Goal: Task Accomplishment & Management: Manage account settings

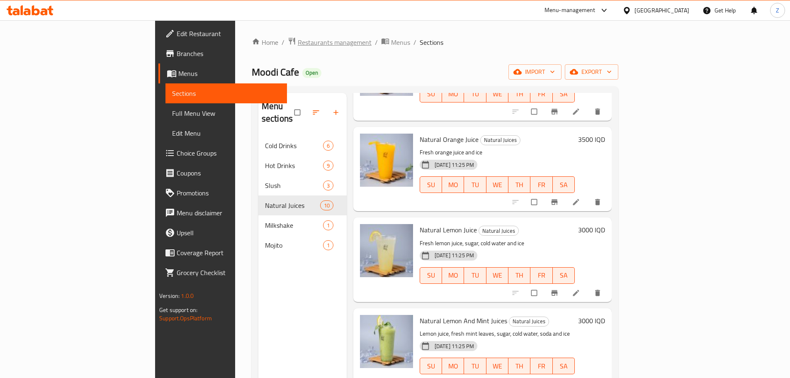
click at [298, 44] on span "Restaurants management" at bounding box center [335, 42] width 74 height 10
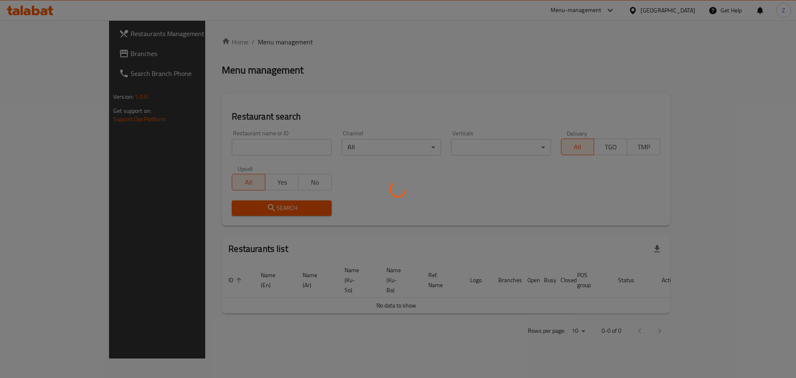
click at [248, 41] on div at bounding box center [398, 189] width 796 height 378
click at [245, 146] on div at bounding box center [398, 189] width 796 height 378
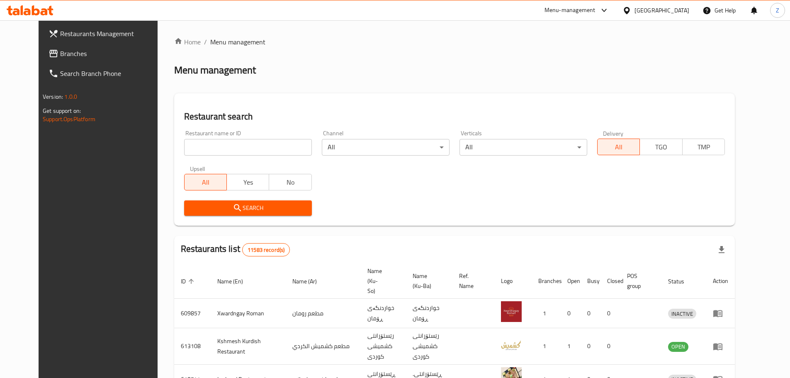
click at [245, 146] on input "search" at bounding box center [248, 147] width 128 height 17
paste input "703559"
type input "703559"
click at [254, 212] on span "Search" at bounding box center [248, 208] width 114 height 10
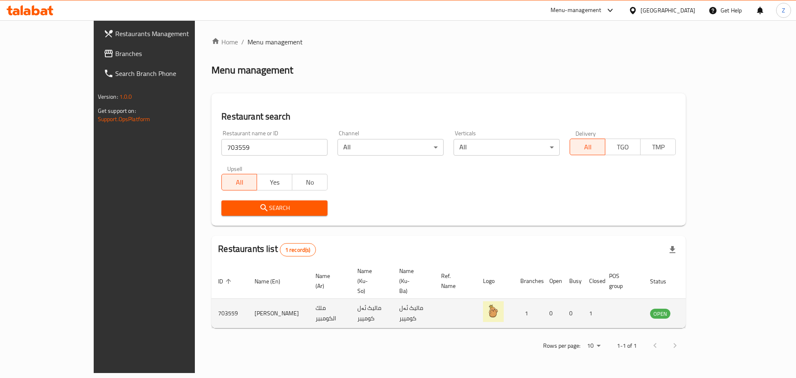
click at [703, 310] on icon "enhanced table" at bounding box center [698, 313] width 9 height 7
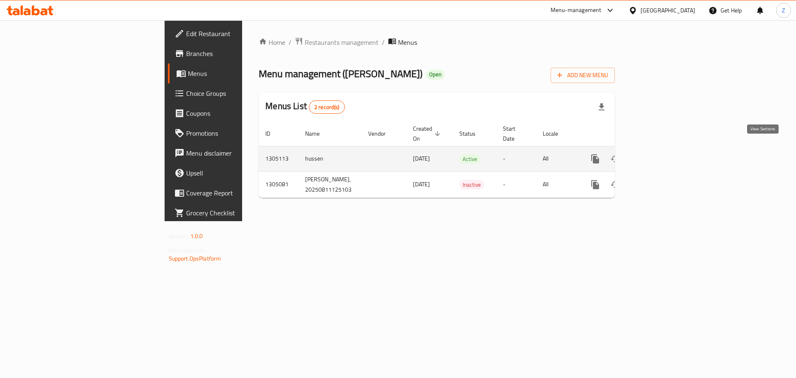
click at [660, 154] on icon "enhanced table" at bounding box center [655, 159] width 10 height 10
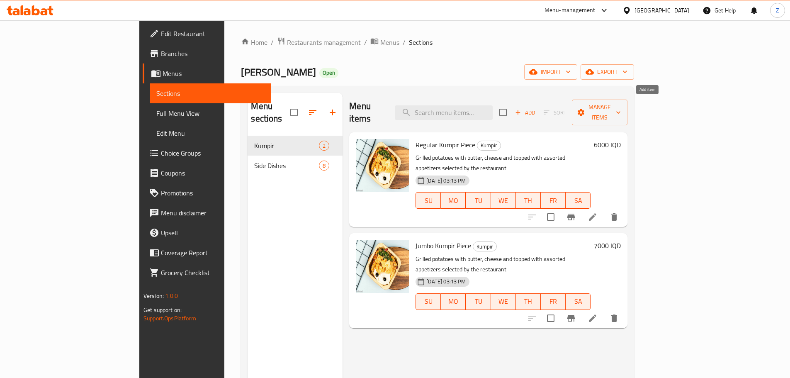
click at [538, 112] on button "Add" at bounding box center [525, 112] width 27 height 13
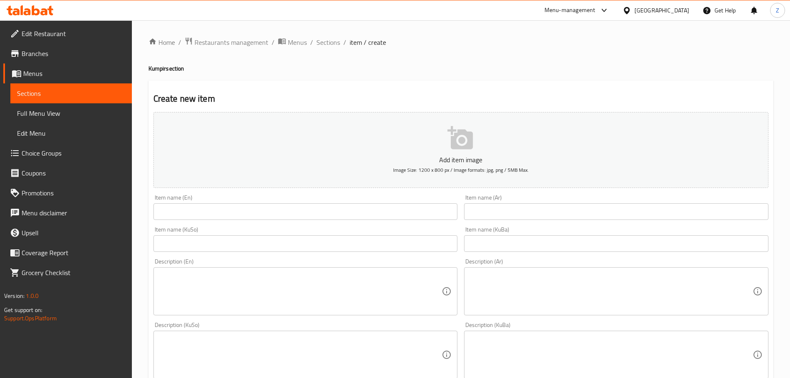
click at [576, 211] on input "text" at bounding box center [616, 211] width 304 height 17
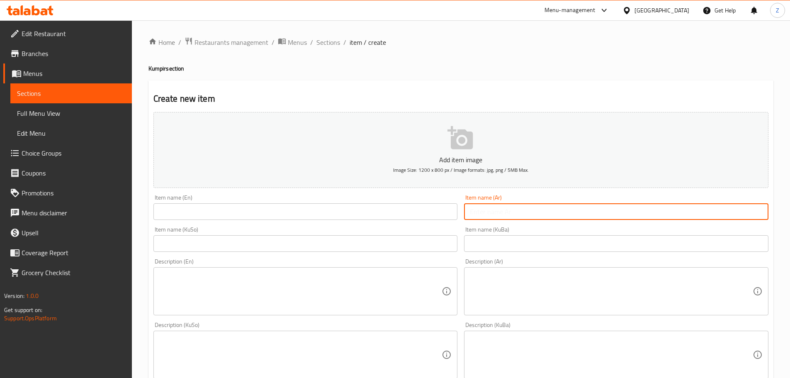
paste input "كومبير اورجنال"
type input "كومبير اورجنال"
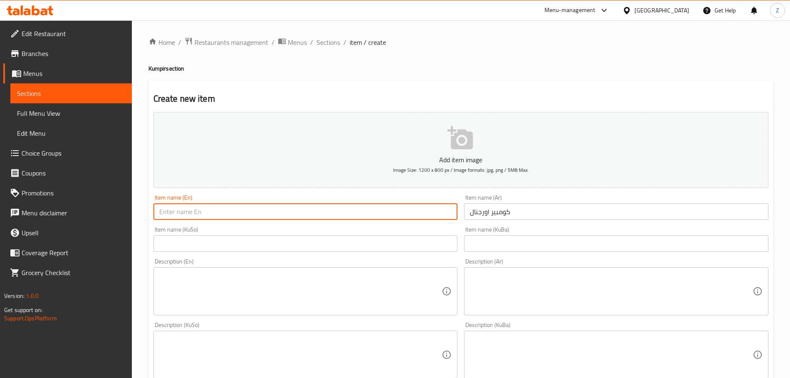
click at [432, 211] on input "text" at bounding box center [305, 211] width 304 height 17
type input "Original Kumpir"
click at [607, 289] on textarea at bounding box center [611, 291] width 283 height 39
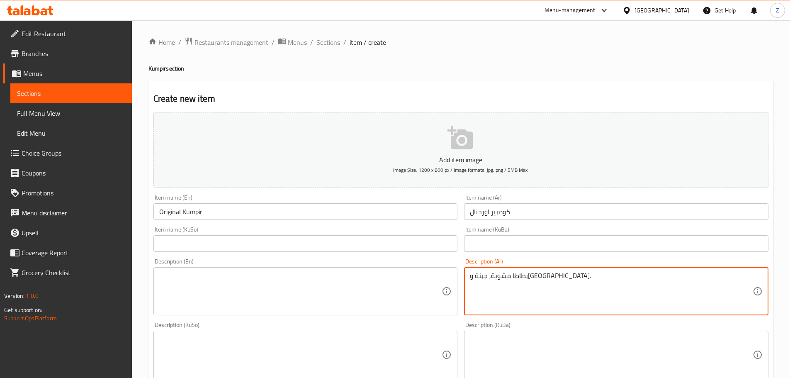
click at [607, 289] on textarea "بطاطا مشوية, جبنة وتوابل." at bounding box center [611, 291] width 283 height 39
type textarea "بطاطا مشوية, جبنة وتوابل."
click at [265, 294] on textarea at bounding box center [300, 291] width 283 height 39
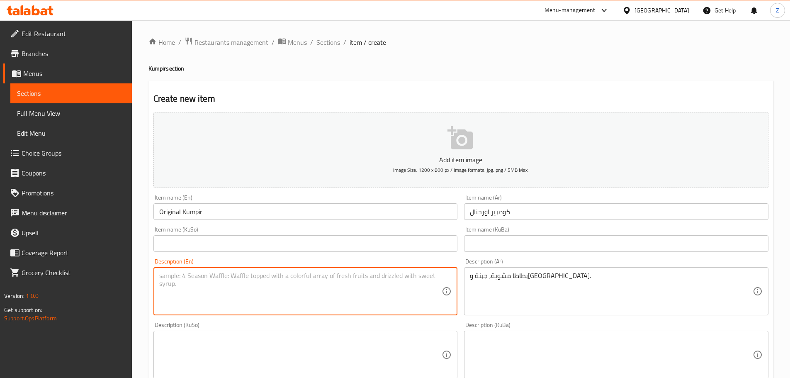
paste textarea "Roasted potatoes, cheese and seasoning."
drag, startPoint x: 182, startPoint y: 274, endPoint x: 117, endPoint y: 263, distance: 65.6
click at [117, 263] on div "Edit Restaurant Branches Menus Sections Full Menu View Edit Menu Choice Groups …" at bounding box center [395, 350] width 790 height 661
click at [268, 280] on textarea "Grilled potatoes, cheese and seasoning." at bounding box center [300, 291] width 283 height 39
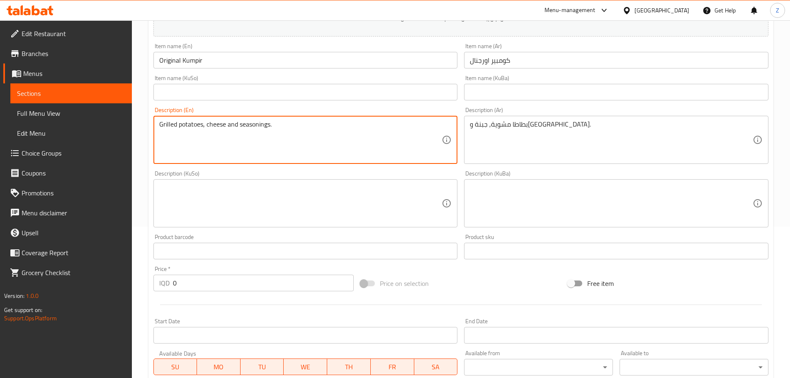
scroll to position [249, 0]
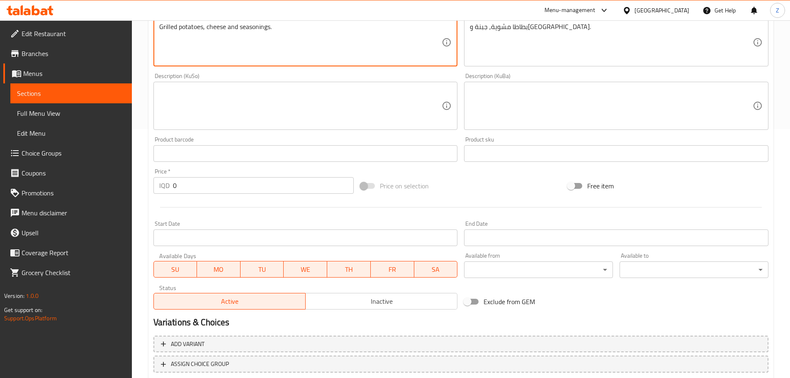
type textarea "Grilled potatoes, cheese and seasonings."
click at [214, 187] on input "0" at bounding box center [263, 185] width 181 height 17
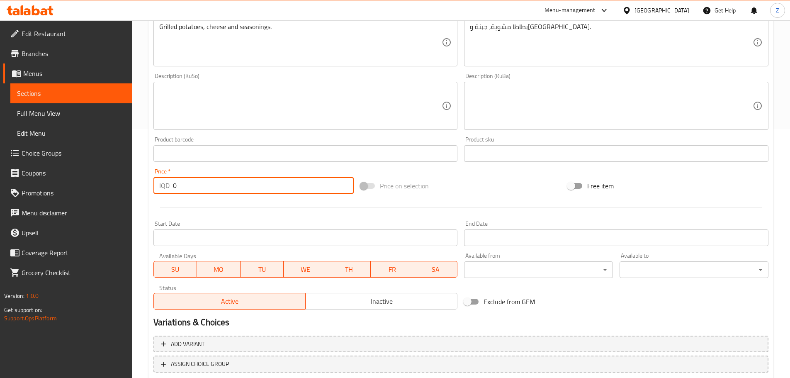
click at [214, 187] on input "0" at bounding box center [263, 185] width 181 height 17
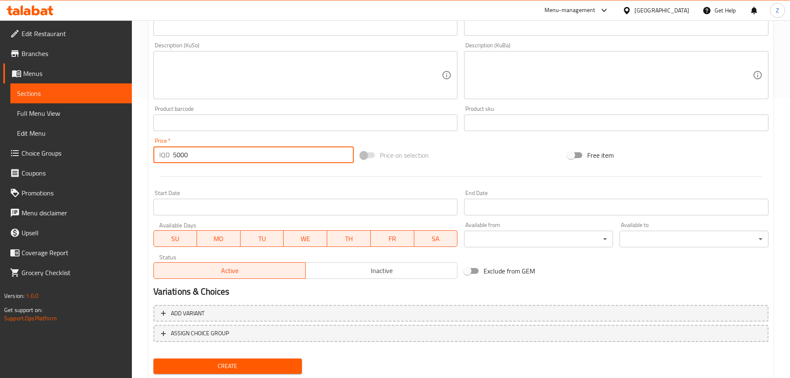
scroll to position [304, 0]
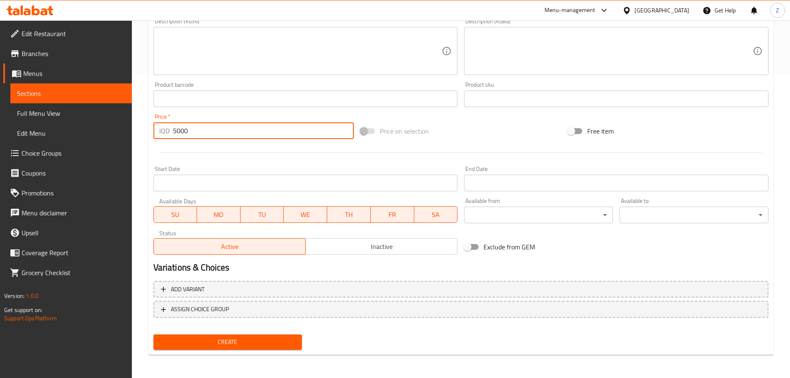
type input "5000"
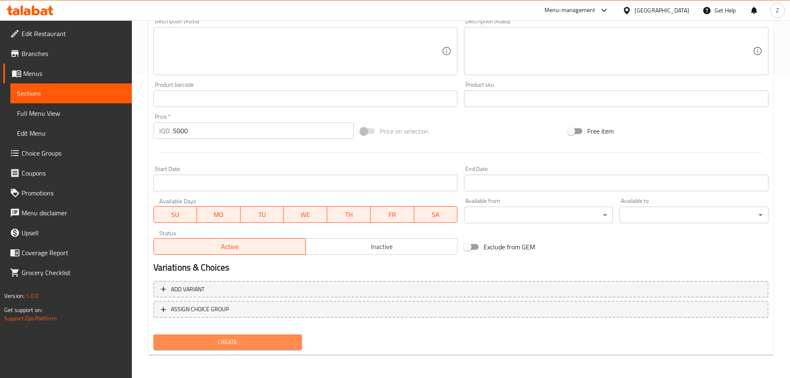
click at [268, 338] on span "Create" at bounding box center [228, 342] width 136 height 10
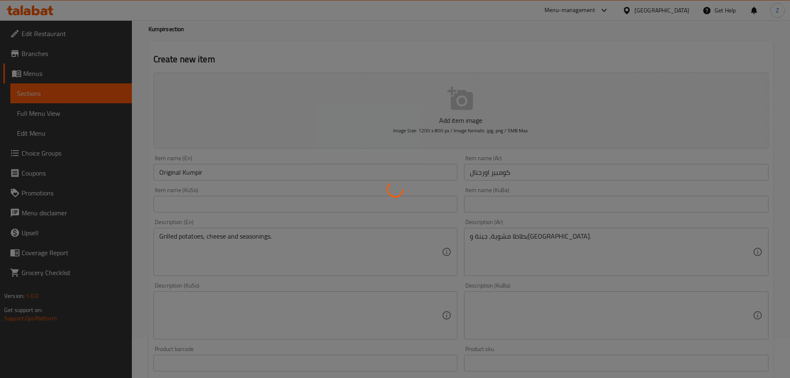
scroll to position [0, 0]
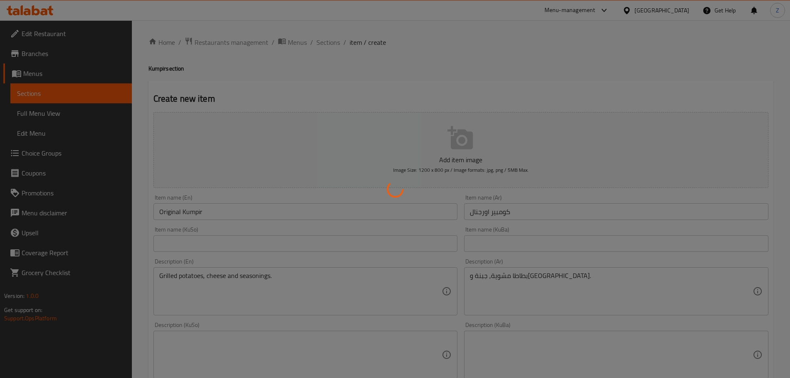
type input "0"
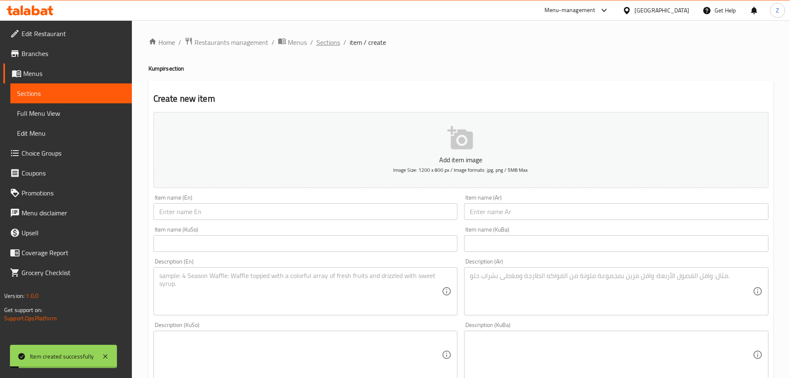
click at [333, 41] on span "Sections" at bounding box center [328, 42] width 24 height 10
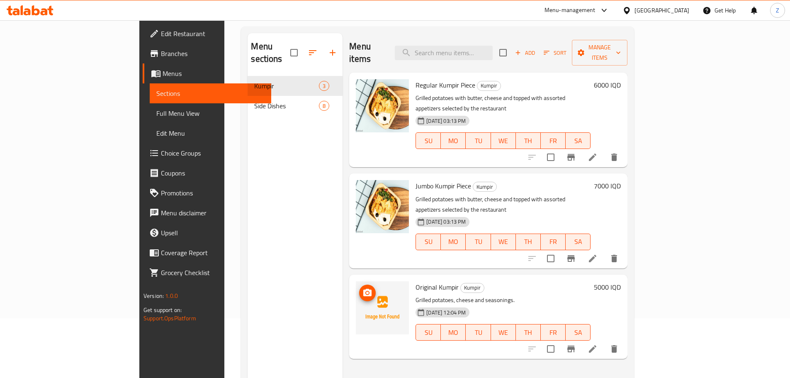
scroll to position [116, 0]
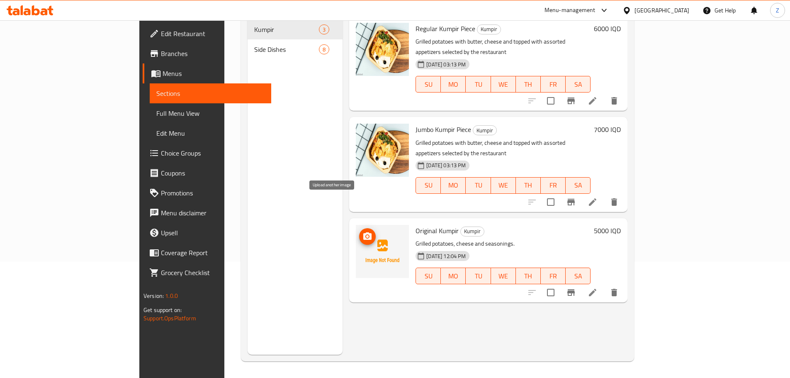
click at [356, 225] on img at bounding box center [382, 251] width 53 height 53
click at [362, 231] on icon "upload picture" at bounding box center [367, 236] width 10 height 10
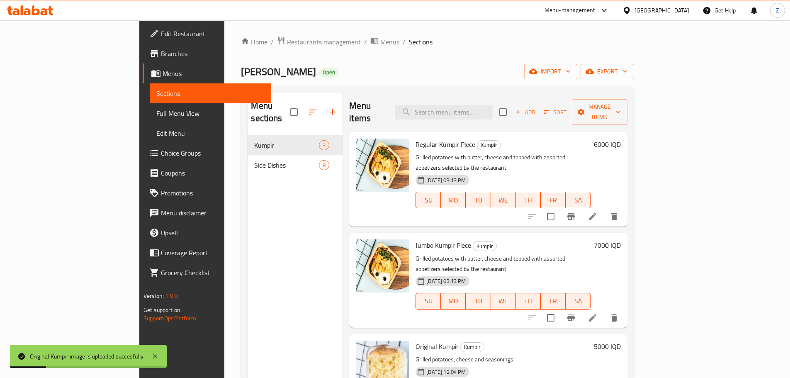
scroll to position [0, 0]
click at [538, 106] on button "Add" at bounding box center [525, 112] width 27 height 13
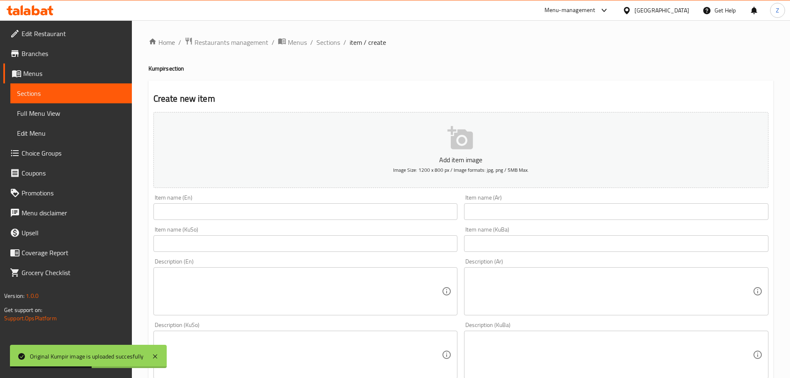
click at [345, 215] on input "text" at bounding box center [305, 211] width 304 height 17
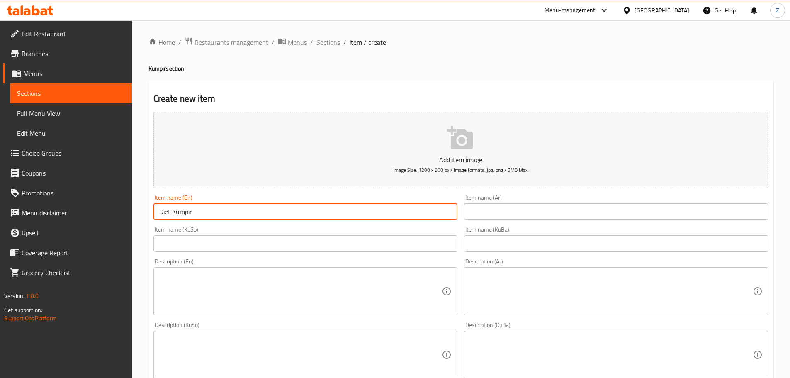
type input "Diet Kumpir"
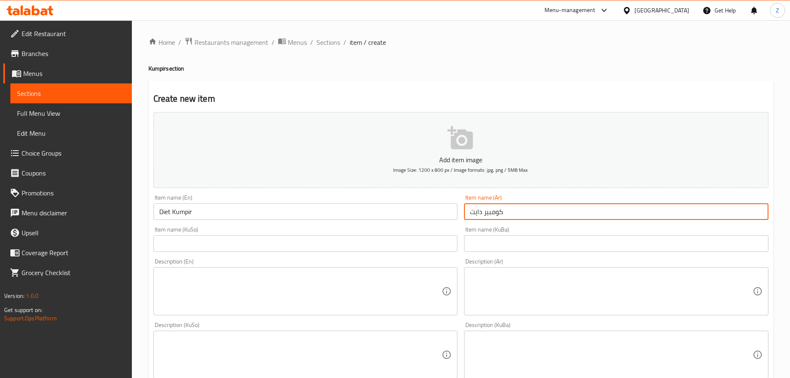
type input "كومبير دايت"
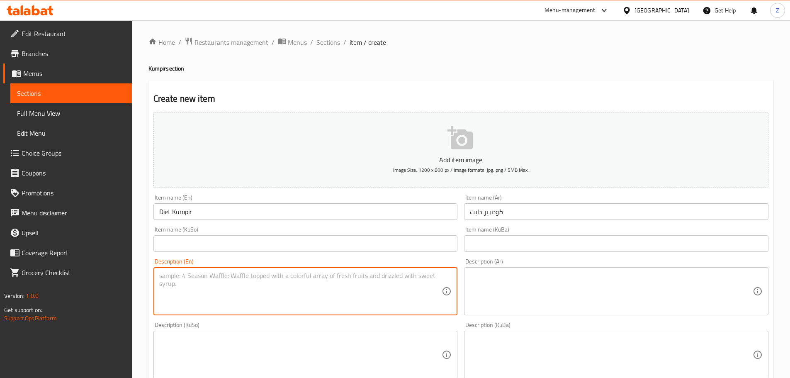
click at [432, 296] on textarea at bounding box center [300, 291] width 283 height 39
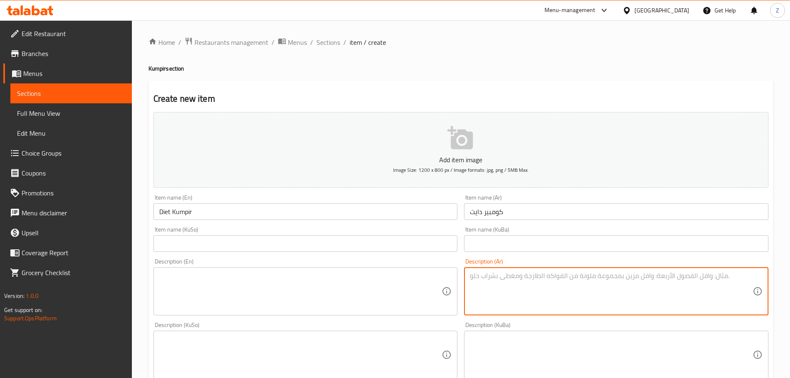
click at [555, 289] on textarea at bounding box center [611, 291] width 283 height 39
click at [555, 289] on textarea "بطاطا مشوية, ذرة, تبولة, زيتون, ولهانة حمراء." at bounding box center [611, 291] width 283 height 39
type textarea "بطاطا مشوية, ذرة, تبولة, زيتون, ولهانة حمراء."
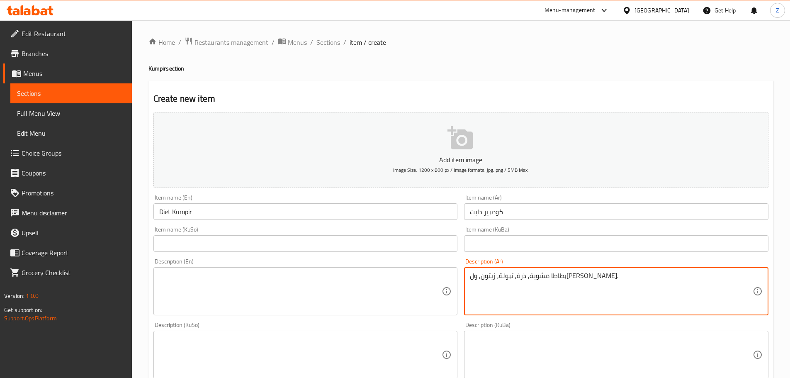
click at [311, 299] on textarea at bounding box center [300, 291] width 283 height 39
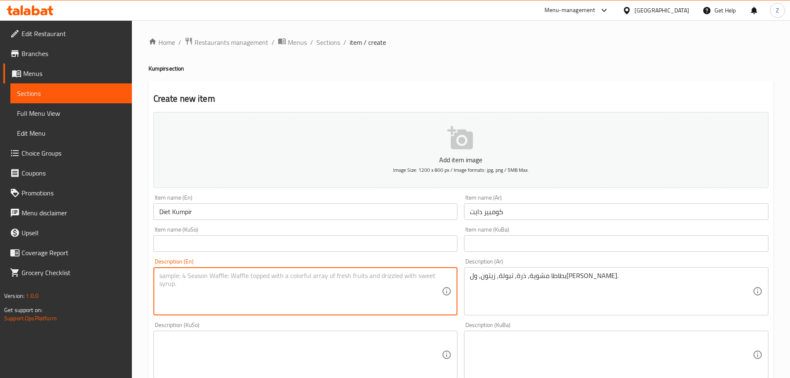
paste textarea "Roasted potatoes, corn, tabbouleh, olives, and red walnuts."
drag, startPoint x: 182, startPoint y: 275, endPoint x: 114, endPoint y: 265, distance: 68.4
click at [114, 265] on div "Edit Restaurant Branches Menus Sections Full Menu View Edit Menu Choice Groups …" at bounding box center [395, 350] width 790 height 661
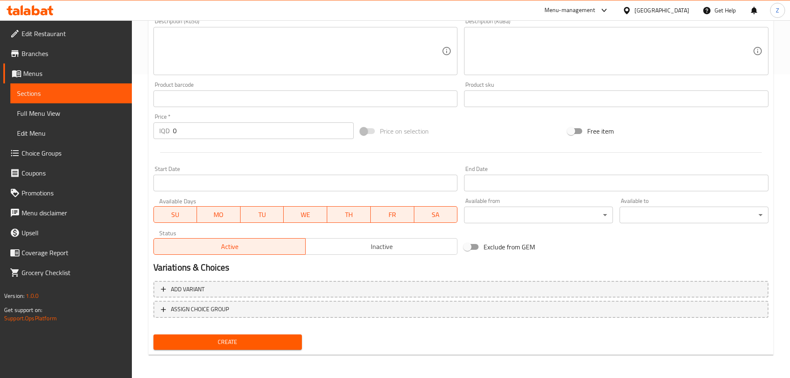
type textarea "Grilled potatoes, corn, tabbouleh, olives, and red walnuts."
click at [253, 349] on button "Create" at bounding box center [227, 341] width 149 height 15
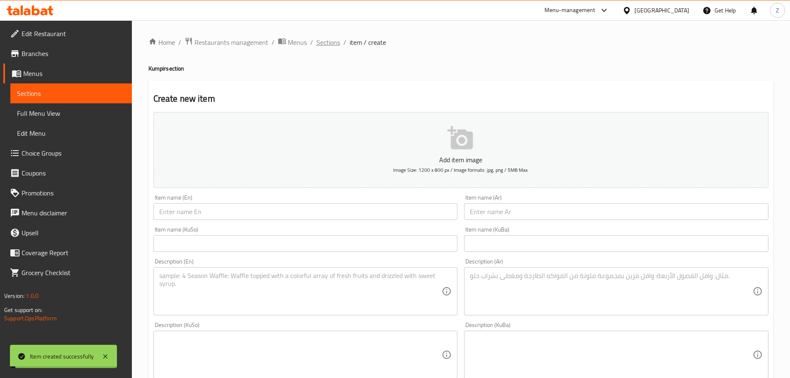
click at [331, 47] on span "Sections" at bounding box center [328, 42] width 24 height 10
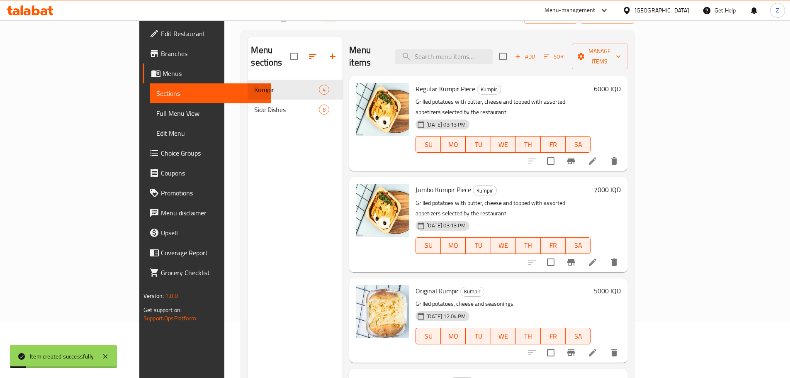
scroll to position [116, 0]
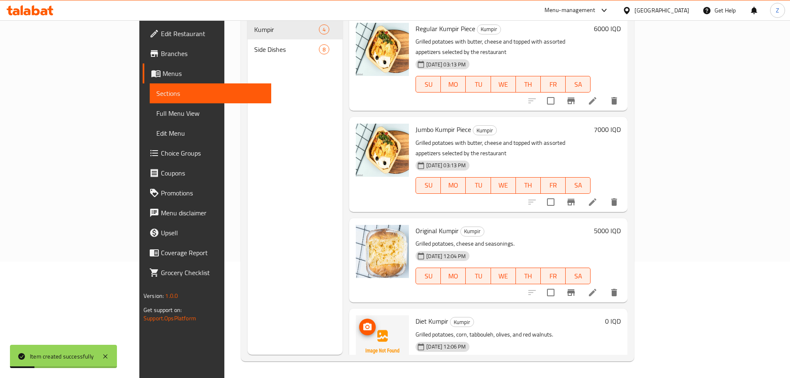
click at [359, 322] on span "upload picture" at bounding box center [367, 327] width 17 height 10
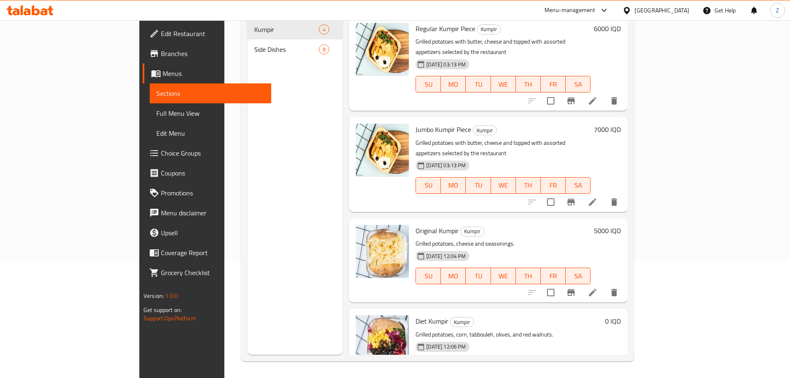
scroll to position [0, 0]
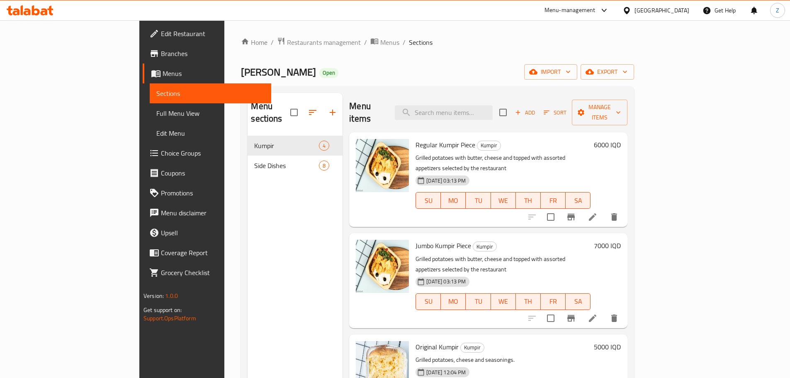
click at [538, 112] on button "Add" at bounding box center [525, 112] width 27 height 13
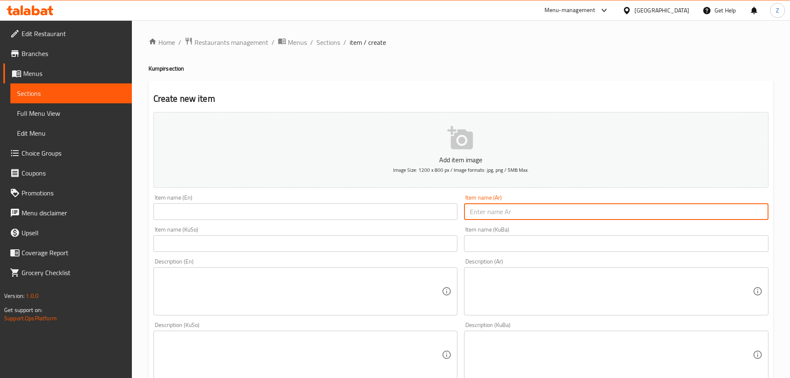
click at [610, 217] on input "text" at bounding box center [616, 211] width 304 height 17
type input "كومبير جبنة دبل"
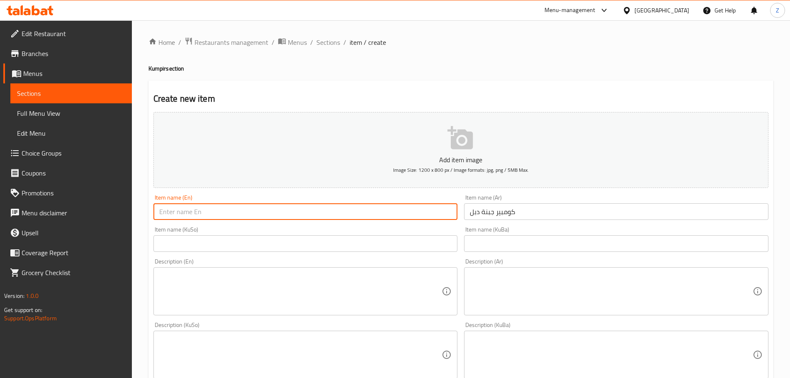
click at [431, 209] on input "text" at bounding box center [305, 211] width 304 height 17
type input "Double Cheese Kumpir"
click at [530, 301] on textarea at bounding box center [611, 291] width 283 height 39
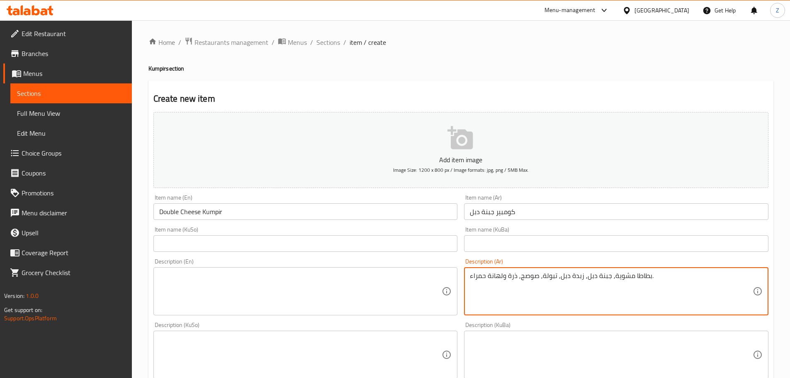
click at [530, 301] on textarea "بطاطا مشوية, جبنة دبل, زبدة دبل, تبولة, صوصج, ذرة ولهانة حمراء." at bounding box center [611, 291] width 283 height 39
type textarea "بطاطا مشوية, جبنة دبل, زبدة دبل, تبولة, صوصج, ذرة ولهانة حمراء."
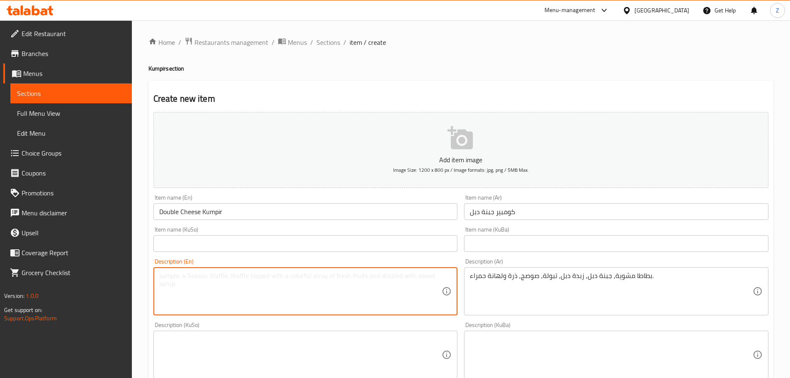
drag, startPoint x: 249, startPoint y: 282, endPoint x: 203, endPoint y: 284, distance: 45.7
click at [248, 282] on textarea at bounding box center [300, 291] width 283 height 39
paste textarea "Roasted potatoes, double cheese, double butter, tabbouleh, sausage, corn and re…"
drag, startPoint x: 182, startPoint y: 276, endPoint x: 115, endPoint y: 264, distance: 67.4
click at [115, 264] on div "Edit Restaurant Branches Menus Sections Full Menu View Edit Menu Choice Groups …" at bounding box center [395, 350] width 790 height 661
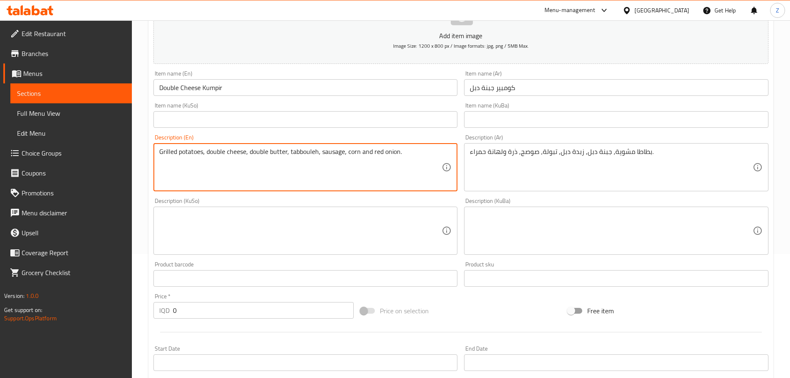
scroll to position [124, 0]
type textarea "Grilled potatoes, double cheese, double butter, tabbouleh, sausage, corn and re…"
click at [262, 307] on input "0" at bounding box center [263, 309] width 181 height 17
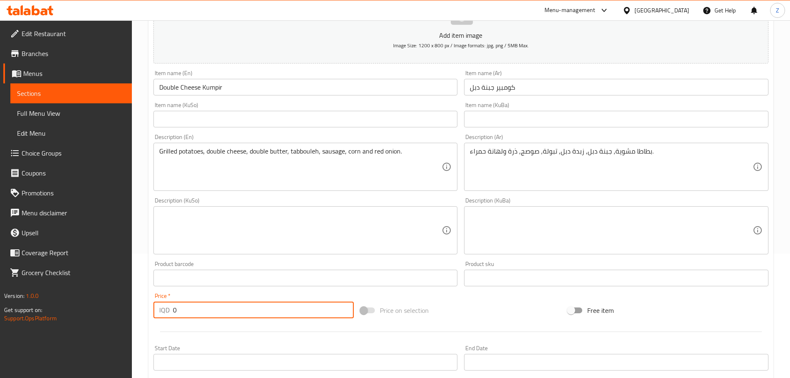
click at [262, 307] on input "0" at bounding box center [263, 309] width 181 height 17
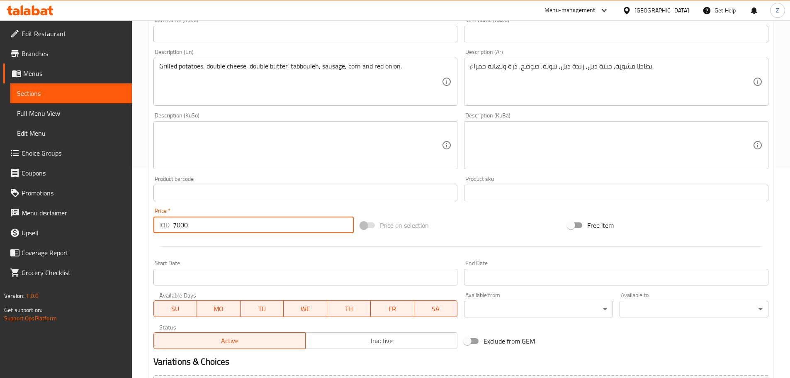
scroll to position [304, 0]
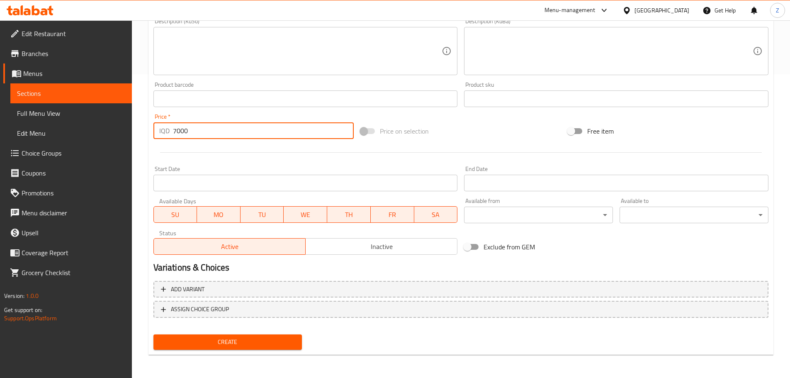
type input "7000"
click at [265, 347] on button "Create" at bounding box center [227, 341] width 149 height 15
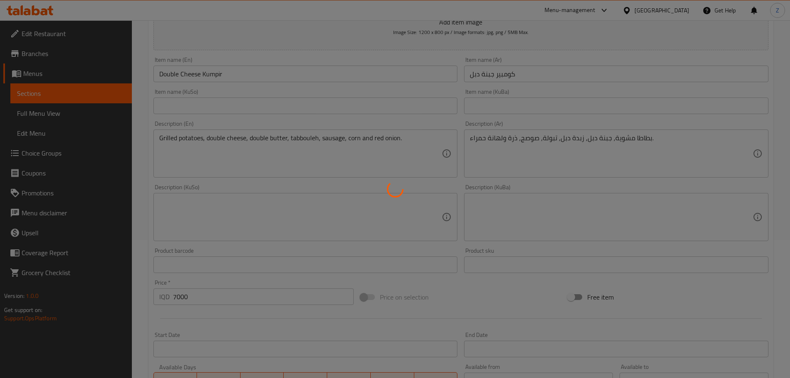
scroll to position [0, 0]
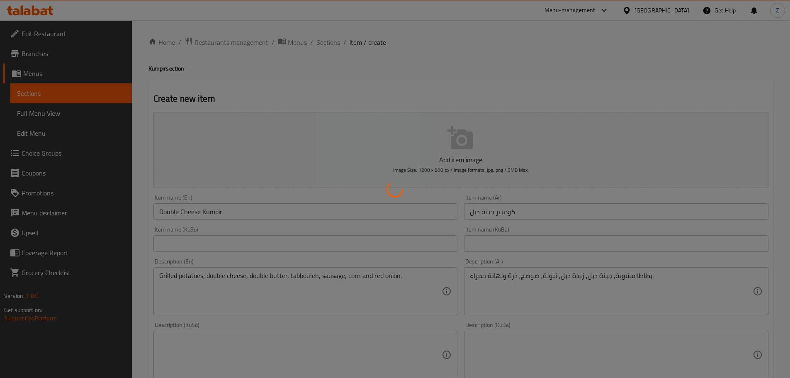
type input "0"
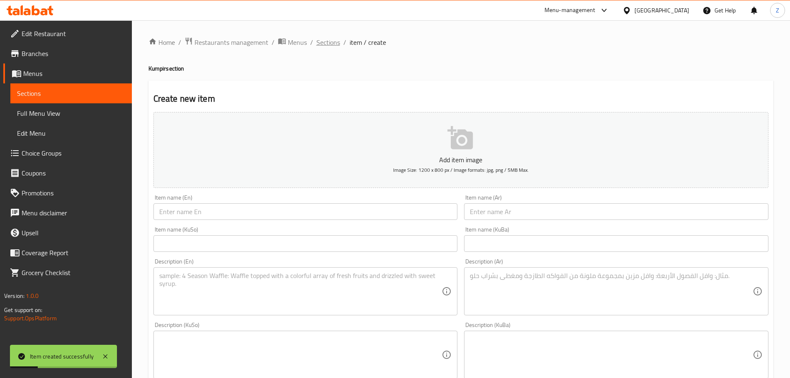
click at [326, 46] on span "Sections" at bounding box center [328, 42] width 24 height 10
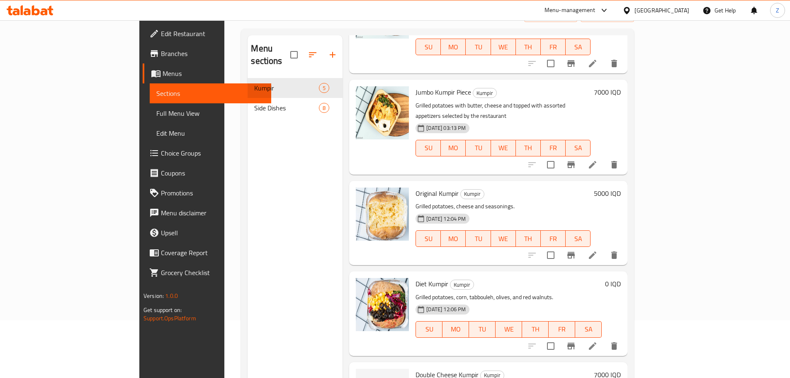
scroll to position [116, 0]
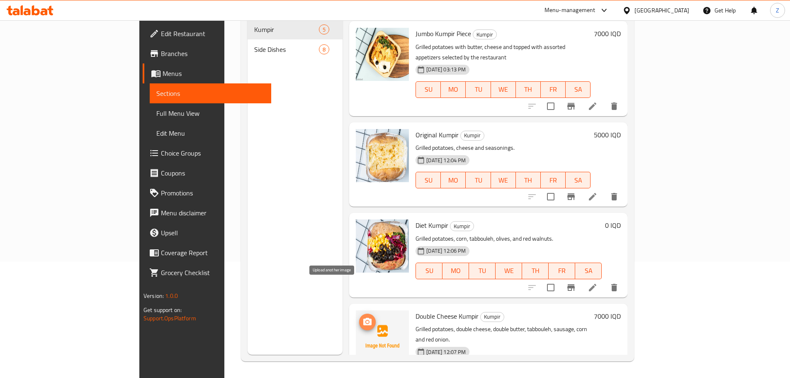
click at [362, 317] on icon "upload picture" at bounding box center [367, 322] width 10 height 10
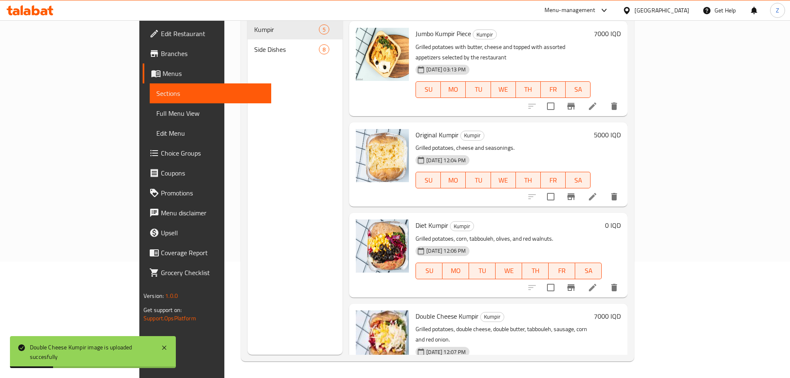
click at [621, 219] on h6 "0 IQD" at bounding box center [613, 225] width 16 height 12
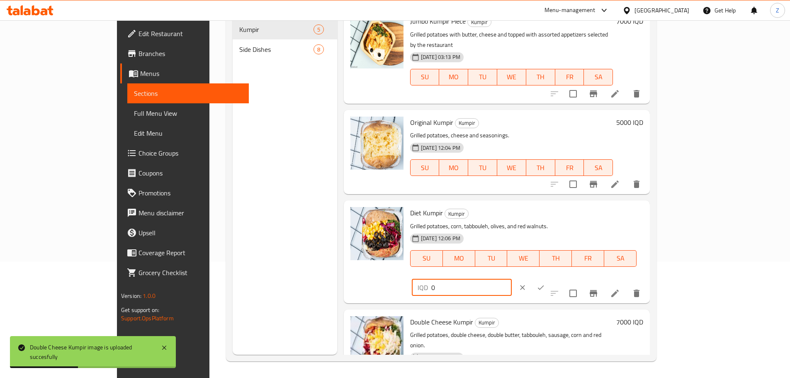
click at [512, 279] on input "0" at bounding box center [471, 287] width 80 height 17
type input "6000"
click at [545, 283] on icon "ok" at bounding box center [541, 287] width 8 height 8
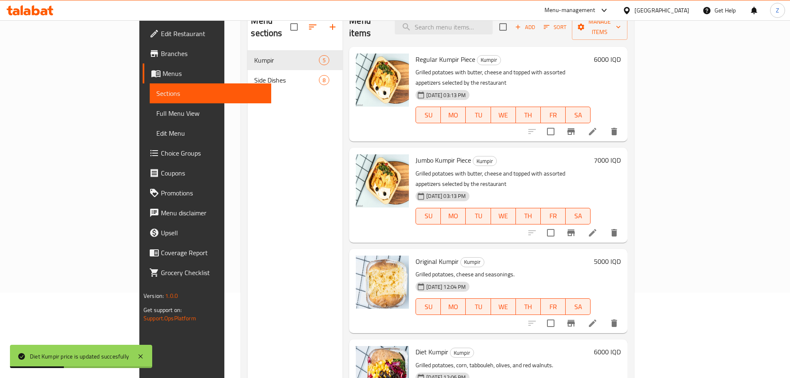
scroll to position [0, 0]
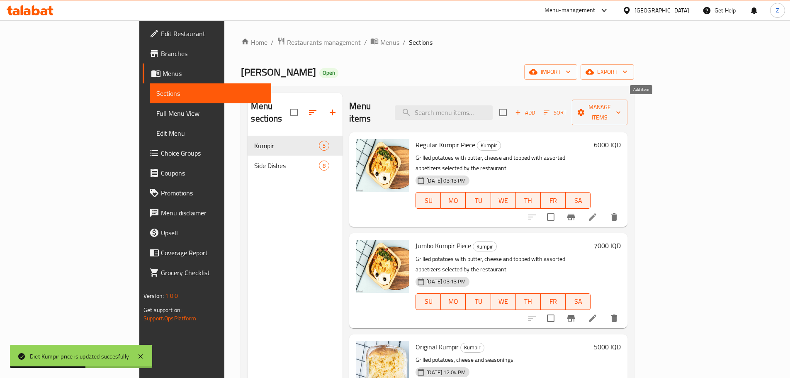
click at [536, 108] on span "Add" at bounding box center [525, 113] width 22 height 10
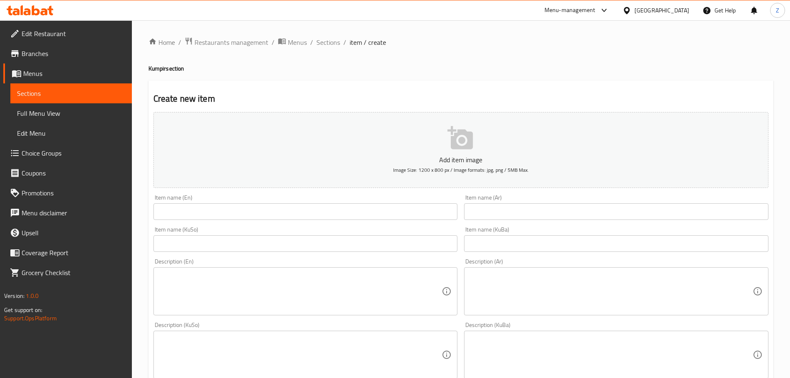
drag, startPoint x: 430, startPoint y: 60, endPoint x: 514, endPoint y: 211, distance: 172.8
click at [514, 210] on div "Home / Restaurants management / Menus / Sections / item / create Kumpir section…" at bounding box center [460, 351] width 625 height 628
click at [475, 64] on h4 "Kumpir section" at bounding box center [460, 68] width 625 height 8
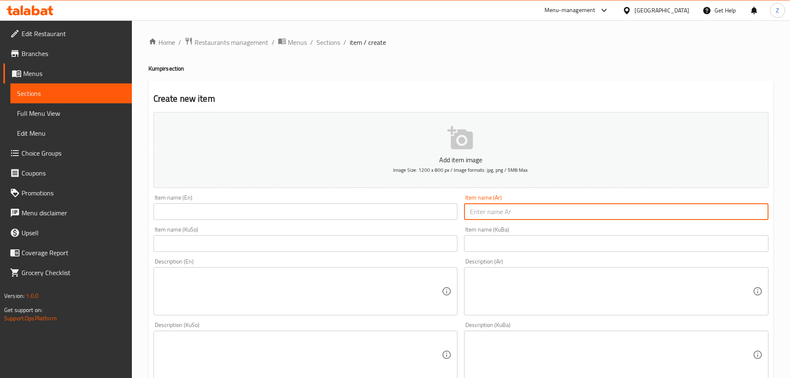
click at [549, 214] on input "text" at bounding box center [616, 211] width 304 height 17
type input ";"
click at [393, 216] on input "text" at bounding box center [305, 211] width 304 height 17
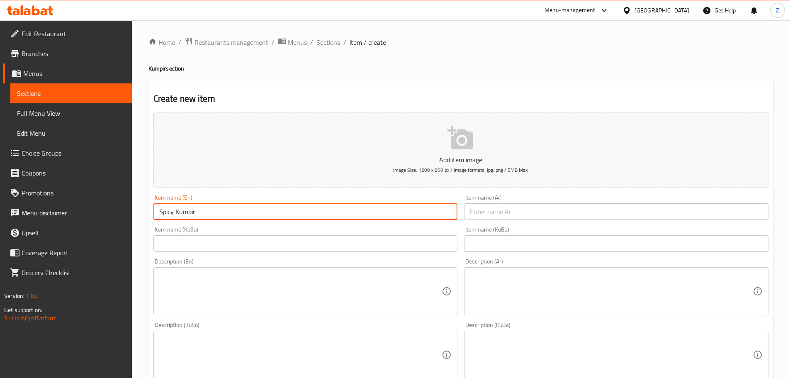
type input "Spicy Kumpir"
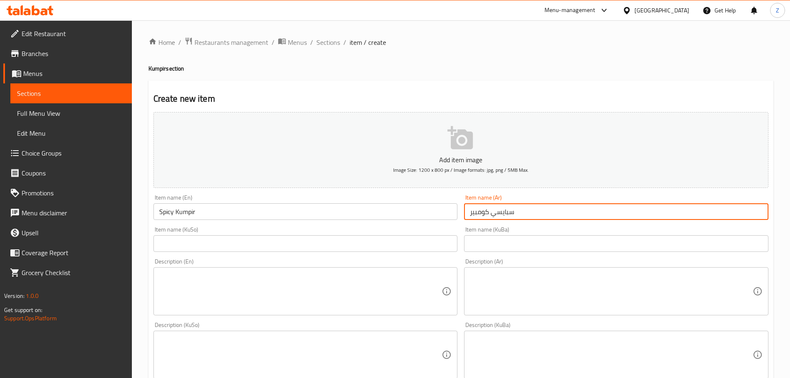
type input "سبايسي كومبير"
click at [559, 313] on div "Description (Ar)" at bounding box center [616, 291] width 304 height 48
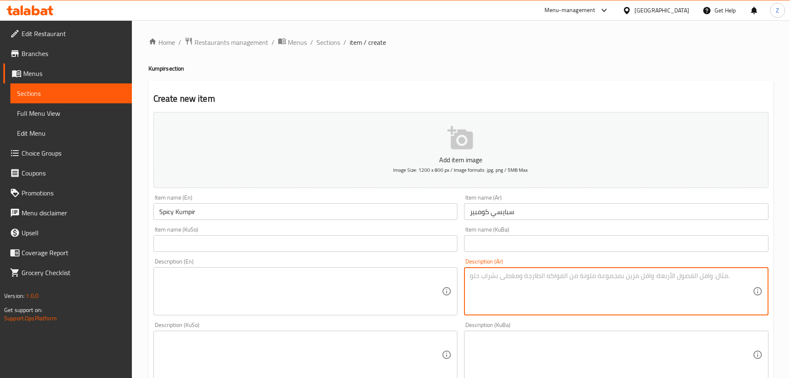
click at [534, 268] on div "Description (Ar)" at bounding box center [616, 291] width 304 height 48
click at [537, 279] on textarea at bounding box center [611, 291] width 283 height 39
click at [537, 279] on textarea "بطاطا مشوية, جبنة, زبدة, فلفل حار, تبولة, روسية, حمص, لهانة حمراء." at bounding box center [611, 291] width 283 height 39
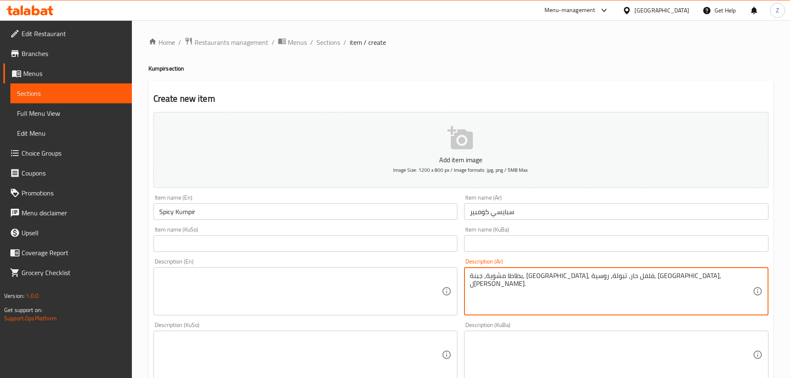
click at [537, 279] on textarea "بطاطا مشوية, جبنة, زبدة, فلفل حار, تبولة, روسية, حمص, لهانة حمراء." at bounding box center [611, 291] width 283 height 39
type textarea "بطاطا مشوية, جبنة, زبدة, فلفل حار, تبولة, روسية, حمص, لهانة حمراء."
click at [248, 288] on textarea at bounding box center [300, 291] width 283 height 39
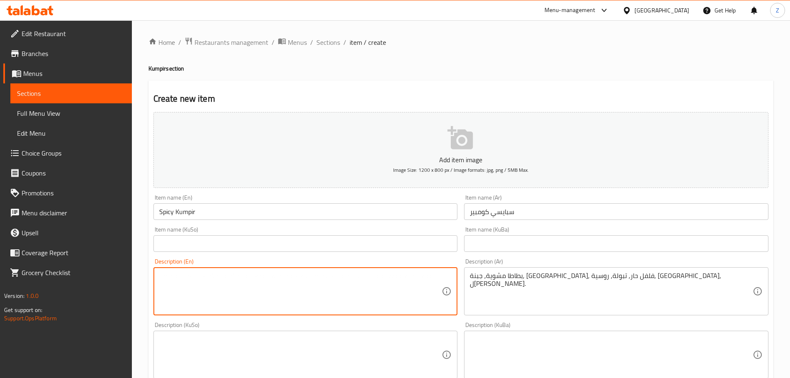
paste textarea "Roasted potatoes, cheese, butter, hot peppers, tabbouleh, Russian, hummus, red …"
drag, startPoint x: 182, startPoint y: 274, endPoint x: 151, endPoint y: 268, distance: 30.9
click at [148, 270] on div "Create new item Add item image Image Size: 1200 x 800 px / Image formats: jpg, …" at bounding box center [460, 369] width 625 height 578
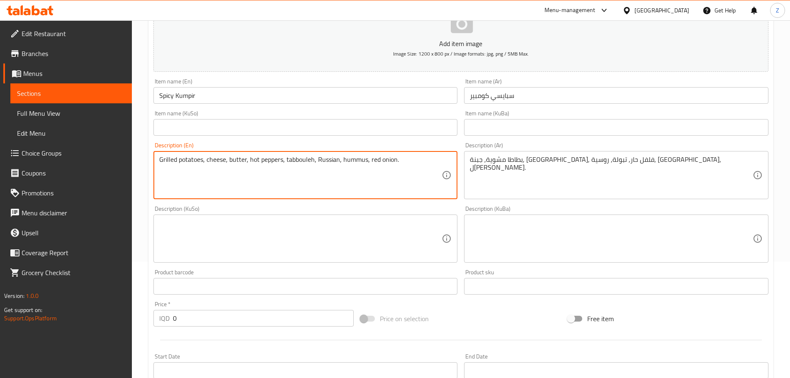
scroll to position [124, 0]
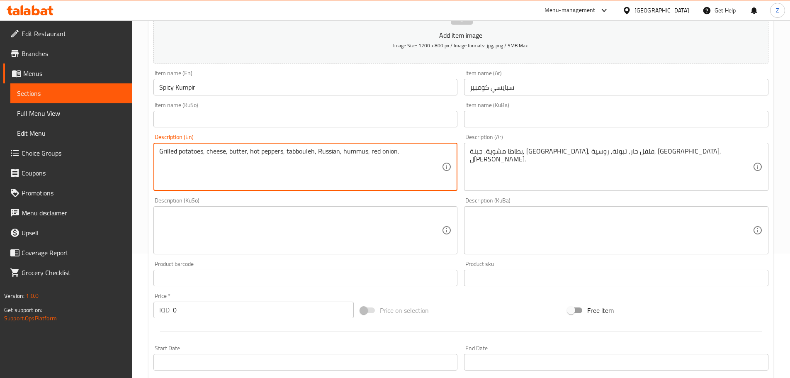
type textarea "Grilled potatoes, cheese, butter, hot peppers, tabbouleh, Russian, hummus, red …"
click at [241, 312] on input "0" at bounding box center [263, 309] width 181 height 17
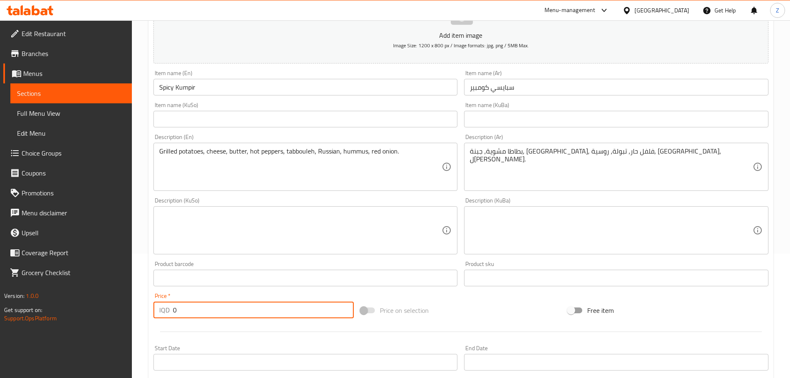
click at [241, 312] on input "0" at bounding box center [263, 309] width 181 height 17
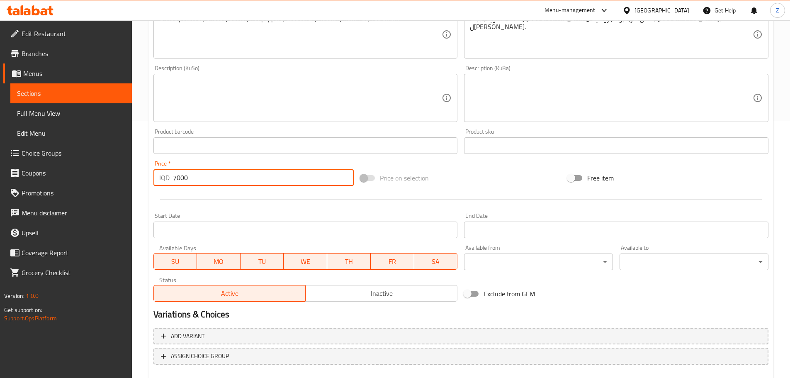
scroll to position [304, 0]
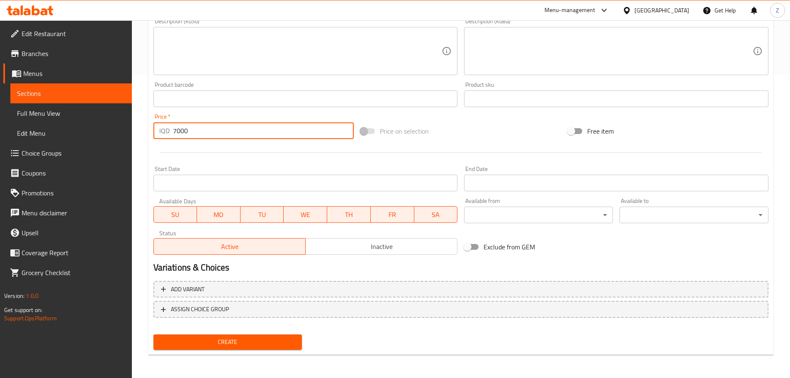
type input "7000"
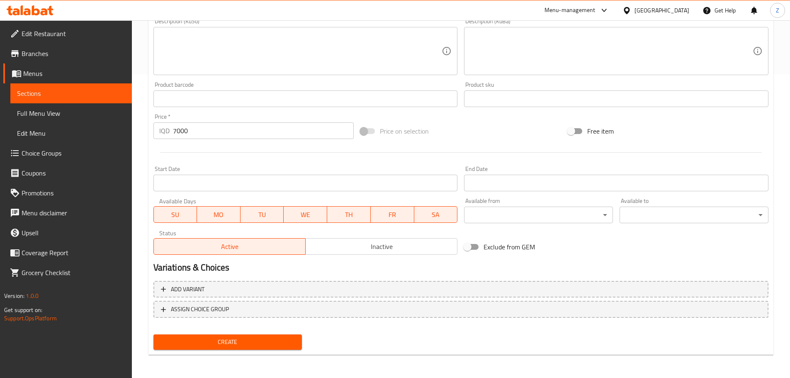
click at [235, 330] on div "Add variant ASSIGN CHOICE GROUP" at bounding box center [461, 304] width 622 height 54
click at [234, 334] on div "Create" at bounding box center [227, 342] width 155 height 22
click at [234, 341] on span "Create" at bounding box center [228, 342] width 136 height 10
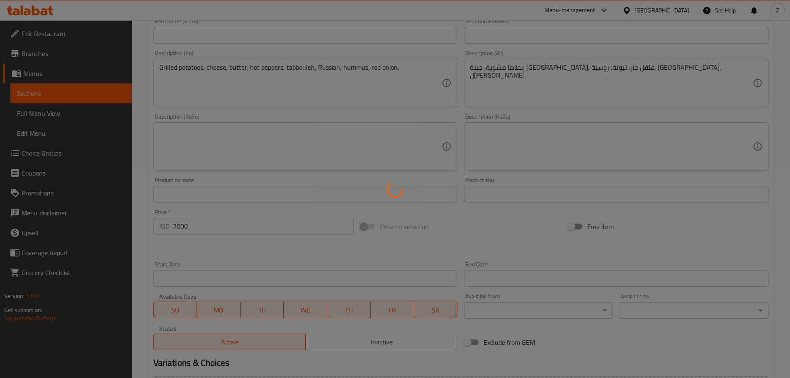
type input "0"
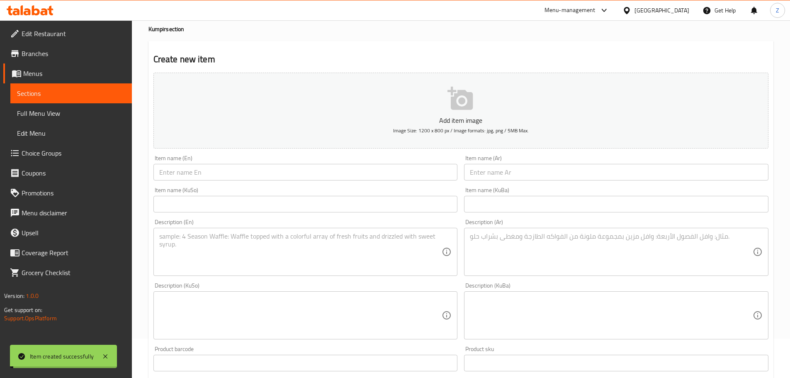
scroll to position [0, 0]
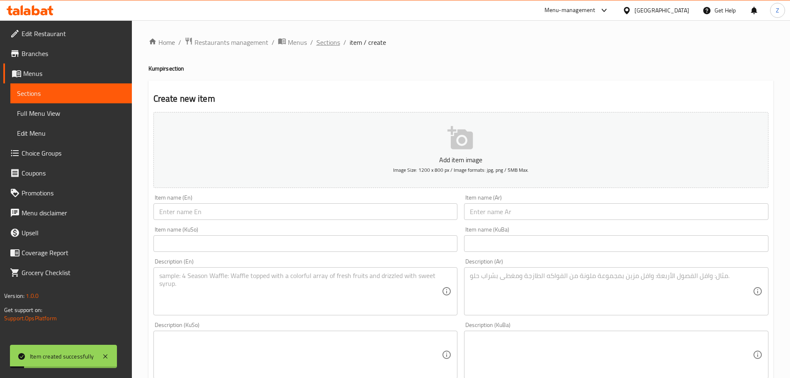
click at [323, 37] on span "Sections" at bounding box center [328, 42] width 24 height 10
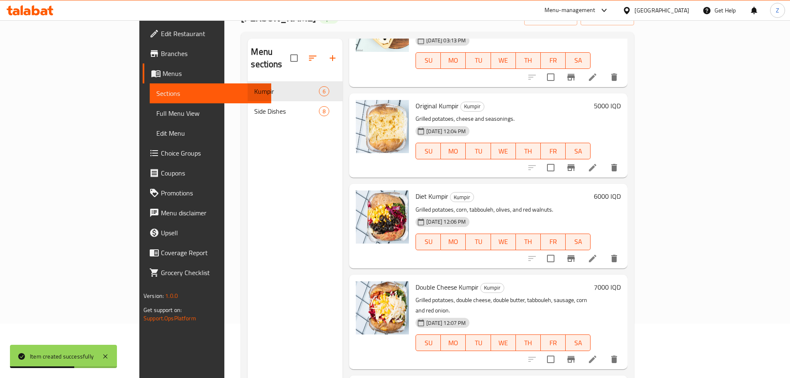
scroll to position [116, 0]
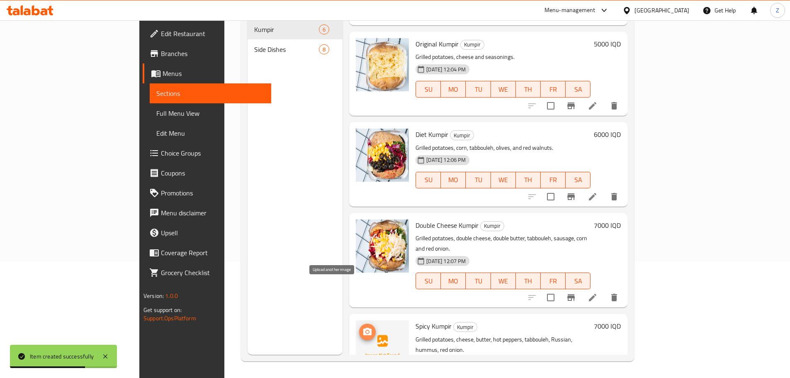
click at [363, 328] on icon "upload picture" at bounding box center [367, 331] width 8 height 7
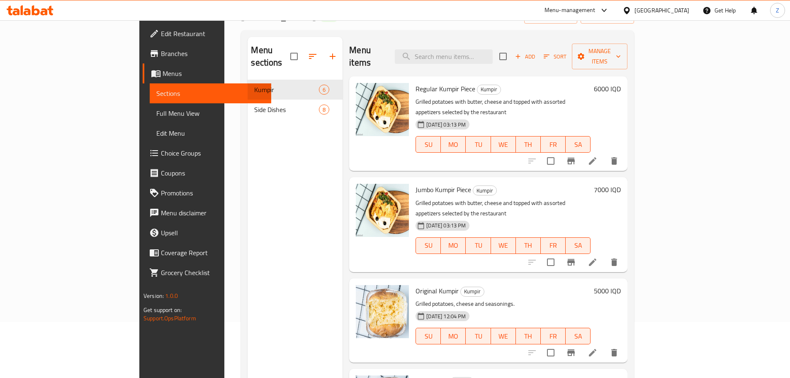
scroll to position [0, 0]
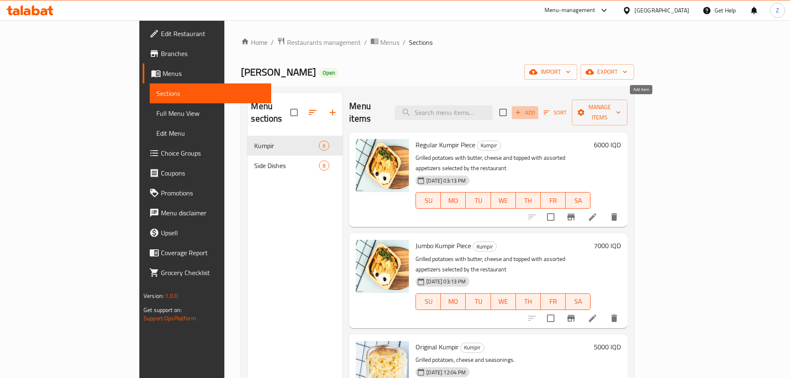
click at [536, 108] on span "Add" at bounding box center [525, 113] width 22 height 10
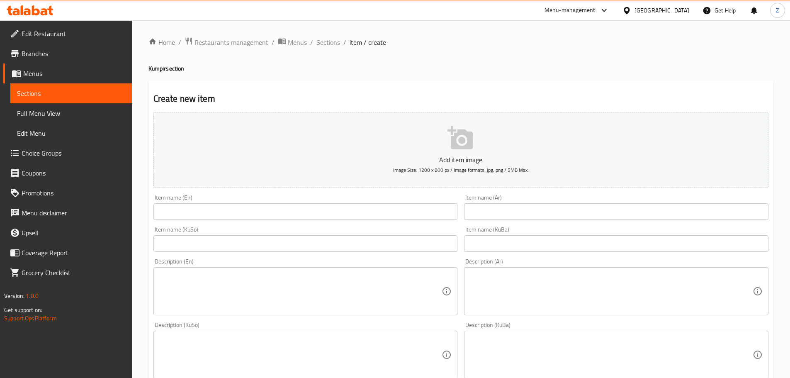
click at [251, 221] on div "Item name (En) Item name (En)" at bounding box center [305, 207] width 311 height 32
click at [257, 213] on input "text" at bounding box center [305, 211] width 304 height 17
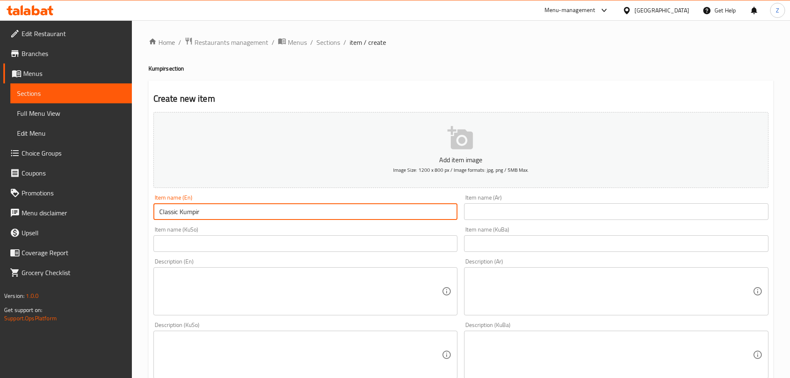
type input "Classic Kumpir"
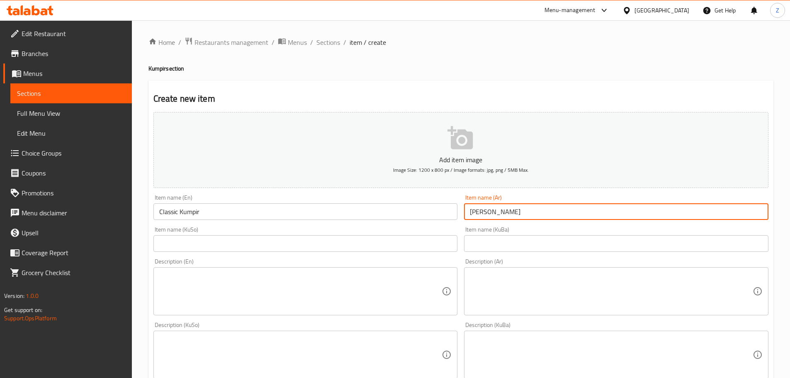
type input "كومبير كلاسيك"
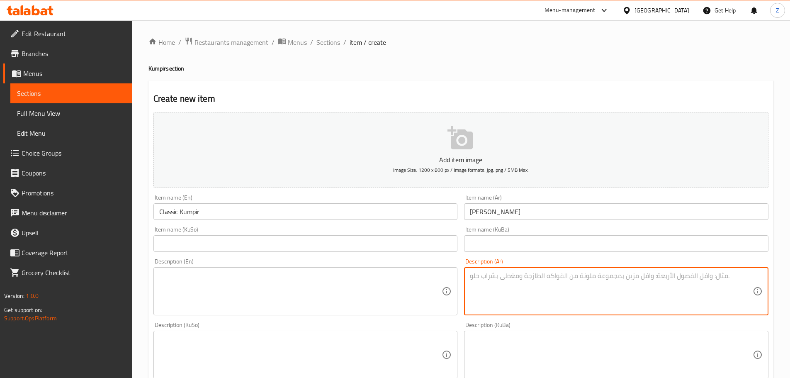
click at [633, 297] on textarea at bounding box center [611, 291] width 283 height 39
type textarea "بطاطا مشوية, زبدة, جبنة, لهانة حمراء, تبولة, حمص وتبولة."
click at [608, 311] on div "بطاطا مشوية, زبدة, جبنة, لهانة حمراء, تبولة, حمص وتبولة. Description (Ar)" at bounding box center [616, 291] width 304 height 48
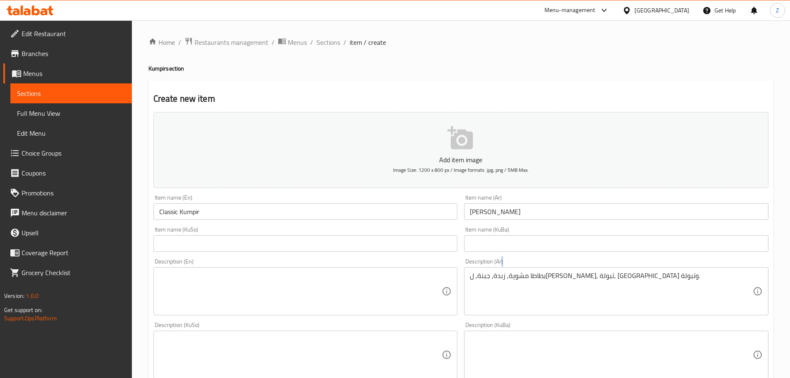
click at [608, 311] on div "بطاطا مشوية, زبدة, جبنة, لهانة حمراء, تبولة, حمص وتبولة. Description (Ar)" at bounding box center [616, 291] width 304 height 48
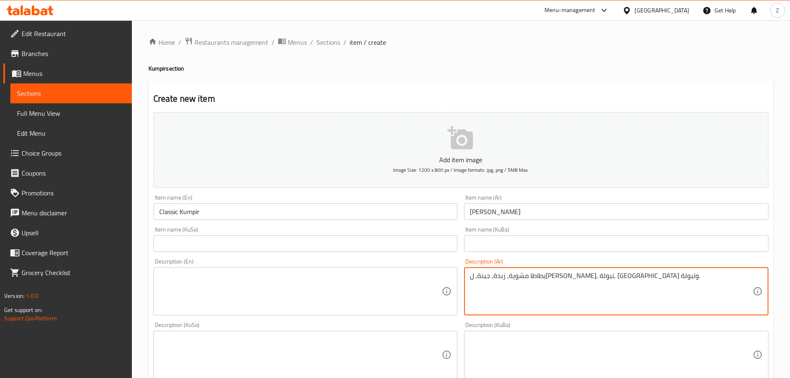
click at [608, 282] on textarea "بطاطا مشوية, زبدة, جبنة, لهانة حمراء, تبولة, حمص وتبولة." at bounding box center [611, 291] width 283 height 39
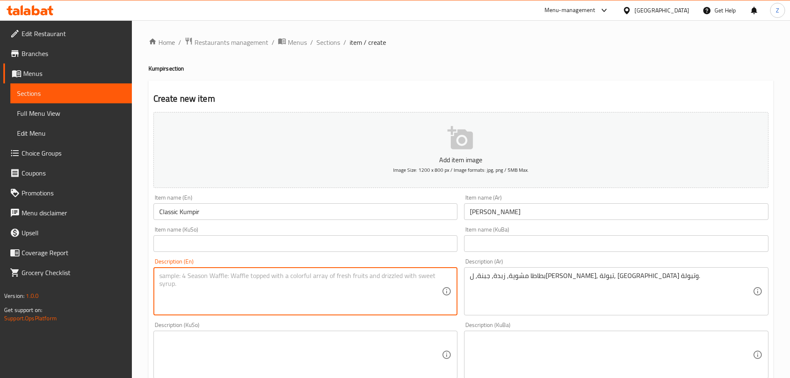
click at [278, 300] on textarea at bounding box center [300, 291] width 283 height 39
paste textarea "Roasted potatoes, butter, cheese, red onion, tabbouleh, hummus and tabbouleh."
drag, startPoint x: 184, startPoint y: 275, endPoint x: 148, endPoint y: 262, distance: 38.3
click at [148, 262] on div "Create new item Add item image Image Size: 1200 x 800 px / Image formats: jpg, …" at bounding box center [460, 369] width 625 height 578
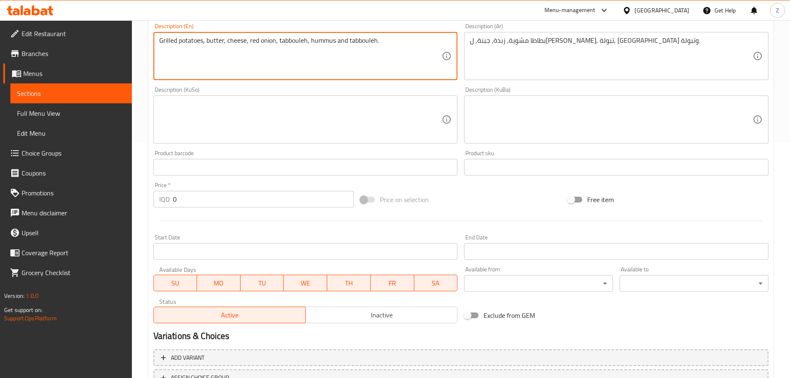
scroll to position [249, 0]
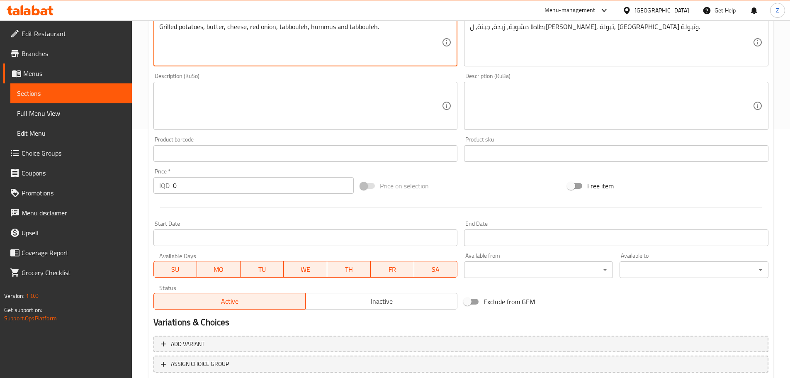
type textarea "Grilled potatoes, butter, cheese, red onion, tabbouleh, hummus and tabbouleh."
click at [233, 189] on input "0" at bounding box center [263, 185] width 181 height 17
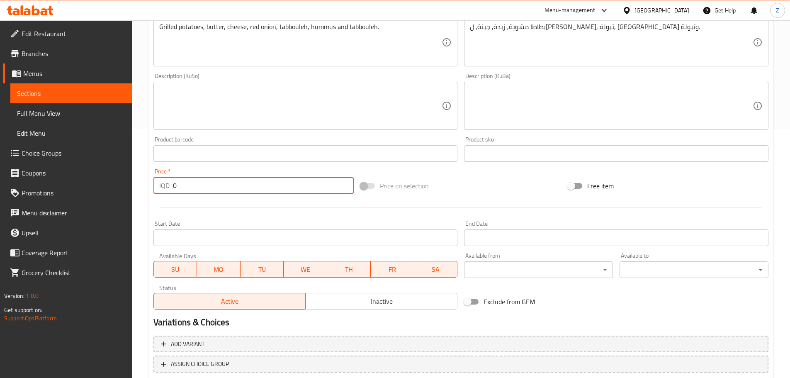
click at [233, 189] on input "0" at bounding box center [263, 185] width 181 height 17
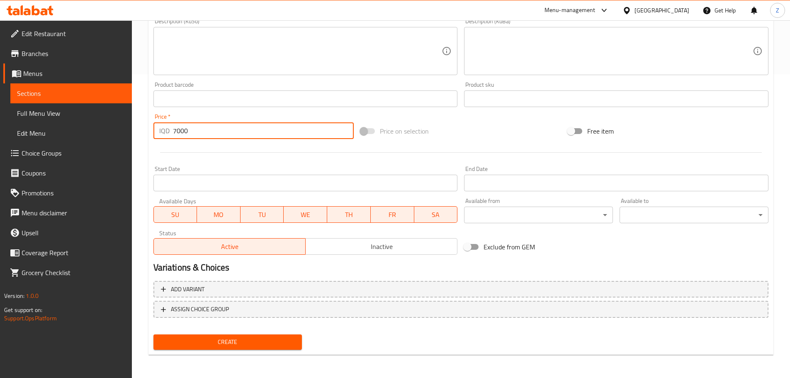
type input "7000"
click at [282, 345] on span "Create" at bounding box center [228, 342] width 136 height 10
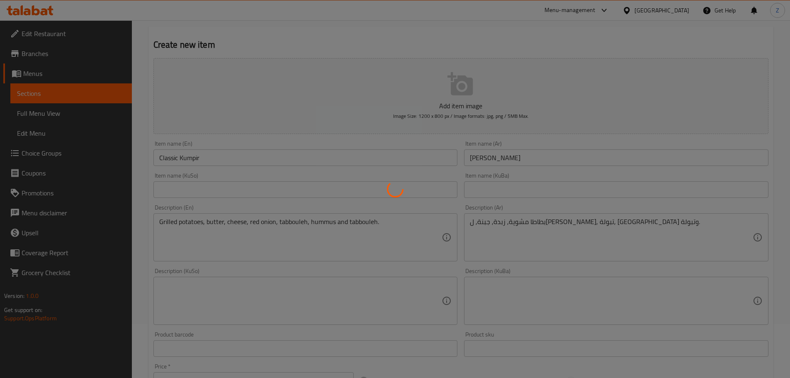
scroll to position [0, 0]
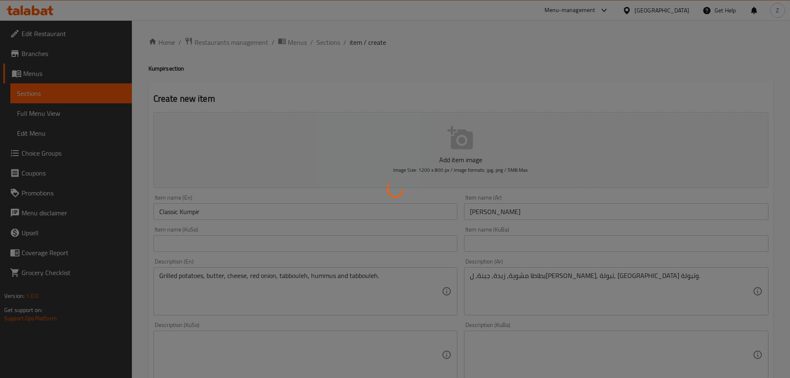
type input "0"
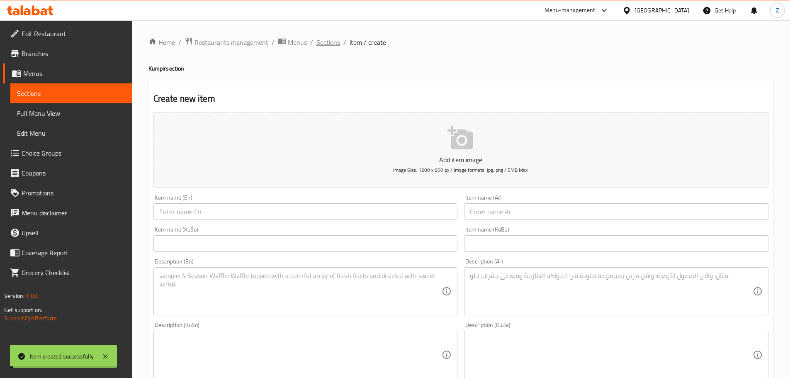
click at [328, 41] on span "Sections" at bounding box center [328, 42] width 24 height 10
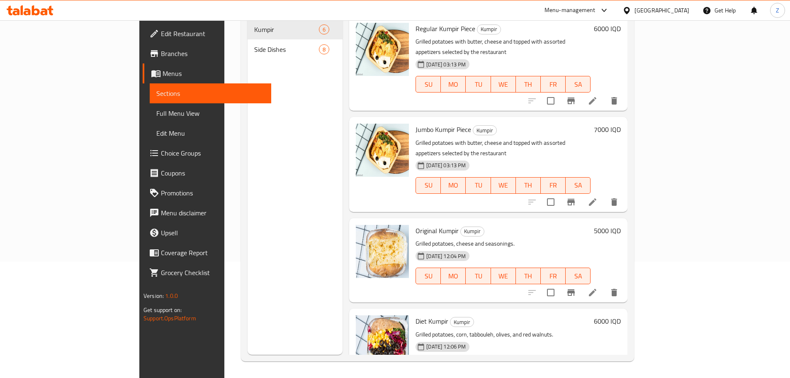
scroll to position [187, 0]
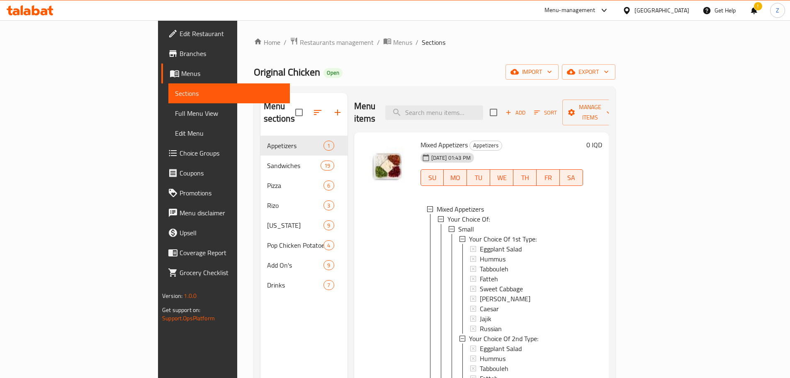
copy h6 "Mixed Appetizers"
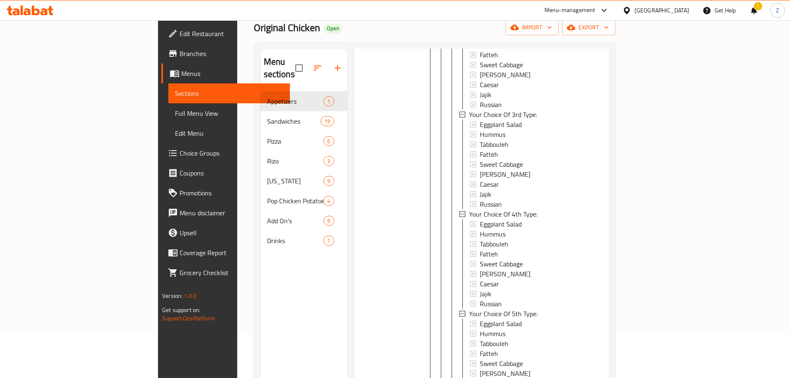
scroll to position [116, 0]
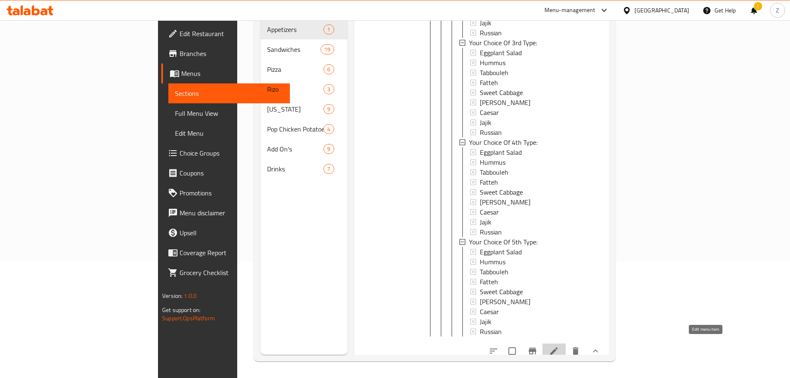
click at [559, 348] on icon at bounding box center [554, 351] width 10 height 10
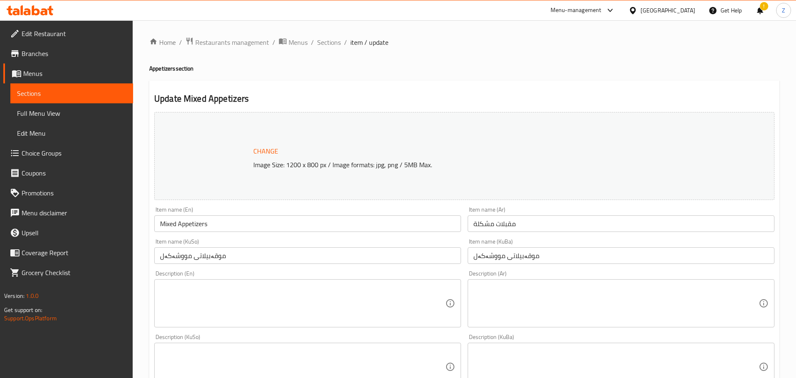
type input "إختيارك من للنوع الأول:"
type input "هەڵبژاردنت لە جۆری یەکەم:"
type input "1"
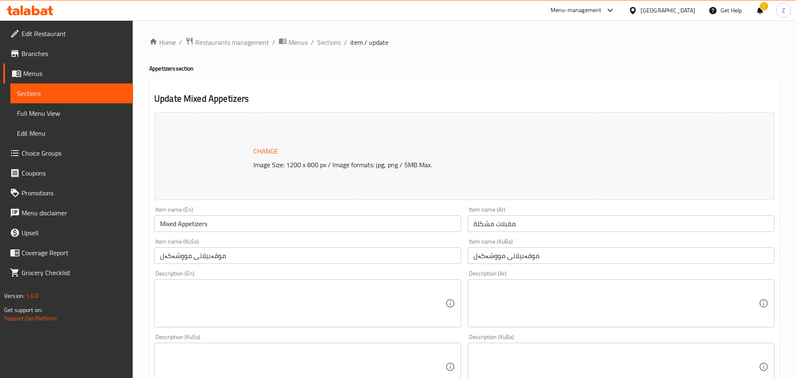
type input "إختيارك من للنوع الثاني:"
type input "هەڵبژاردنت لە جۆری دووەم:"
type input "1"
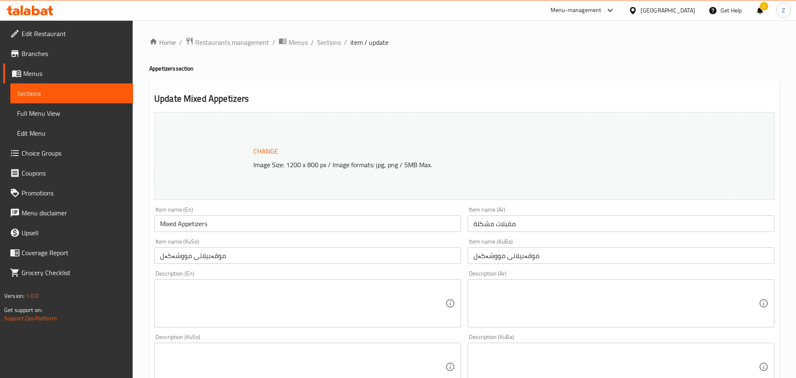
type input "إختيارك من للنوع الأول:"
type input "هەڵبژاردنت لە جۆری یەکەم:"
type input "1"
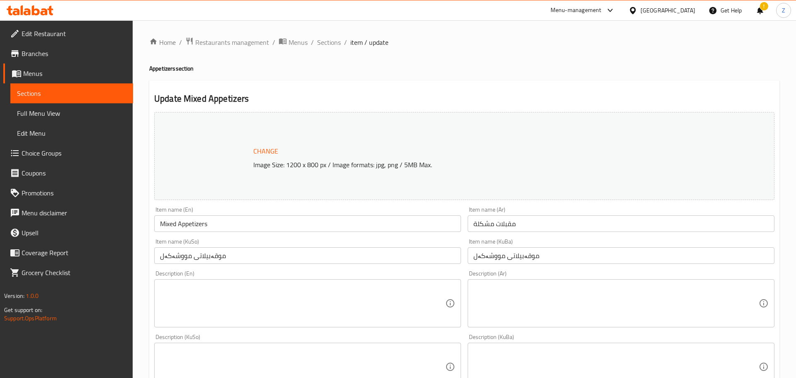
type input "إختيارك من للنوع الثاني:"
type input "هەڵبژاردنت لە جۆری دووەم:"
type input "1"
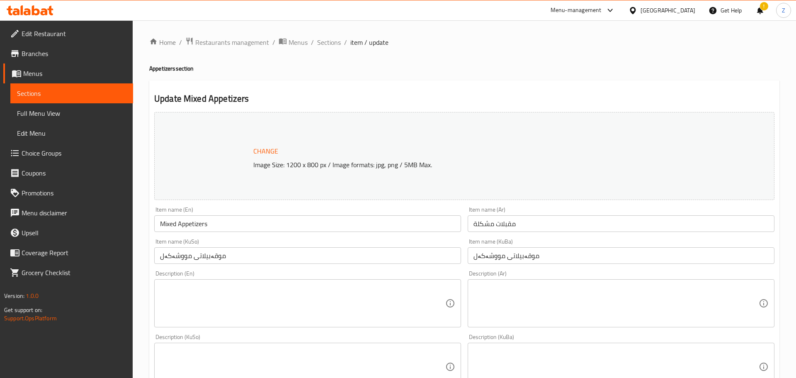
type input "إختيارك من للنوع الثالث:"
type input "هەڵبژاردنت لە جۆری سێیەم:"
type input "1"
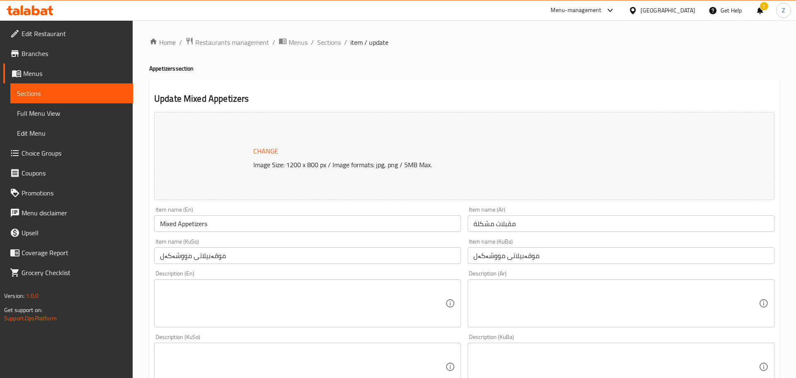
type input "إختيارك من للنوع الرابع:"
type input "هەڵبژاردنت لە جۆری چوارەم:"
type input "1"
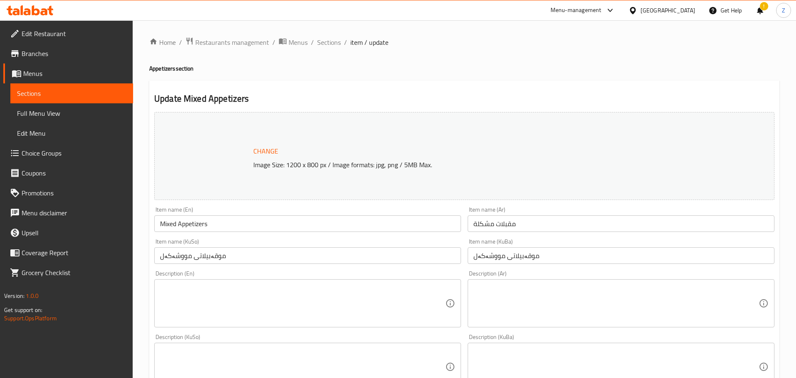
type input "إختيارك من للنوع الأول:"
type input "هەڵبژاردنت لە جۆری یەکەم:"
type input "1"
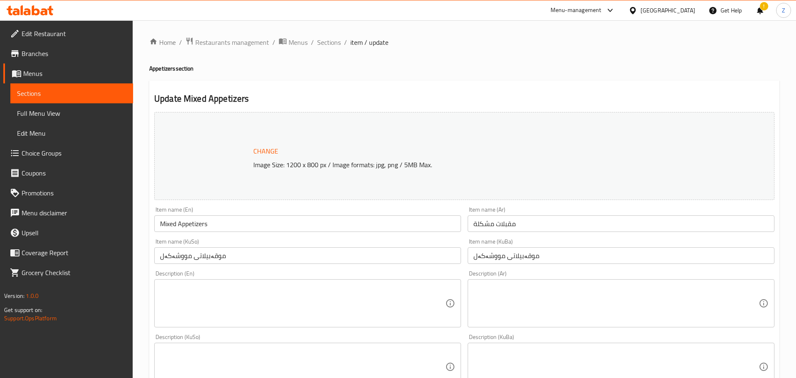
type input "إختيارك من للنوع الثاني:"
type input "هەڵبژاردنت لە جۆری دووەم:"
type input "1"
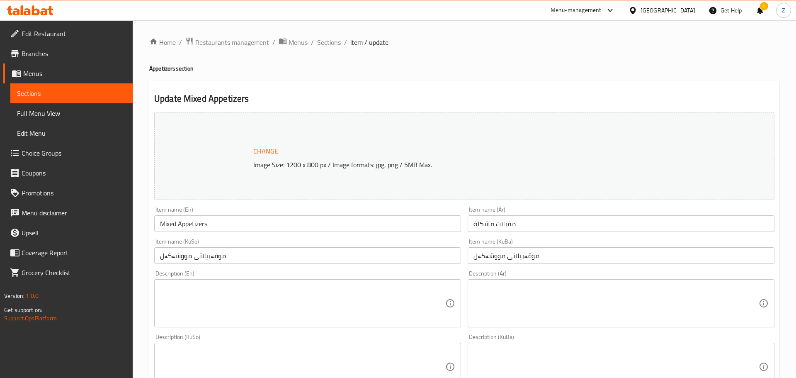
type input "إختيارك من للنوع الثالث:"
type input "هەڵبژاردنت لە جۆری سێیەم:"
type input "1"
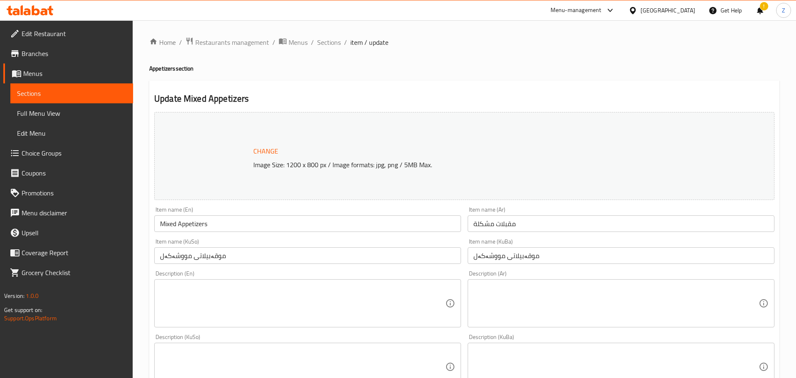
type input "إختيارك من للنوع الرابع:"
type input "هەڵبژاردنت لە جۆری چوارەم:"
type input "1"
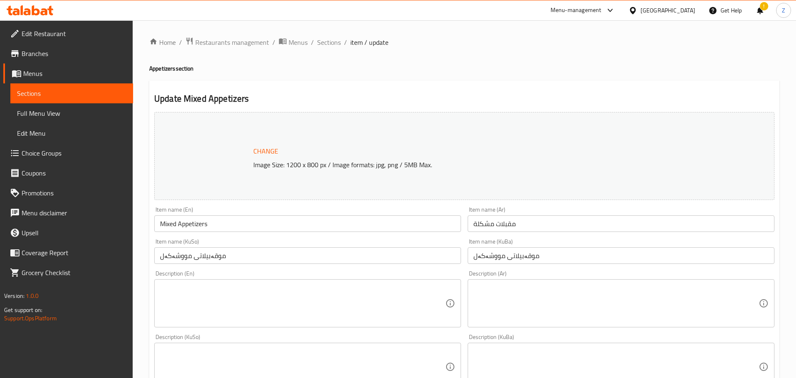
type input "إختيارك من للنوع الخامس:"
type input "هەڵبژاردنت لە جۆری پێنجەم:"
type input "1"
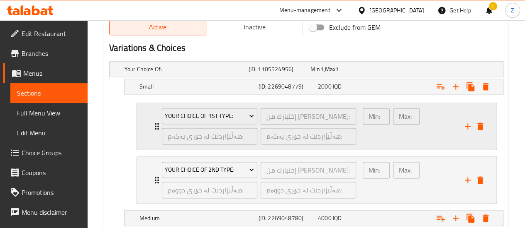
scroll to position [539, 0]
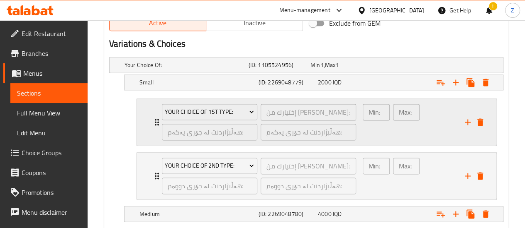
click at [436, 141] on div "Min: 1 ​ Max: 1 ​" at bounding box center [408, 122] width 102 height 46
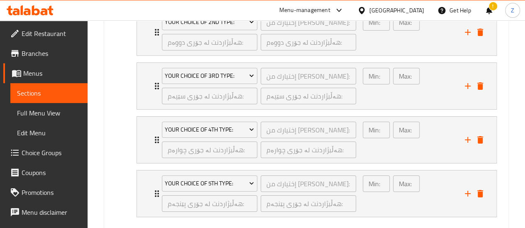
scroll to position [1368, 0]
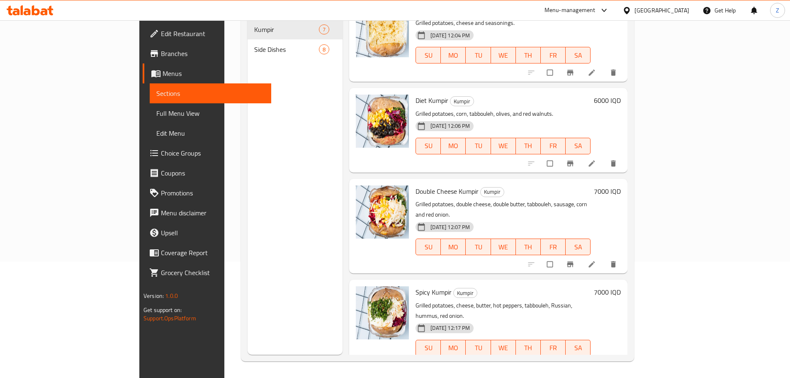
scroll to position [277, 0]
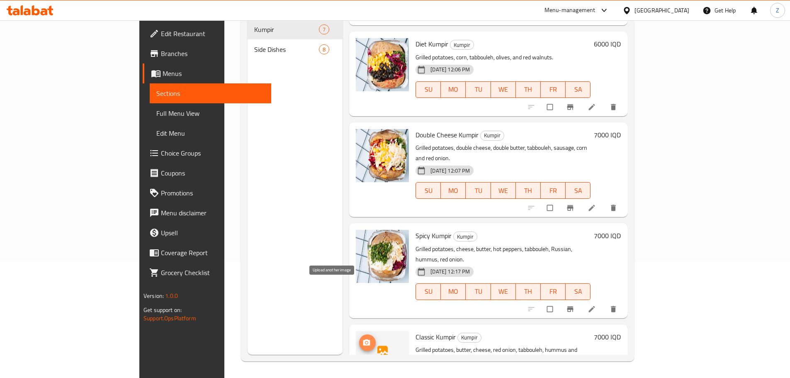
click at [359, 334] on button "upload picture" at bounding box center [367, 342] width 17 height 17
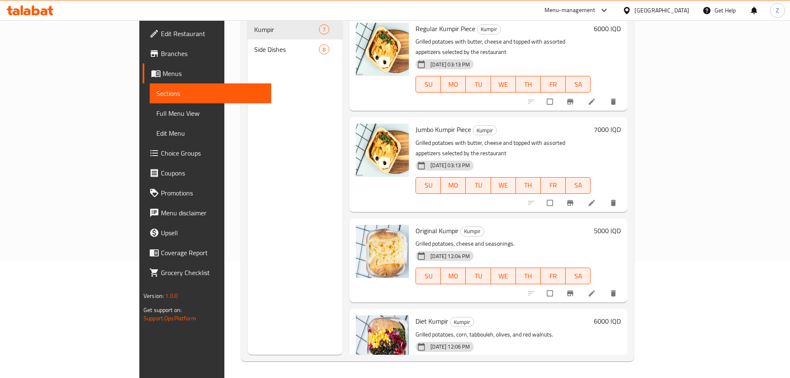
scroll to position [0, 0]
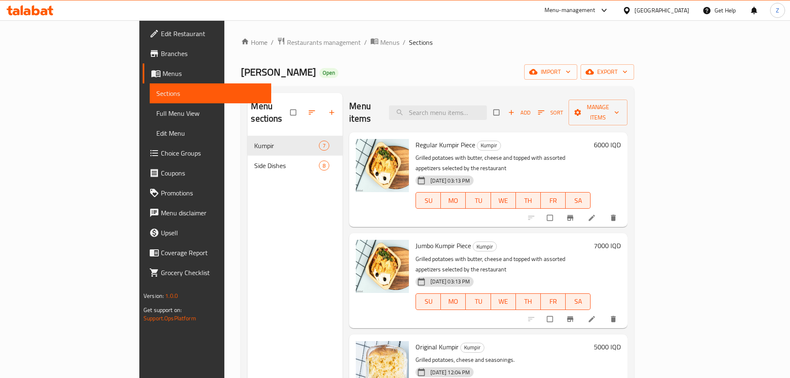
click at [530, 109] on span "Add" at bounding box center [519, 113] width 22 height 10
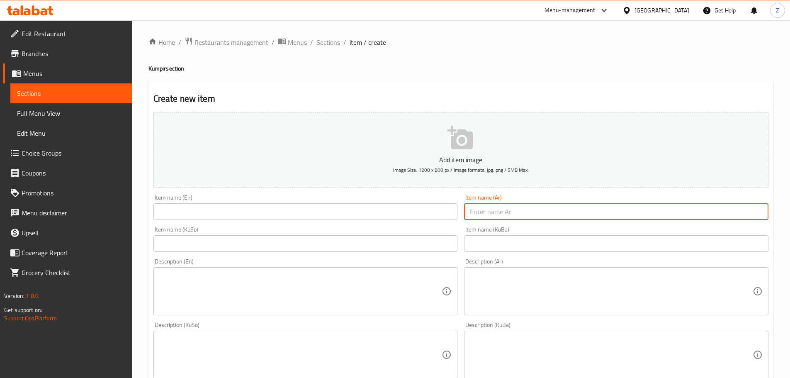
click at [524, 211] on input "text" at bounding box center [616, 211] width 304 height 17
type input "كومبير الملك"
click at [395, 210] on input "text" at bounding box center [305, 211] width 304 height 17
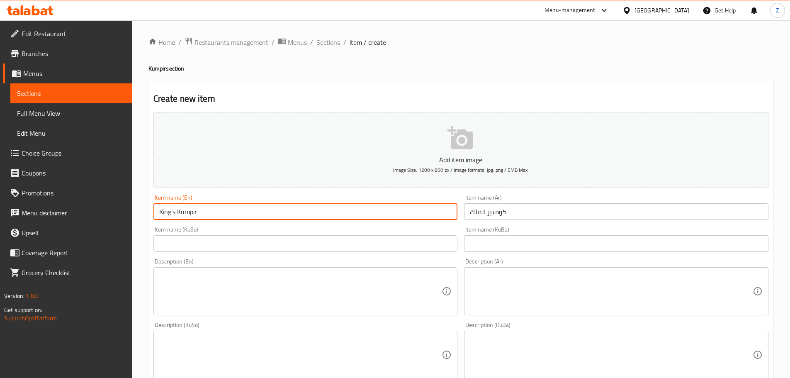
type input "King's Kumpir"
click at [541, 302] on textarea at bounding box center [611, 291] width 283 height 39
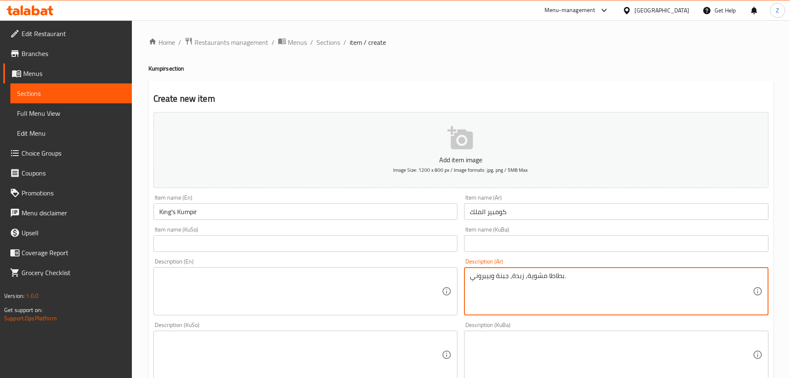
click at [542, 301] on textarea "بطاطا مشوية, زبدة, جبنة وبيبروني." at bounding box center [611, 291] width 283 height 39
type textarea "بطاطا مشوية, زبدة, جبنة وبيبروني."
click at [287, 303] on textarea at bounding box center [300, 291] width 283 height 39
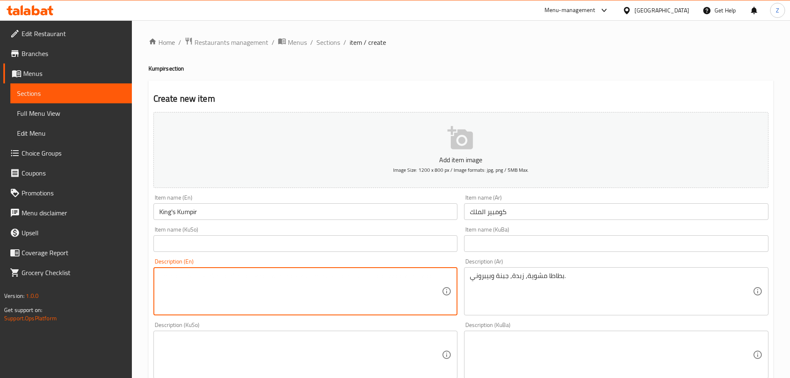
paste textarea "Roasted potatoes, butter, cheese and pepperoni."
drag, startPoint x: 181, startPoint y: 272, endPoint x: 136, endPoint y: 276, distance: 45.8
click at [136, 276] on div "Home / Restaurants management / Menus / Sections / item / create Kumpir section…" at bounding box center [461, 350] width 658 height 661
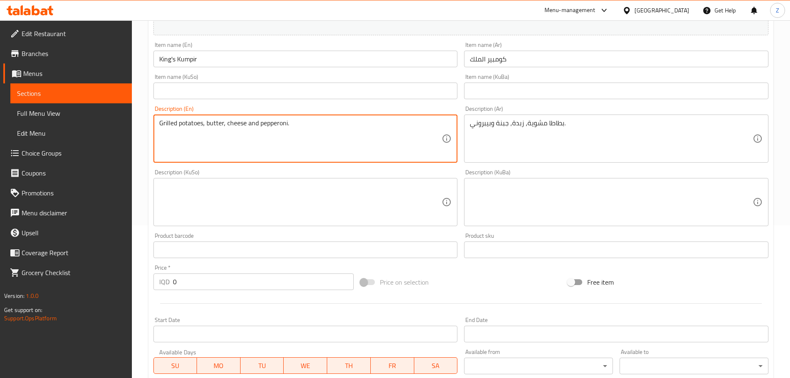
scroll to position [207, 0]
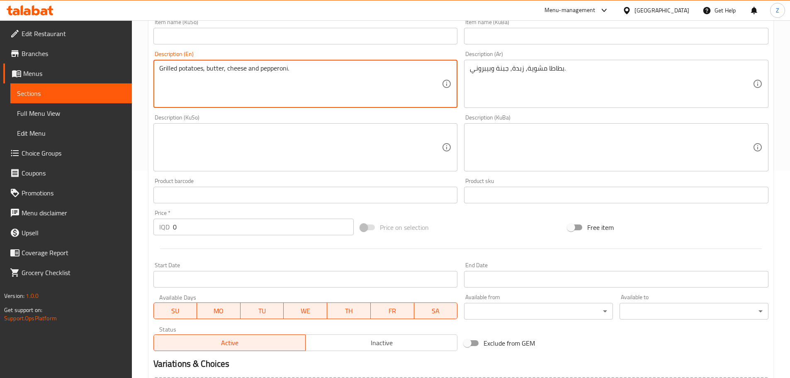
type textarea "Grilled potatoes, butter, cheese and pepperoni."
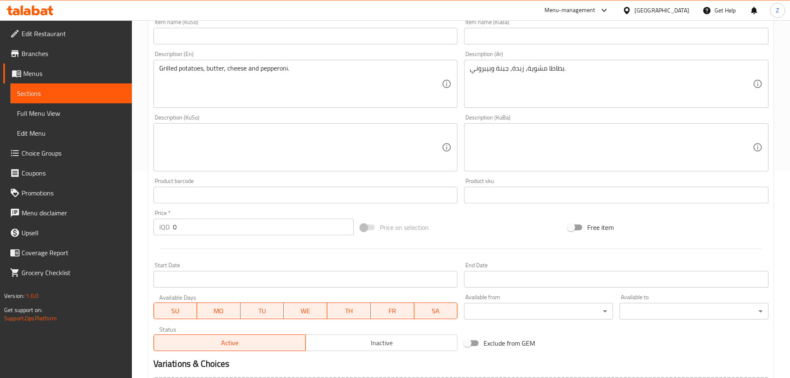
click at [167, 223] on p "IQD" at bounding box center [164, 227] width 10 height 10
click at [173, 225] on div "IQD 0 Price *" at bounding box center [253, 227] width 201 height 17
click at [174, 225] on input "0" at bounding box center [263, 227] width 181 height 17
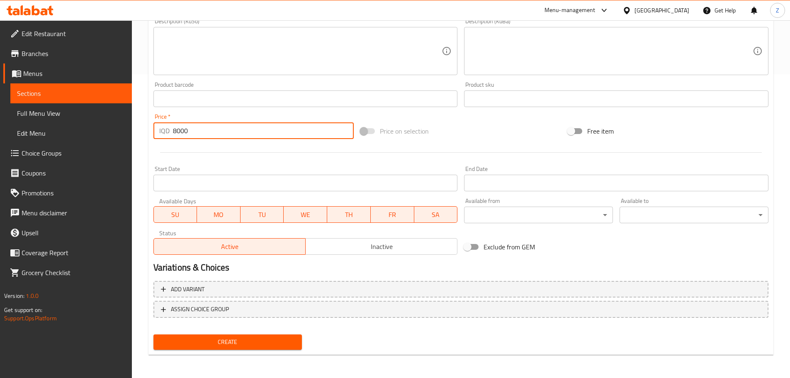
type input "8000"
click at [242, 336] on button "Create" at bounding box center [227, 341] width 149 height 15
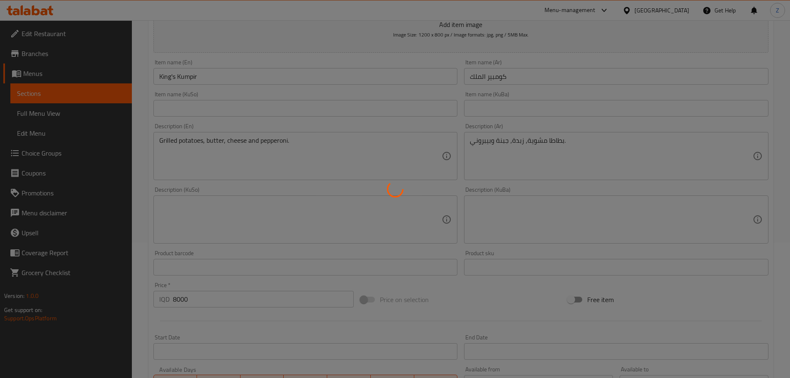
scroll to position [0, 0]
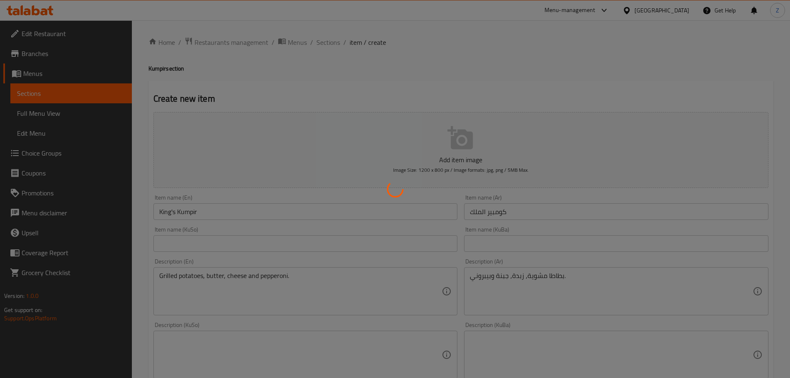
type input "0"
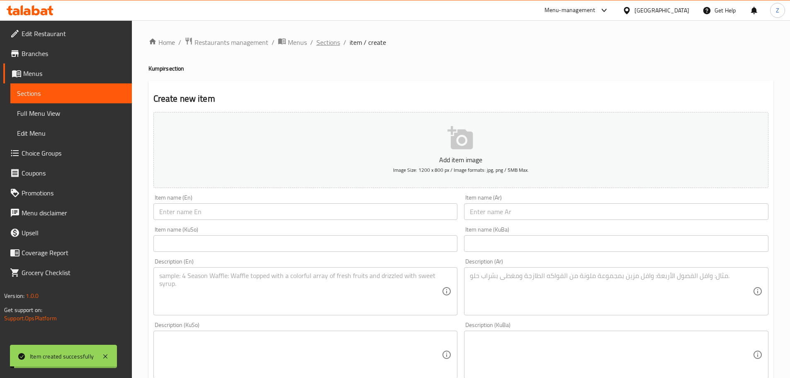
click at [333, 42] on span "Sections" at bounding box center [328, 42] width 24 height 10
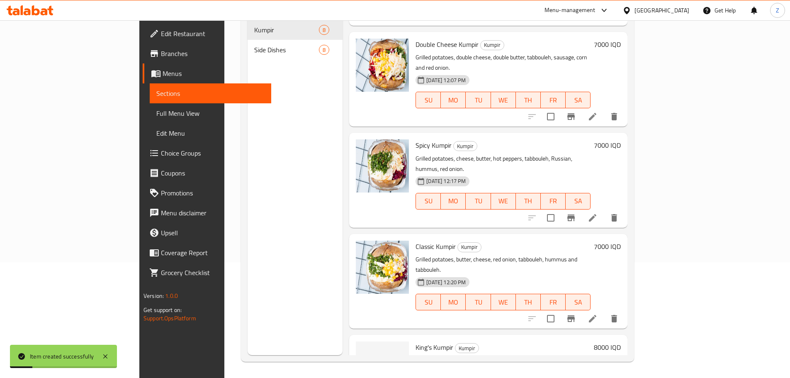
scroll to position [116, 0]
click at [363, 348] on icon "upload picture" at bounding box center [367, 351] width 8 height 7
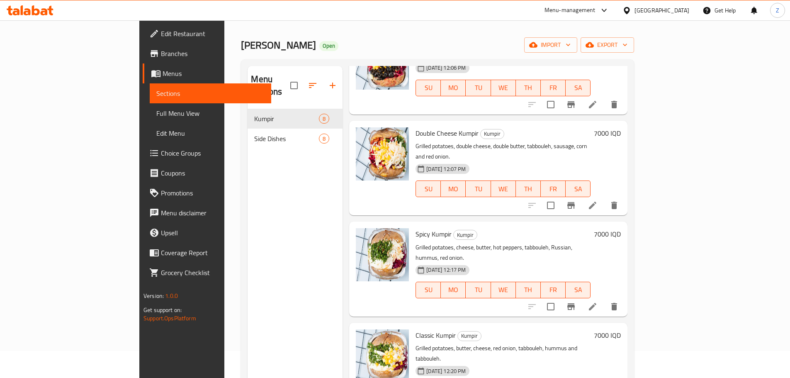
scroll to position [0, 0]
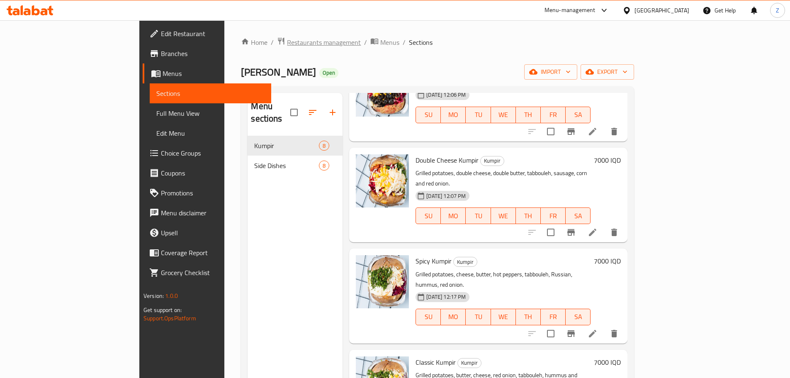
click at [287, 44] on span "Restaurants management" at bounding box center [324, 42] width 74 height 10
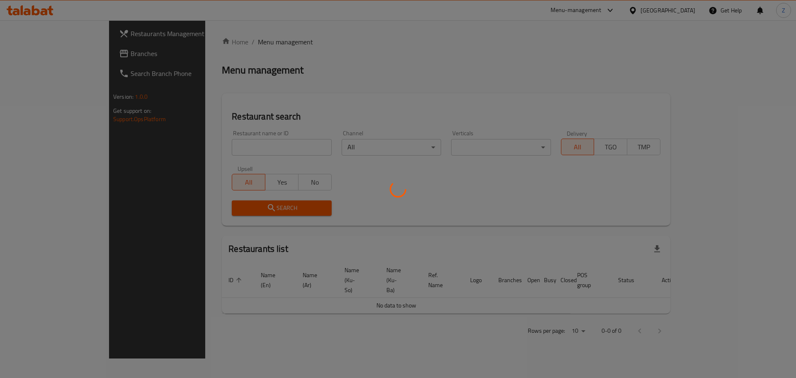
click at [211, 147] on div at bounding box center [398, 189] width 796 height 378
click at [217, 148] on div at bounding box center [398, 189] width 796 height 378
click at [219, 146] on div at bounding box center [398, 189] width 796 height 378
click at [219, 145] on div at bounding box center [398, 189] width 796 height 378
click at [227, 142] on div at bounding box center [398, 189] width 796 height 378
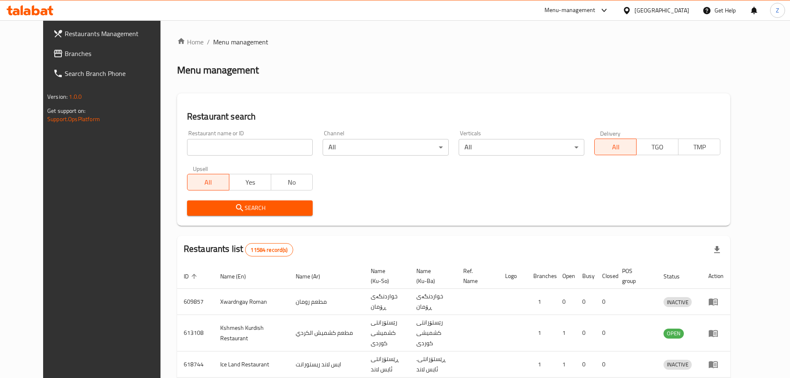
click at [227, 142] on div at bounding box center [395, 189] width 790 height 378
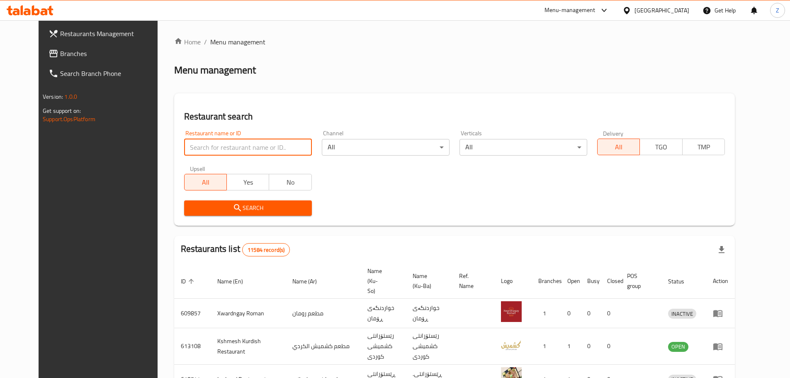
click at [227, 142] on input "search" at bounding box center [248, 147] width 128 height 17
paste input "695408"
type input "695408"
click at [237, 203] on span "Search" at bounding box center [248, 208] width 114 height 10
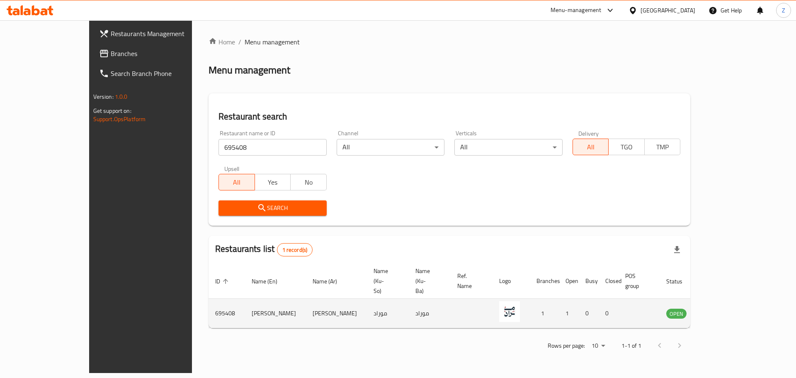
click at [725, 308] on link "enhanced table" at bounding box center [717, 313] width 15 height 10
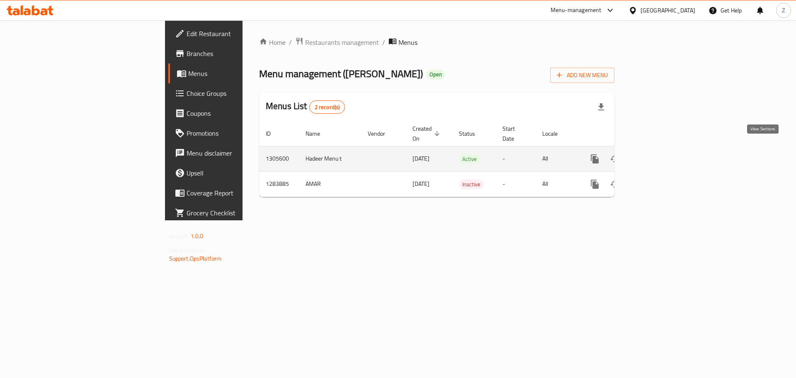
click at [660, 154] on icon "enhanced table" at bounding box center [655, 159] width 10 height 10
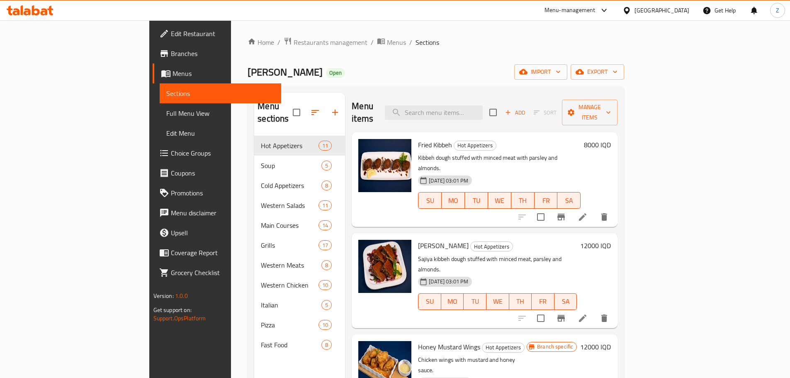
click at [416, 78] on div "Murad Open import export" at bounding box center [436, 71] width 376 height 15
click at [294, 46] on span "Restaurants management" at bounding box center [331, 42] width 74 height 10
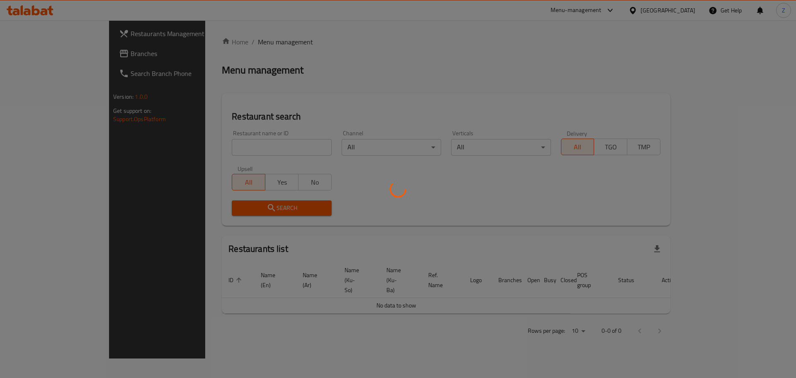
click at [234, 152] on div at bounding box center [398, 189] width 796 height 378
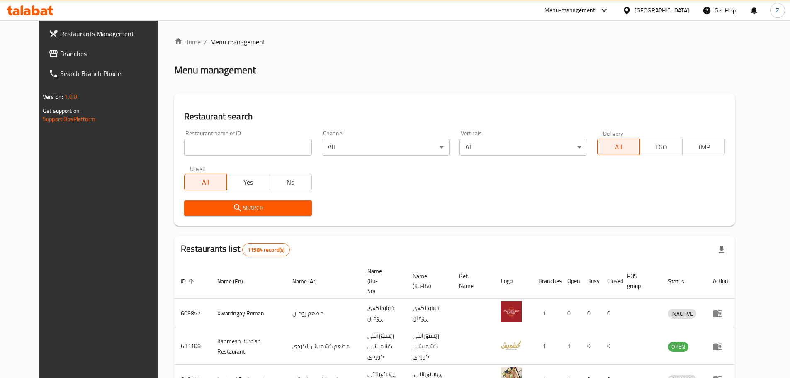
click at [235, 146] on input "search" at bounding box center [248, 147] width 128 height 17
paste input "702042"
type input "702042"
click at [230, 187] on span "Yes" at bounding box center [248, 182] width 36 height 12
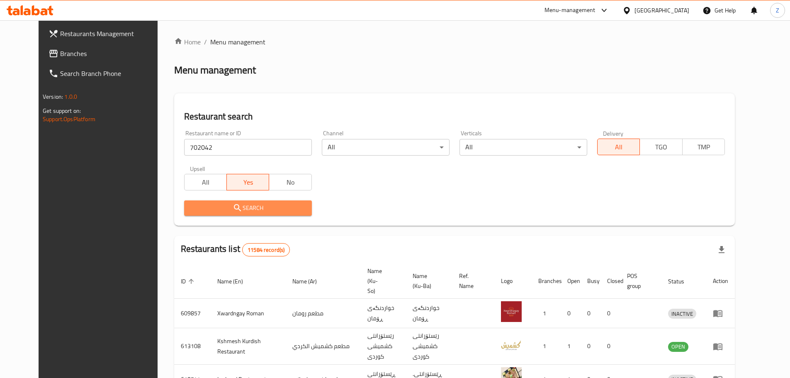
click at [234, 206] on icon "submit" at bounding box center [237, 207] width 7 height 7
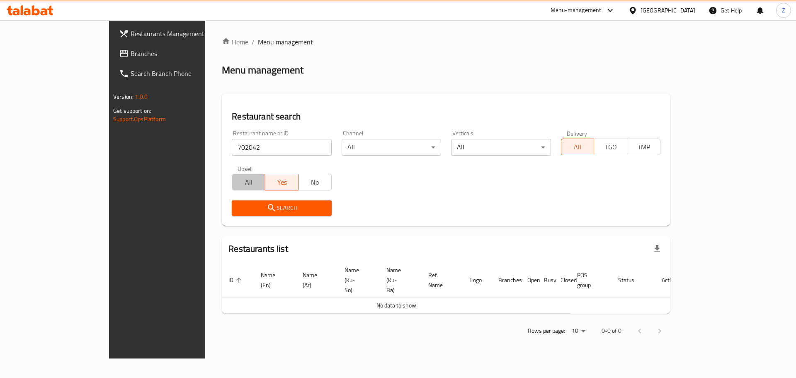
click at [232, 189] on button "All" at bounding box center [249, 182] width 34 height 17
click at [267, 211] on icon "submit" at bounding box center [272, 208] width 10 height 10
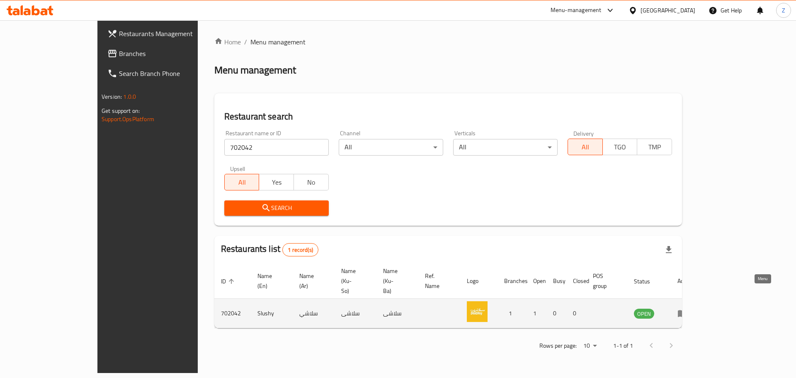
click at [686, 312] on icon "enhanced table" at bounding box center [684, 313] width 3 height 3
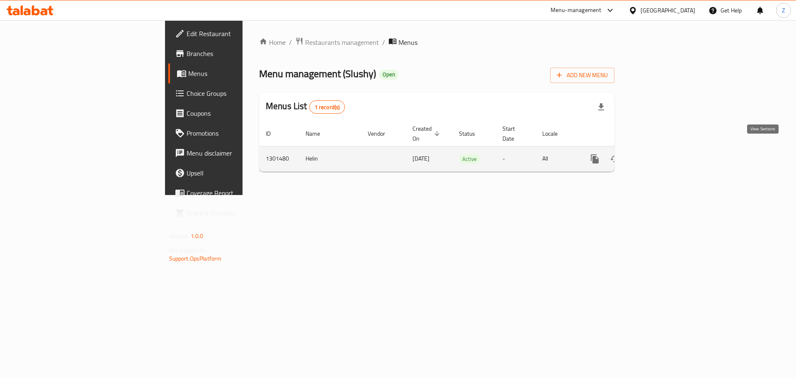
click at [658, 155] on icon "enhanced table" at bounding box center [654, 158] width 7 height 7
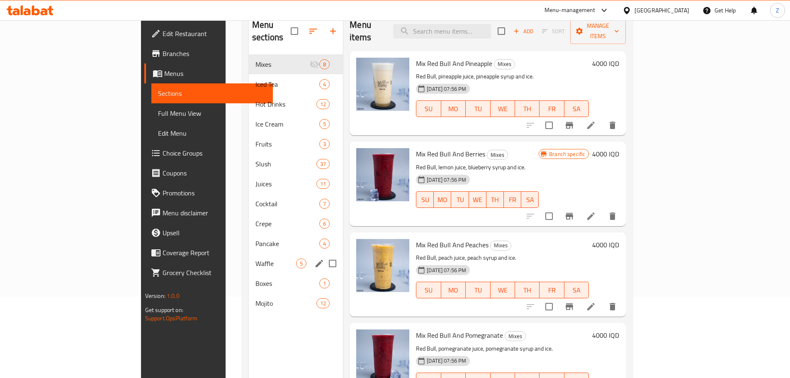
scroll to position [83, 0]
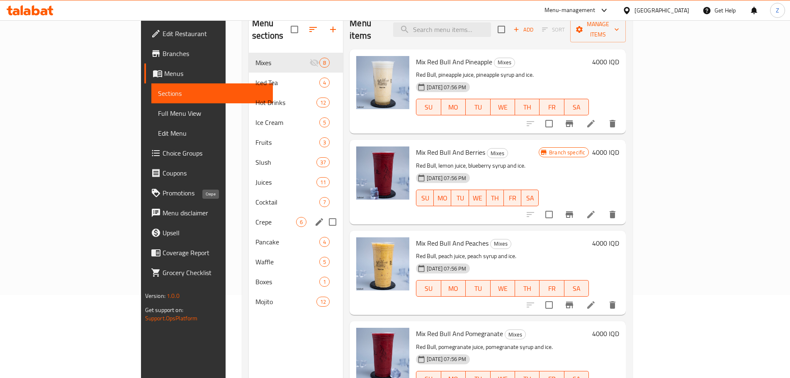
click at [255, 217] on span "Crepe" at bounding box center [275, 222] width 41 height 10
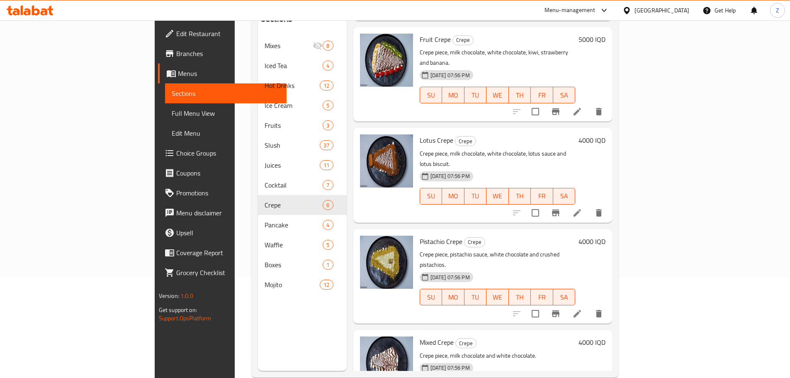
scroll to position [116, 0]
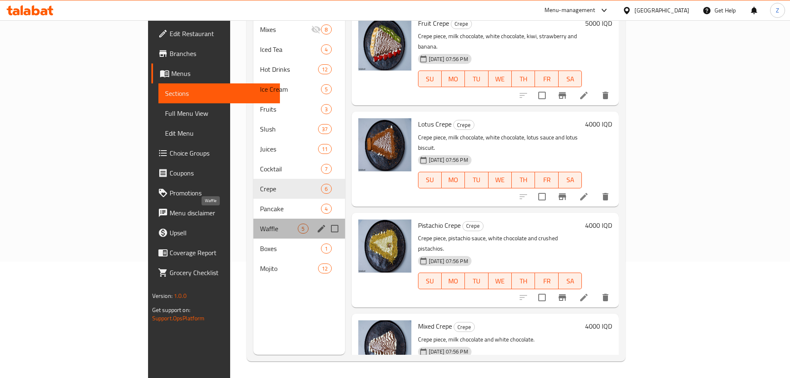
click at [260, 223] on span "Waffle" at bounding box center [279, 228] width 38 height 10
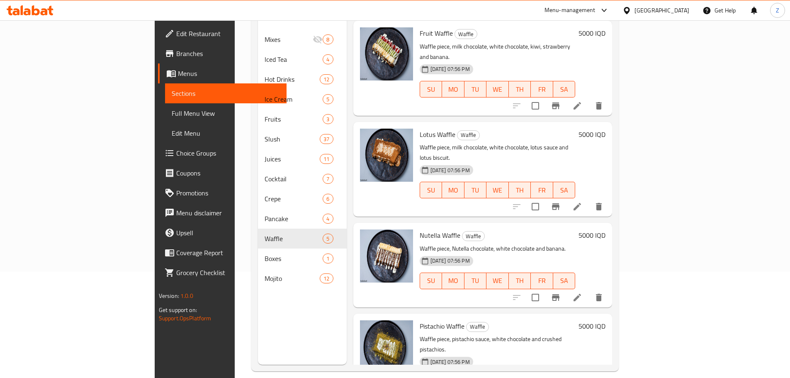
scroll to position [116, 0]
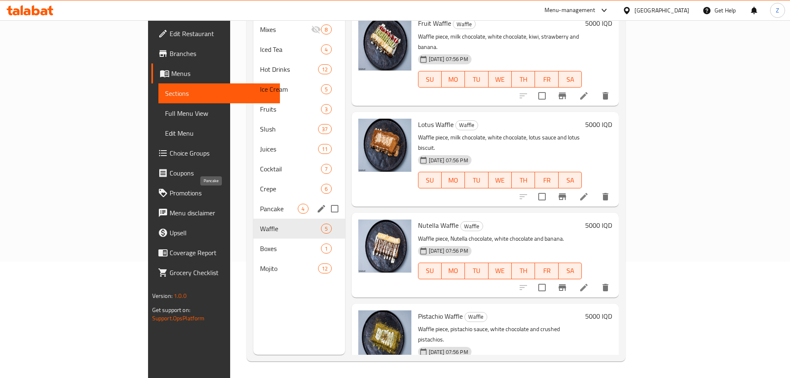
click at [260, 204] on span "Pancake" at bounding box center [279, 209] width 38 height 10
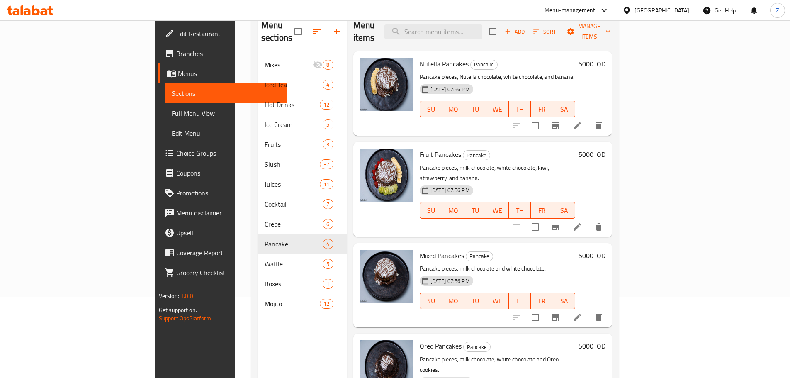
scroll to position [33, 0]
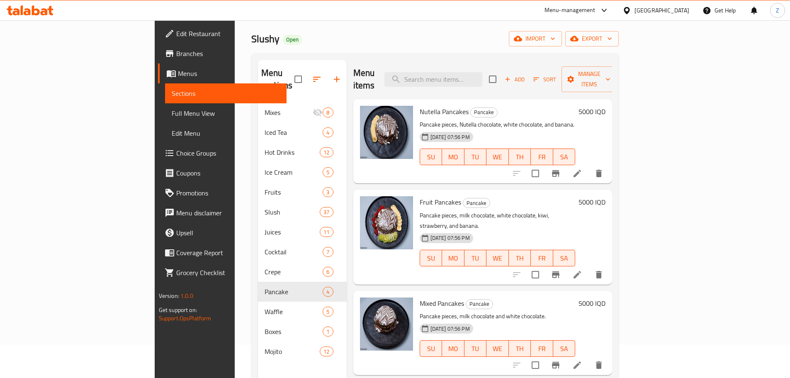
click at [605, 106] on h6 "5000 IQD" at bounding box center [591, 112] width 27 height 12
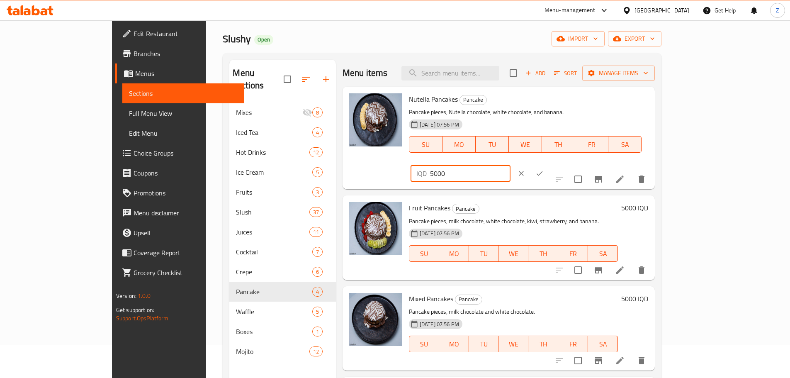
drag, startPoint x: 645, startPoint y: 104, endPoint x: 634, endPoint y: 104, distance: 10.4
click at [510, 165] on div "IQD 5000 ​" at bounding box center [460, 173] width 100 height 17
type input "4000"
click at [544, 169] on icon "ok" at bounding box center [539, 173] width 8 height 8
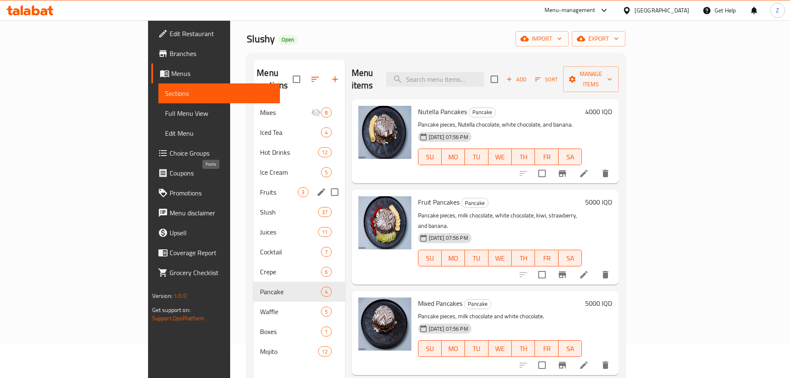
click at [260, 187] on span "Fruits" at bounding box center [279, 192] width 38 height 10
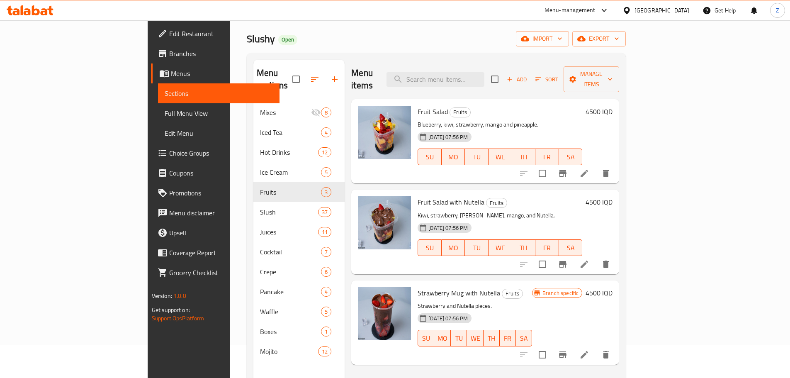
click at [612, 106] on h6 "4500 IQD" at bounding box center [598, 112] width 27 height 12
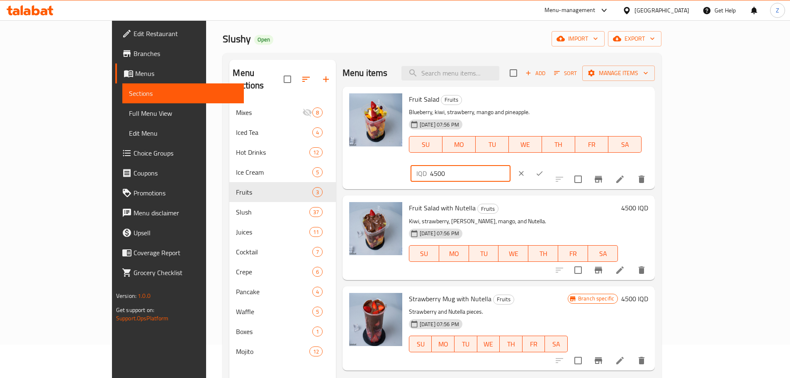
click at [510, 165] on input "4500" at bounding box center [470, 173] width 80 height 17
type input "4000"
click at [549, 164] on button "ok" at bounding box center [539, 173] width 18 height 18
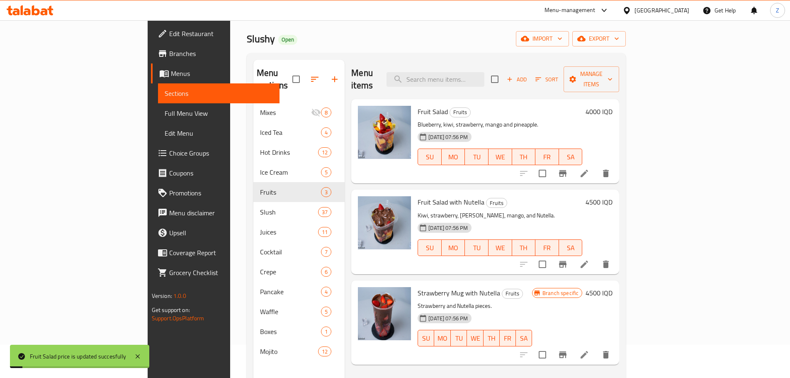
click at [612, 197] on div "4500 IQD" at bounding box center [597, 231] width 30 height 71
click at [612, 196] on h6 "4500 IQD" at bounding box center [598, 202] width 27 height 12
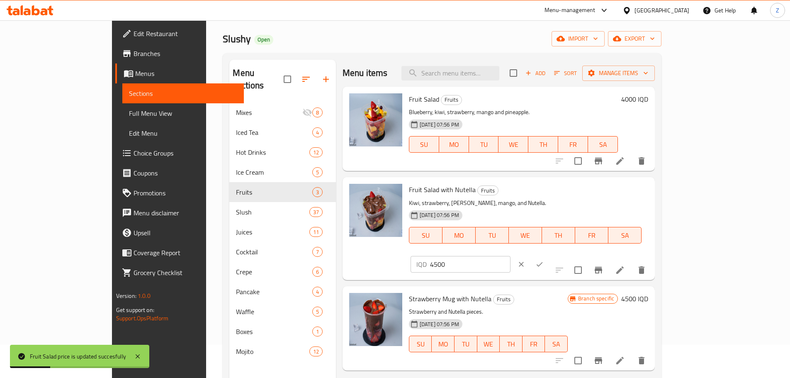
click at [510, 256] on input "4500" at bounding box center [470, 264] width 80 height 17
type input "5000"
click at [549, 255] on button "ok" at bounding box center [539, 264] width 18 height 18
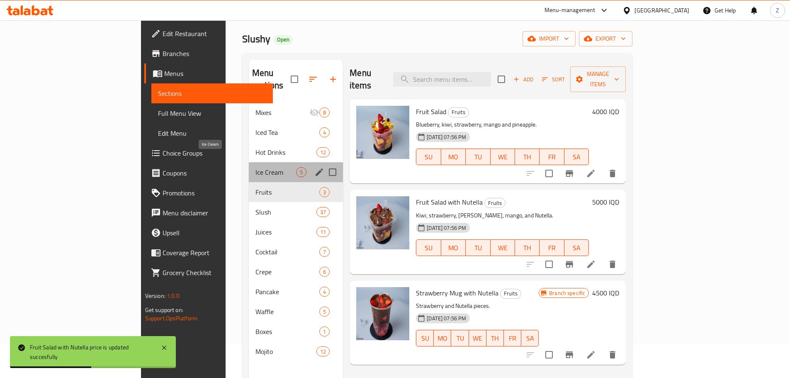
click at [255, 167] on span "Ice Cream" at bounding box center [275, 172] width 41 height 10
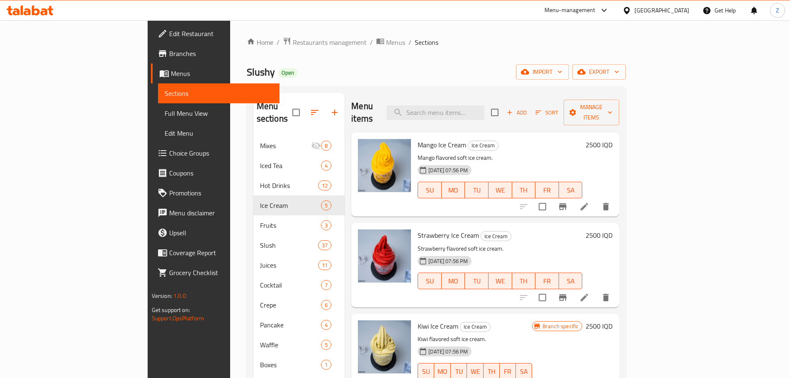
click at [612, 229] on h6 "2500 IQD" at bounding box center [598, 235] width 27 height 12
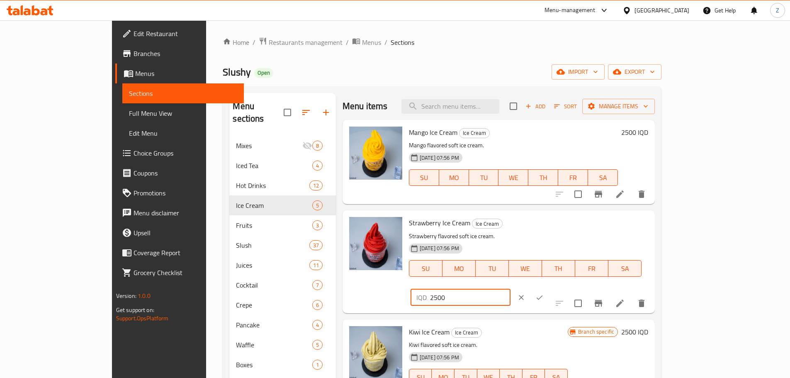
click at [510, 289] on input "2500" at bounding box center [470, 297] width 80 height 17
type input "2000"
drag, startPoint x: 737, startPoint y: 227, endPoint x: 737, endPoint y: 221, distance: 5.8
click at [544, 293] on icon "ok" at bounding box center [539, 297] width 8 height 8
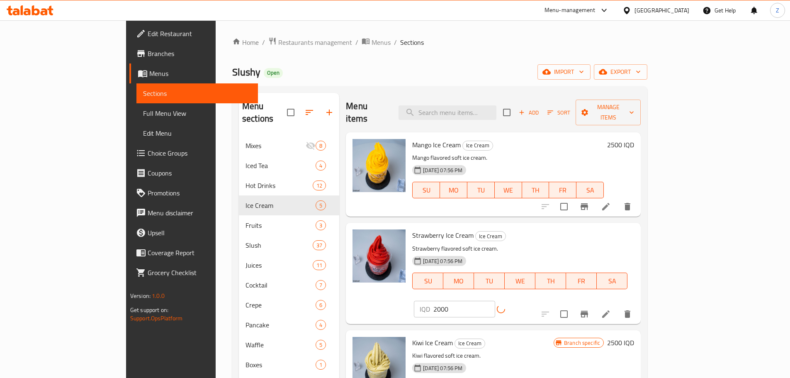
click at [634, 139] on h6 "2500 IQD" at bounding box center [620, 145] width 27 height 12
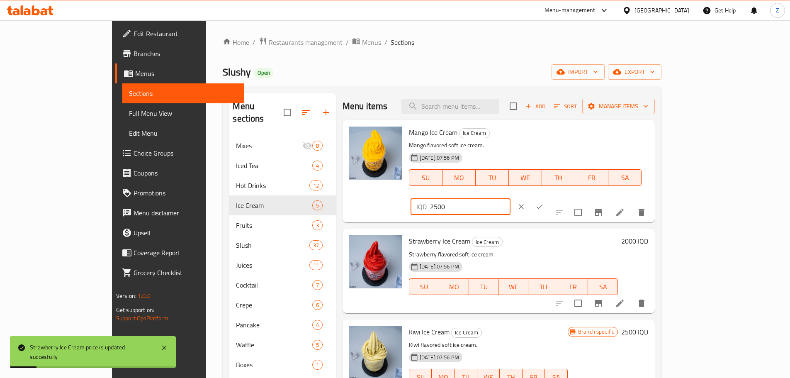
click at [510, 198] on input "2500" at bounding box center [470, 206] width 80 height 17
type input "2000"
click at [549, 197] on button "ok" at bounding box center [539, 206] width 18 height 18
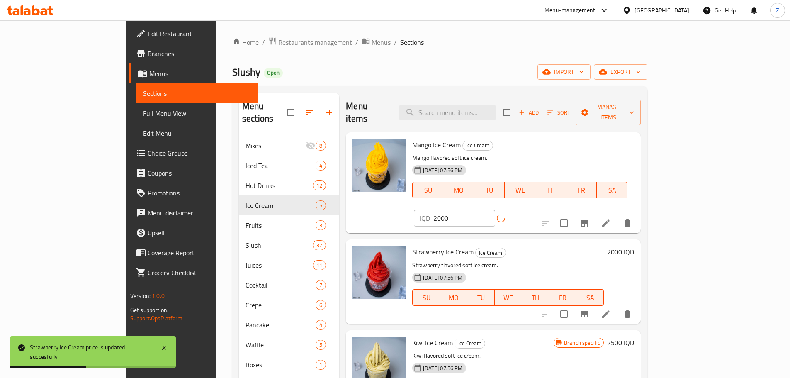
scroll to position [96, 0]
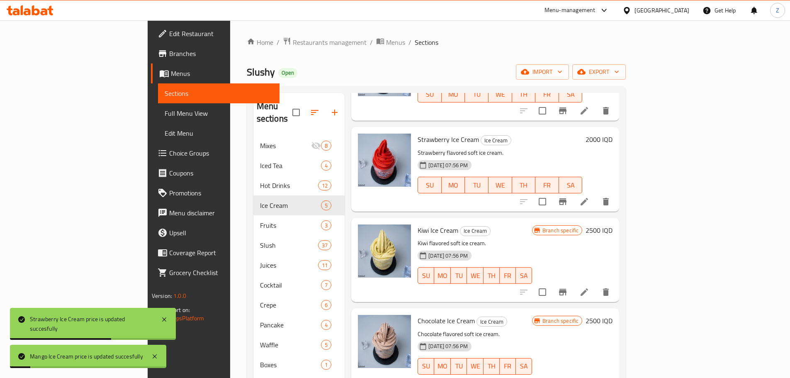
click at [612, 224] on div "Branch specific 2500 IQD" at bounding box center [572, 259] width 80 height 71
click at [612, 224] on h6 "2500 IQD" at bounding box center [598, 230] width 27 height 12
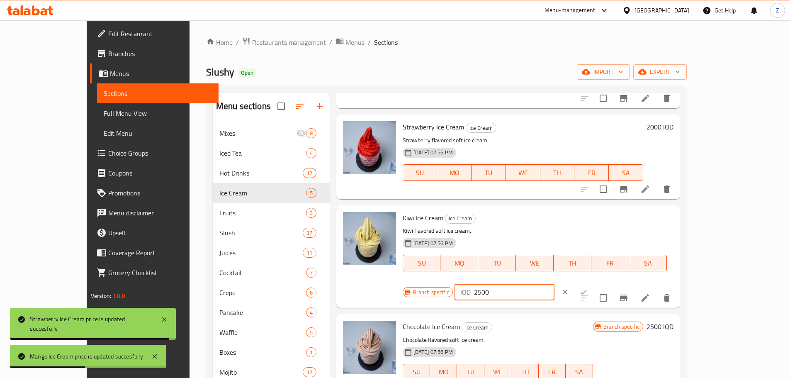
click at [554, 284] on input "2500" at bounding box center [514, 292] width 80 height 17
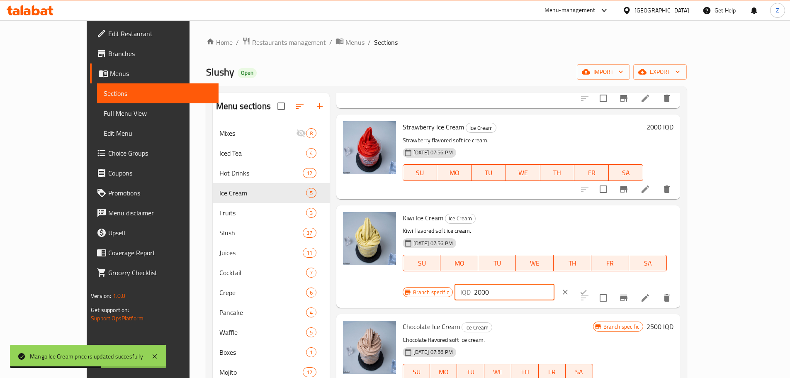
type input "2000"
click at [588, 288] on icon "ok" at bounding box center [583, 292] width 8 height 8
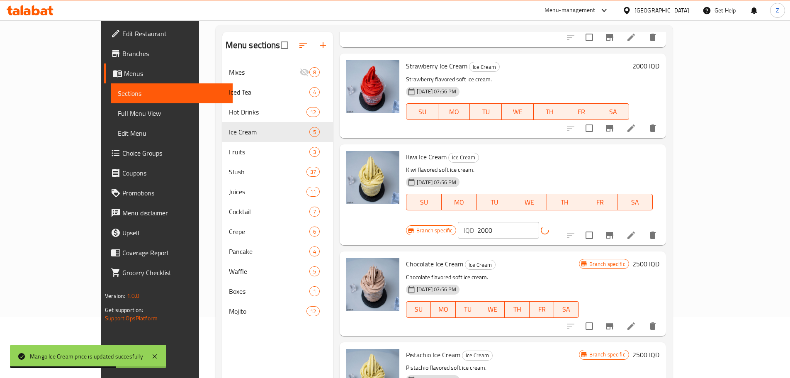
scroll to position [116, 0]
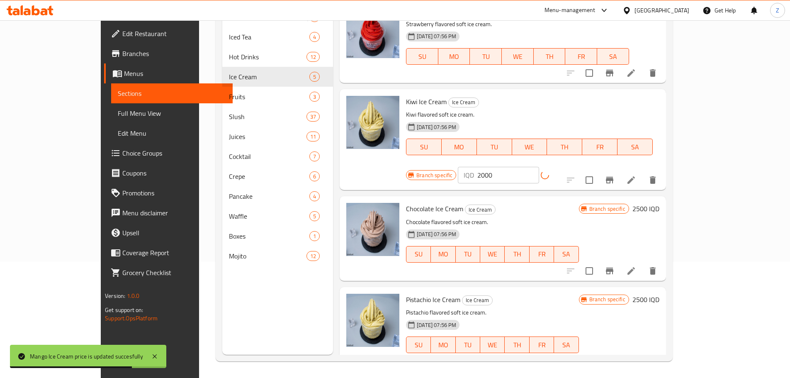
click at [659, 203] on h6 "2500 IQD" at bounding box center [645, 209] width 27 height 12
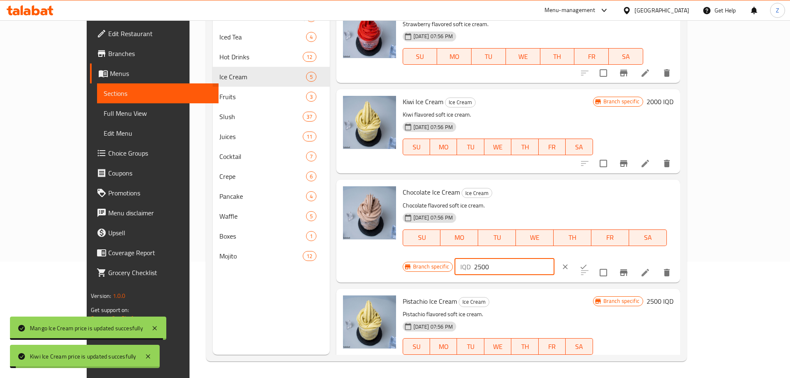
click at [554, 258] on input "2500" at bounding box center [514, 266] width 80 height 17
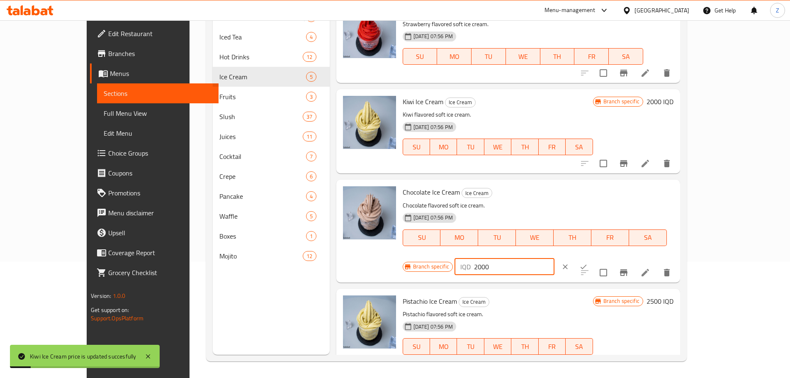
type input "2000"
click at [593, 257] on button "ok" at bounding box center [583, 266] width 18 height 18
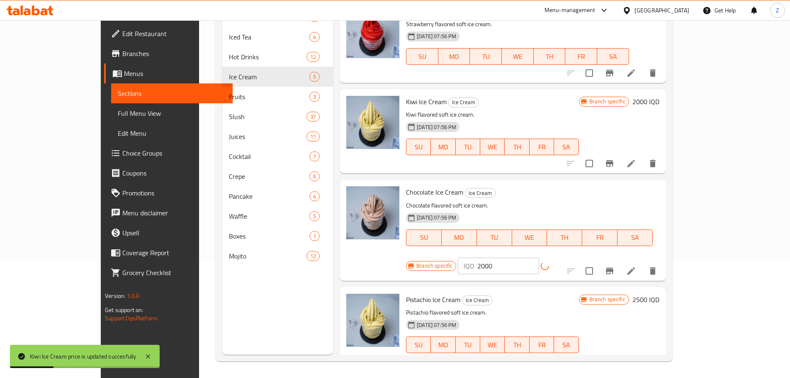
click at [659, 294] on h6 "2500 IQD" at bounding box center [645, 300] width 27 height 12
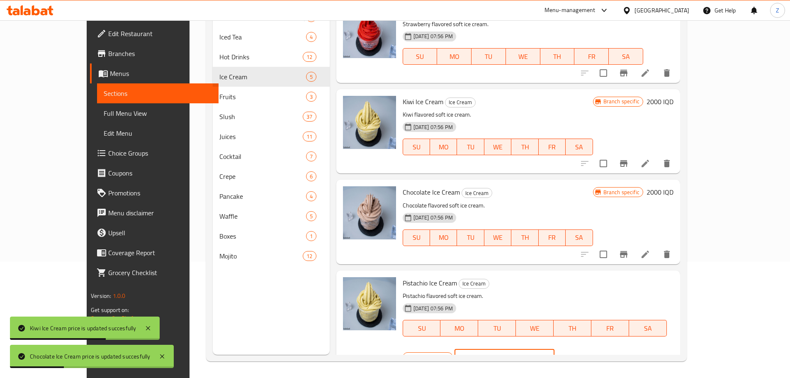
drag, startPoint x: 646, startPoint y: 283, endPoint x: 664, endPoint y: 279, distance: 19.1
click at [554, 349] on input "2500" at bounding box center [514, 357] width 80 height 17
type input "2000"
click at [593, 348] on button "ok" at bounding box center [583, 357] width 18 height 18
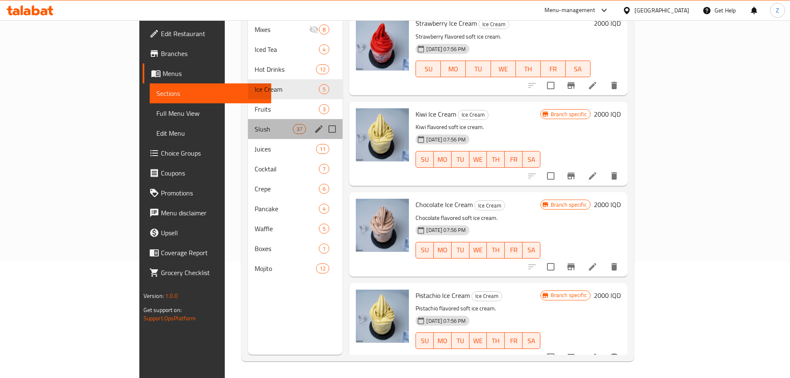
click at [248, 121] on div "Slush 37" at bounding box center [295, 129] width 95 height 20
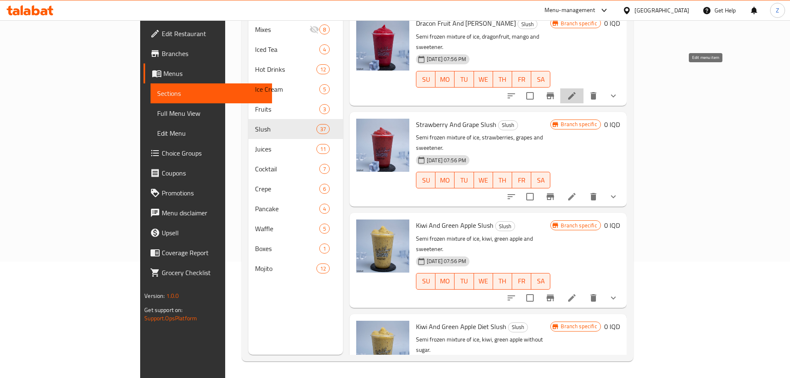
click at [577, 91] on icon at bounding box center [572, 96] width 10 height 10
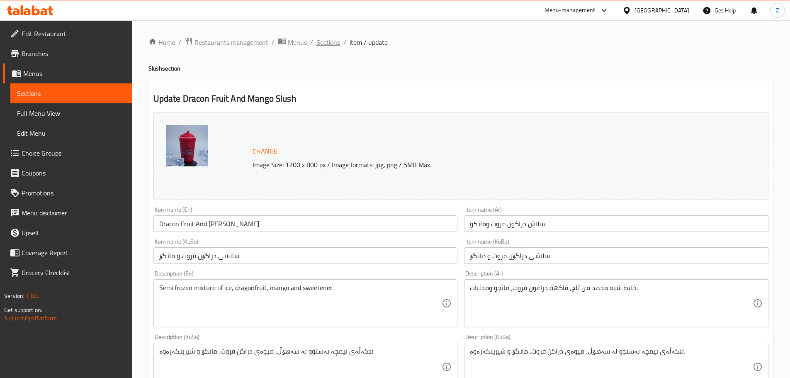
click at [329, 46] on span "Sections" at bounding box center [328, 42] width 24 height 10
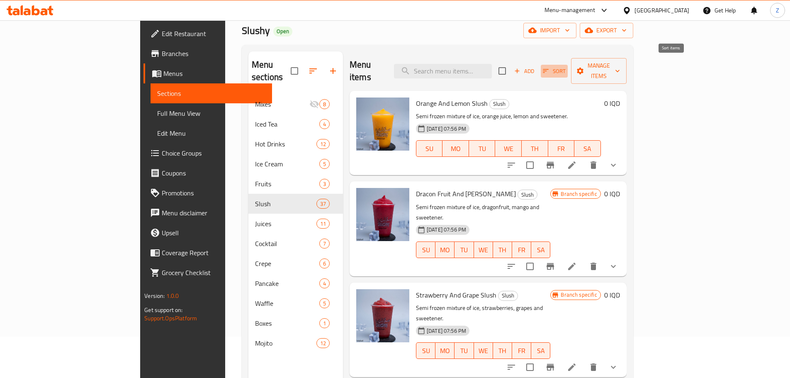
click at [566, 66] on span "Sort" at bounding box center [554, 71] width 23 height 10
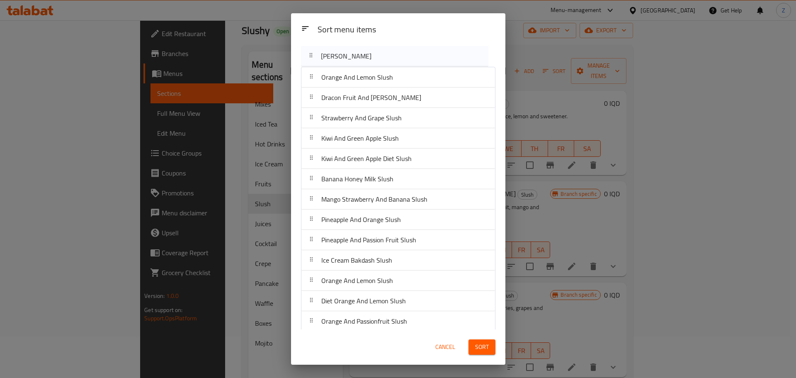
drag, startPoint x: 396, startPoint y: 201, endPoint x: 397, endPoint y: 57, distance: 143.9
click at [397, 57] on div "Sort menu items Orange And Lemon Slush Dracon Fruit And Mango Slush Strawberry …" at bounding box center [398, 186] width 214 height 286
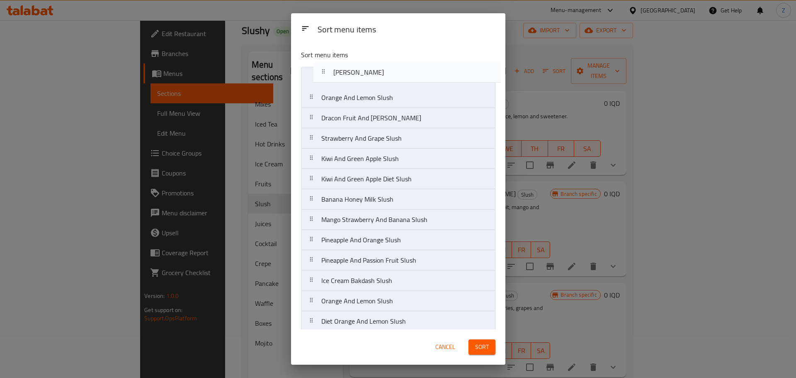
drag, startPoint x: 350, startPoint y: 192, endPoint x: 362, endPoint y: 63, distance: 129.1
click at [362, 63] on div "Sort menu items Orange And Lemon Slush Dracon Fruit And Mango Slush Strawberry …" at bounding box center [398, 186] width 214 height 286
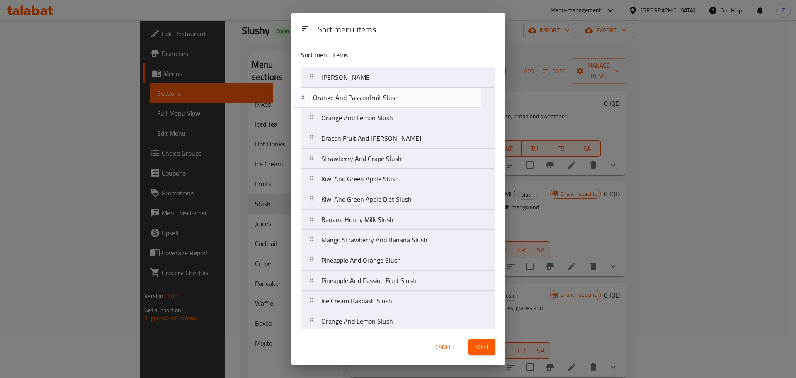
drag, startPoint x: 426, startPoint y: 266, endPoint x: 416, endPoint y: 98, distance: 167.8
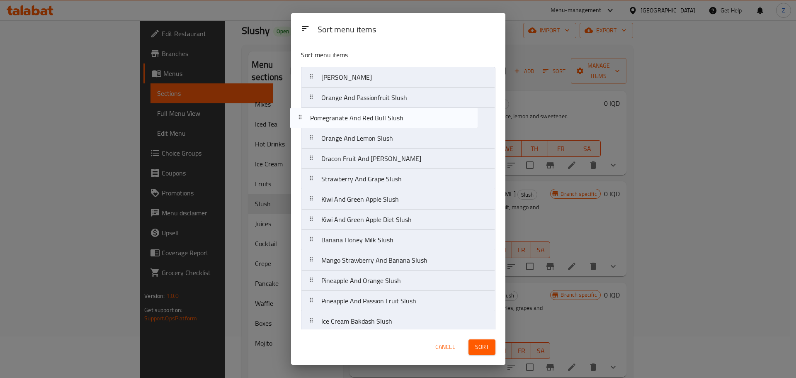
drag, startPoint x: 396, startPoint y: 175, endPoint x: 397, endPoint y: 118, distance: 57.2
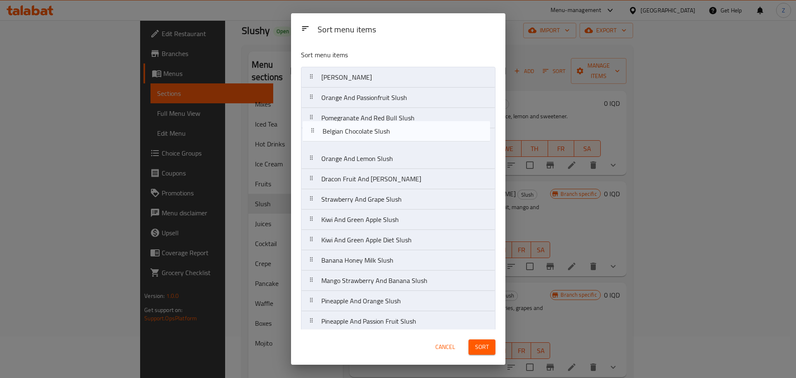
drag, startPoint x: 413, startPoint y: 236, endPoint x: 414, endPoint y: 135, distance: 100.4
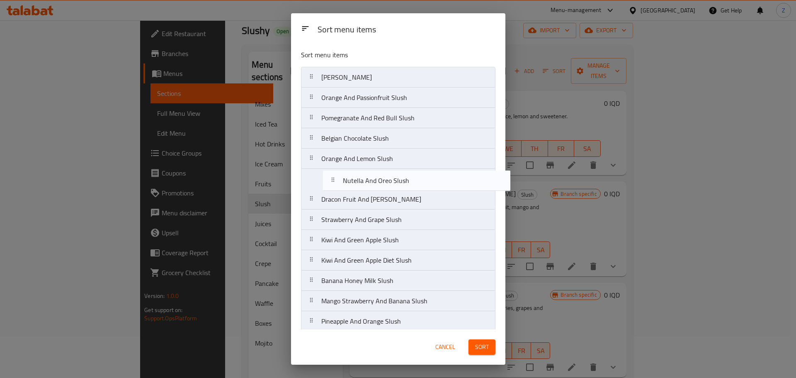
drag, startPoint x: 395, startPoint y: 316, endPoint x: 415, endPoint y: 175, distance: 142.4
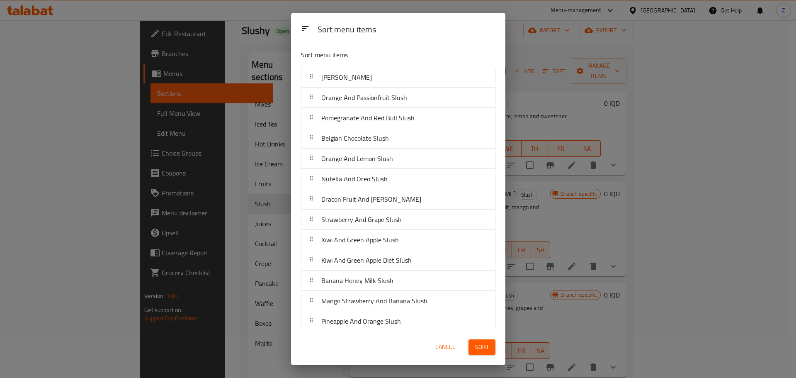
click at [478, 350] on span "Sort" at bounding box center [482, 347] width 14 height 10
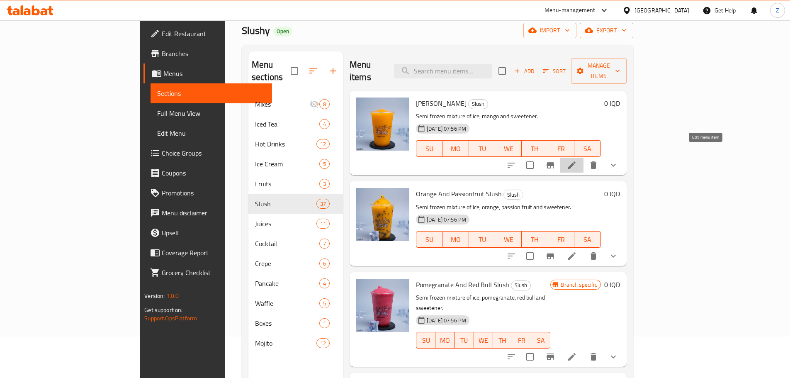
click at [577, 160] on icon at bounding box center [572, 165] width 10 height 10
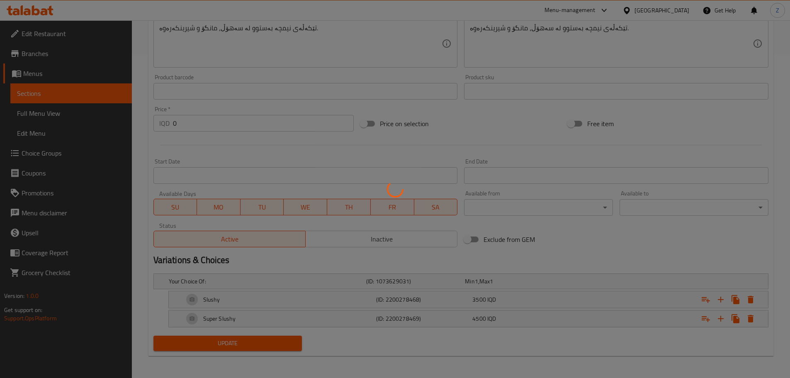
scroll to position [324, 0]
click at [438, 299] on div at bounding box center [395, 189] width 790 height 378
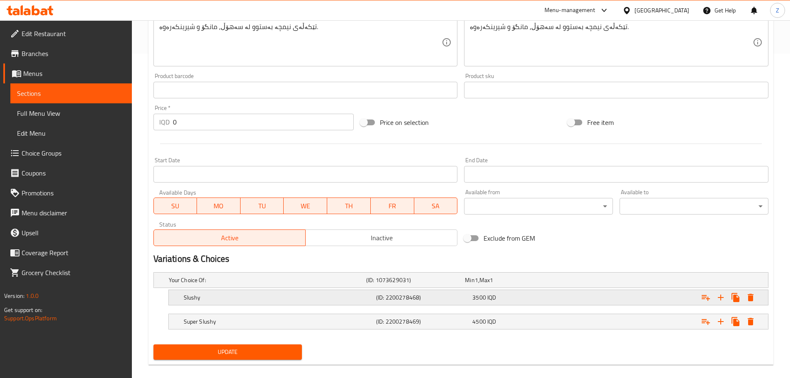
click at [438, 299] on h5 "(ID: 2200278468)" at bounding box center [422, 297] width 93 height 8
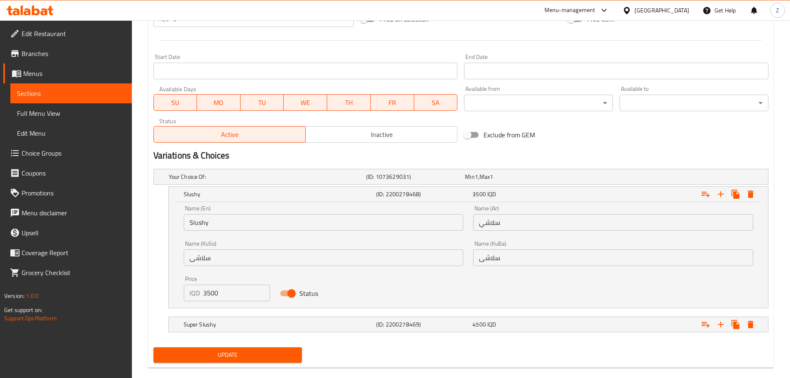
scroll to position [440, 0]
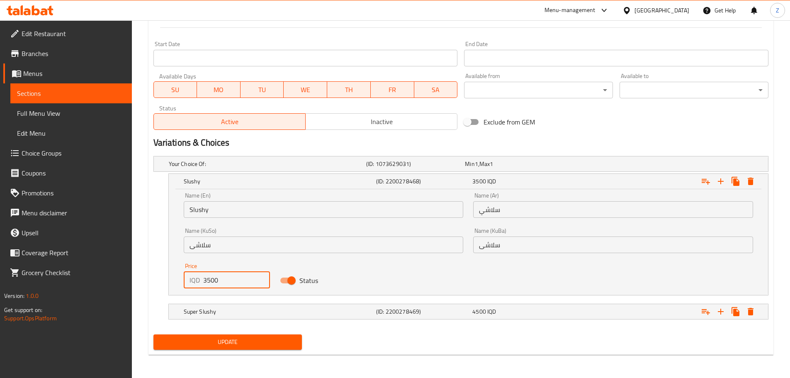
click at [200, 282] on div "IQD 3500 Price" at bounding box center [227, 280] width 87 height 17
type input "2500"
click at [260, 308] on h5 "Super Slushy" at bounding box center [278, 311] width 189 height 8
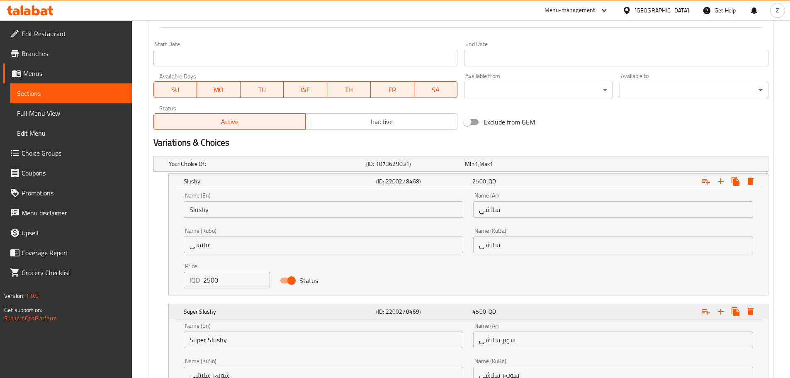
scroll to position [546, 0]
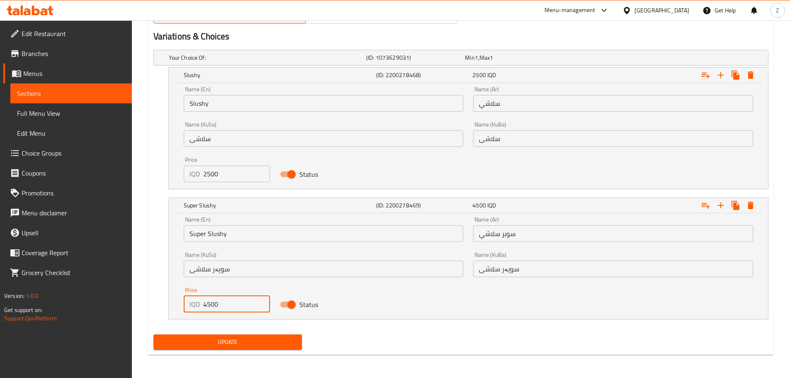
drag, startPoint x: 207, startPoint y: 301, endPoint x: 199, endPoint y: 300, distance: 8.7
click at [199, 300] on div "IQD 4500 Price" at bounding box center [227, 304] width 87 height 17
type input "3500"
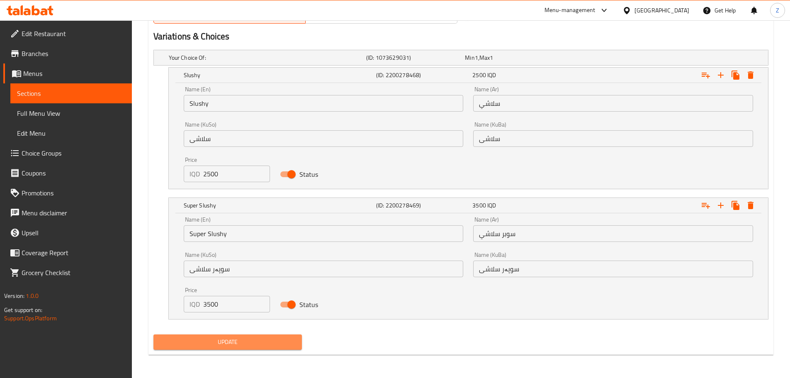
click at [230, 335] on button "Update" at bounding box center [227, 341] width 149 height 15
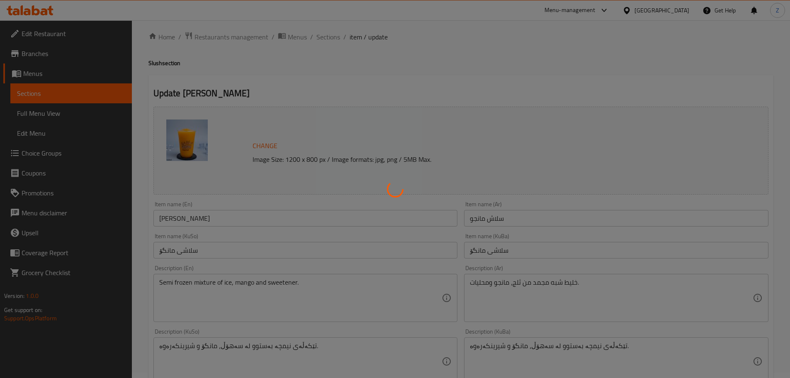
scroll to position [0, 0]
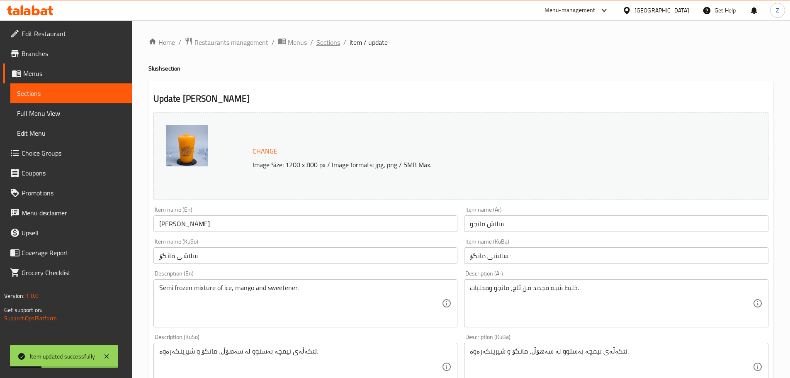
click at [320, 44] on span "Sections" at bounding box center [328, 42] width 24 height 10
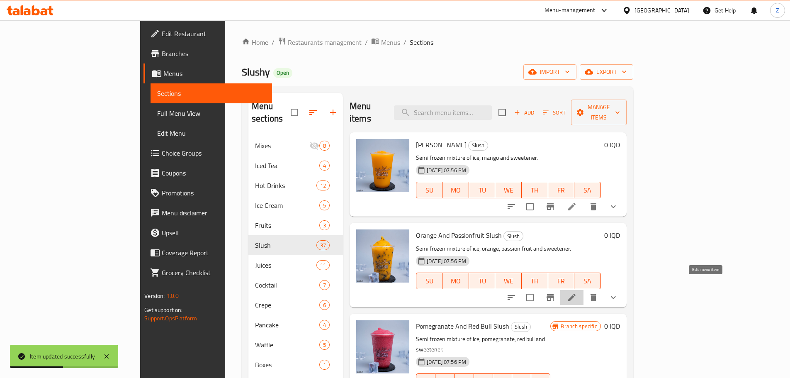
click at [577, 292] on icon at bounding box center [572, 297] width 10 height 10
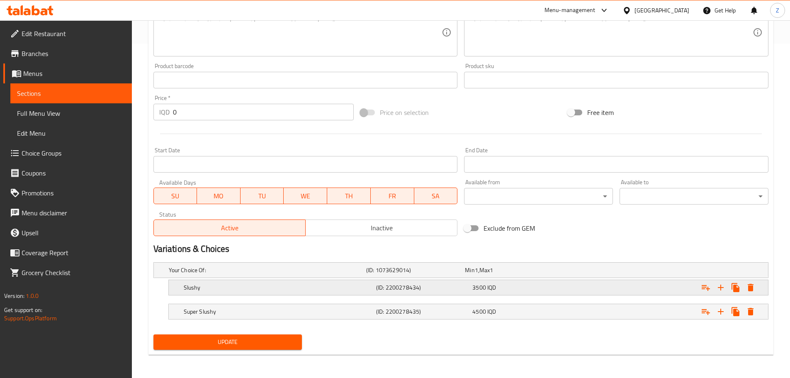
click at [408, 289] on h5 "(ID: 2200278434)" at bounding box center [422, 287] width 93 height 8
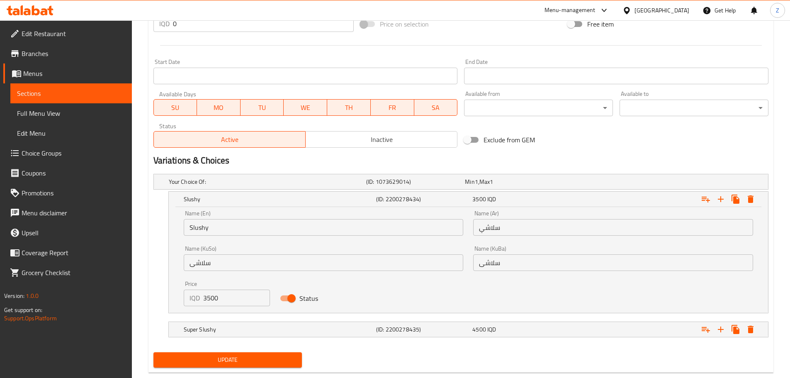
scroll to position [423, 0]
drag, startPoint x: 207, startPoint y: 294, endPoint x: 195, endPoint y: 294, distance: 11.6
click at [195, 294] on div "IQD 3500 Price" at bounding box center [227, 297] width 87 height 17
type input "2500"
click at [234, 328] on h5 "Super Slushy" at bounding box center [278, 329] width 189 height 8
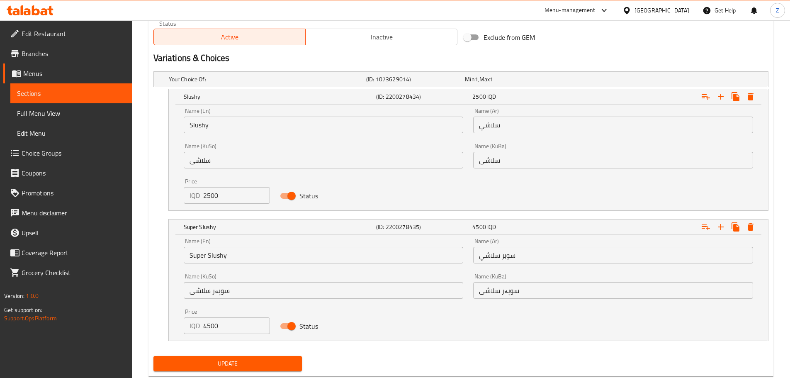
scroll to position [529, 0]
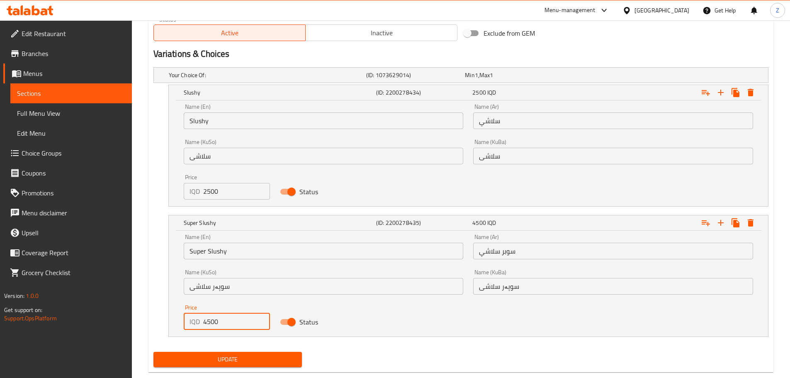
drag, startPoint x: 208, startPoint y: 326, endPoint x: 199, endPoint y: 323, distance: 9.7
click at [199, 323] on div "IQD 4500 Price" at bounding box center [227, 321] width 87 height 17
type input "3500"
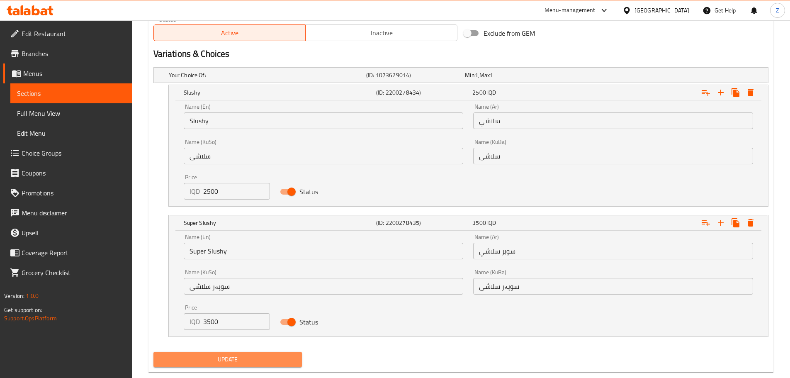
click at [221, 363] on span "Update" at bounding box center [228, 359] width 136 height 10
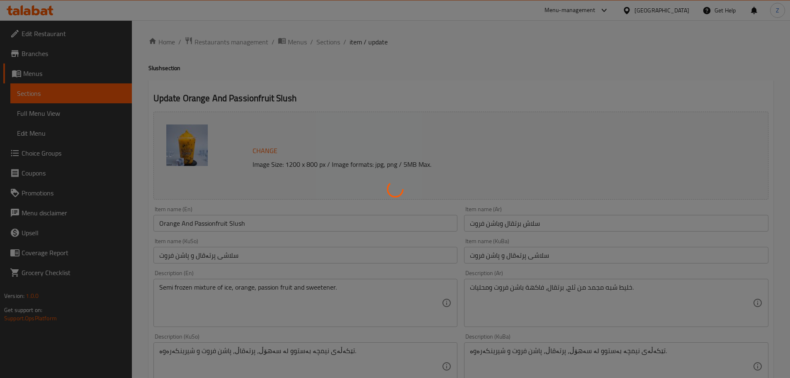
scroll to position [0, 0]
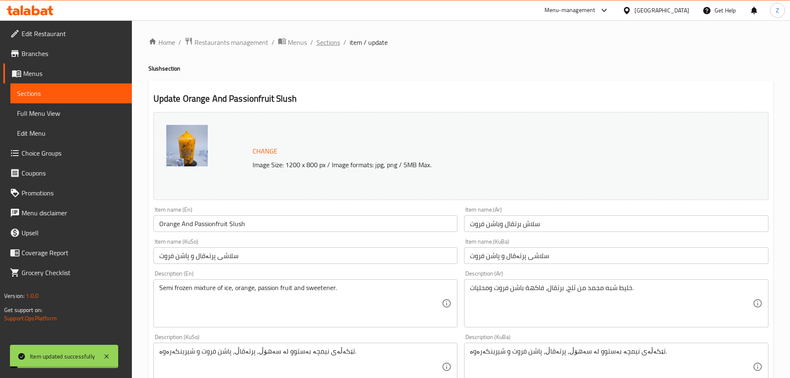
click at [328, 42] on span "Sections" at bounding box center [328, 42] width 24 height 10
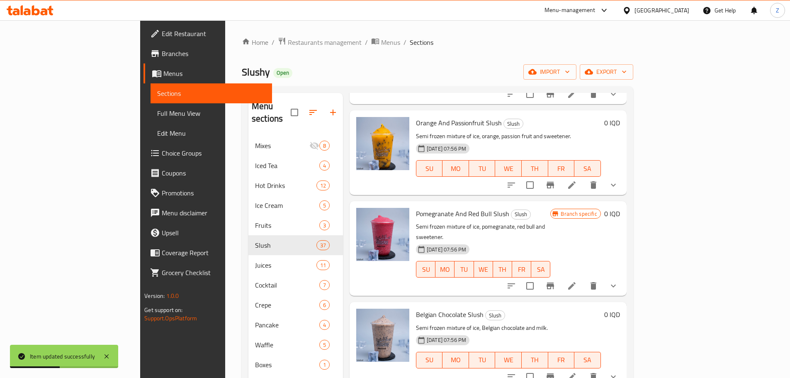
scroll to position [124, 0]
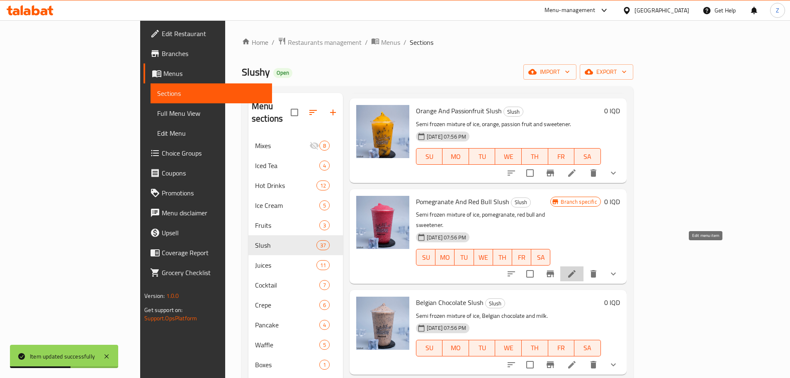
click at [577, 269] on icon at bounding box center [572, 274] width 10 height 10
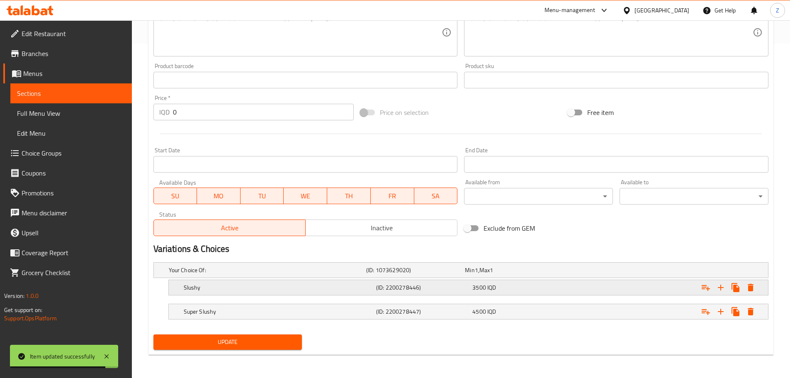
click at [335, 279] on div "Slushy (ID: 2200278446) 3500 IQD" at bounding box center [471, 287] width 578 height 18
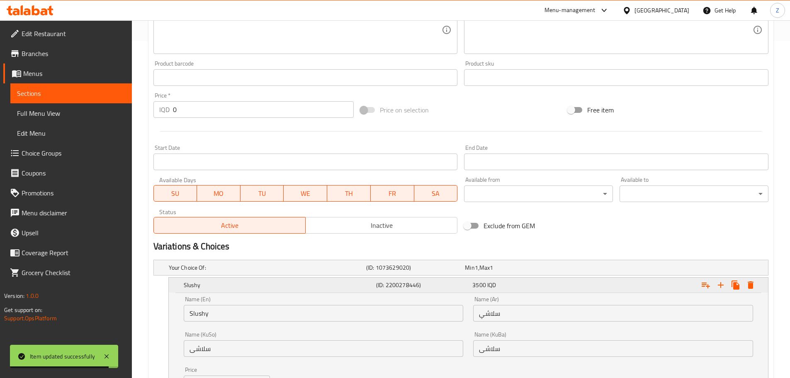
scroll to position [440, 0]
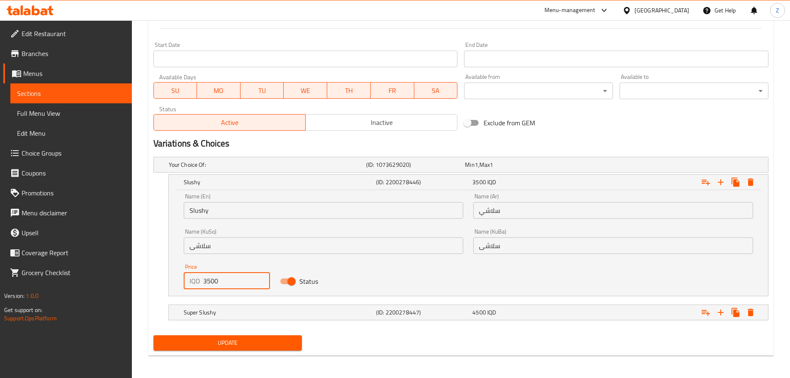
drag, startPoint x: 207, startPoint y: 282, endPoint x: 198, endPoint y: 282, distance: 9.5
click at [198, 282] on div "IQD 3500 Price" at bounding box center [227, 280] width 87 height 17
type input "2500"
click at [287, 315] on h5 "Super Slushy" at bounding box center [278, 312] width 189 height 8
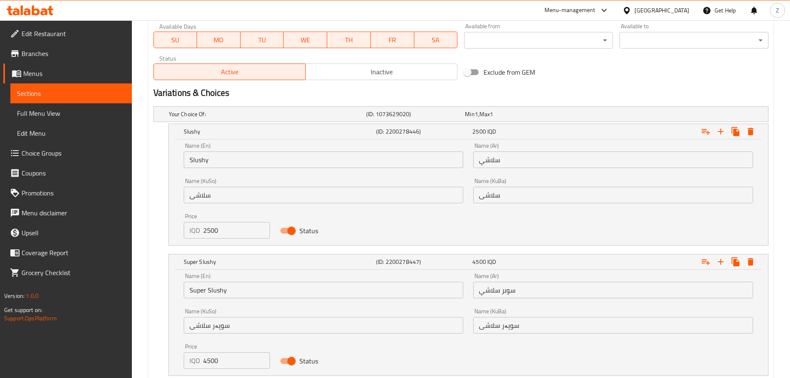
scroll to position [541, 0]
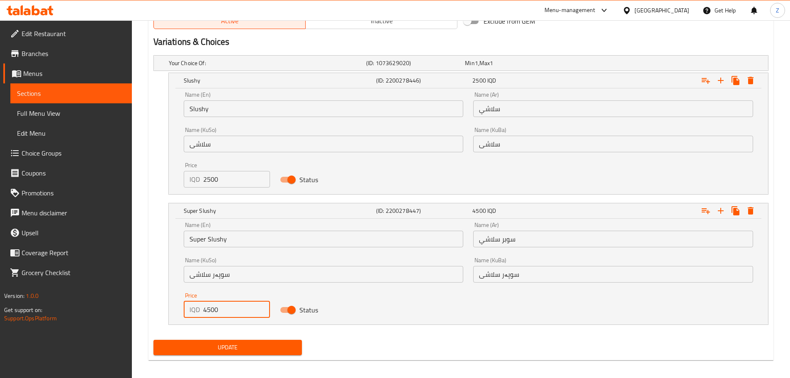
drag, startPoint x: 202, startPoint y: 308, endPoint x: 197, endPoint y: 307, distance: 4.2
click at [198, 307] on div "IQD 4500 Price" at bounding box center [227, 309] width 87 height 17
type input "3500"
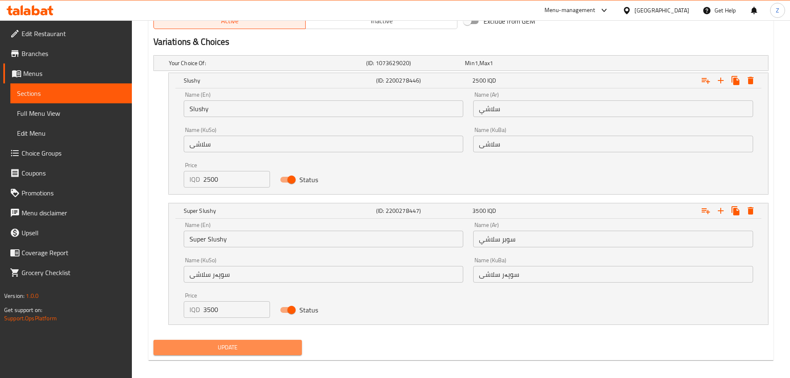
click at [248, 341] on button "Update" at bounding box center [227, 347] width 149 height 15
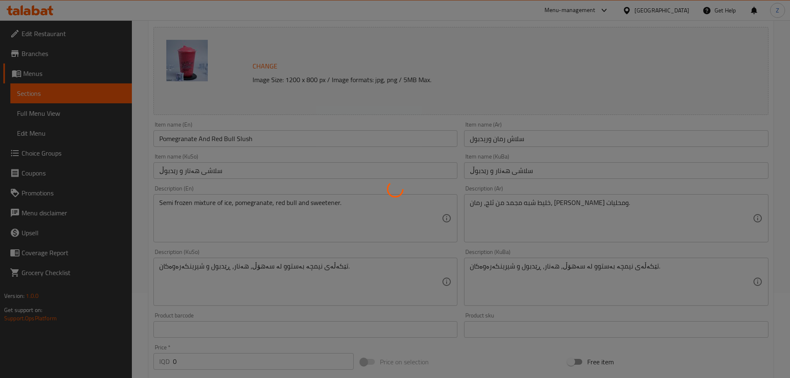
scroll to position [0, 0]
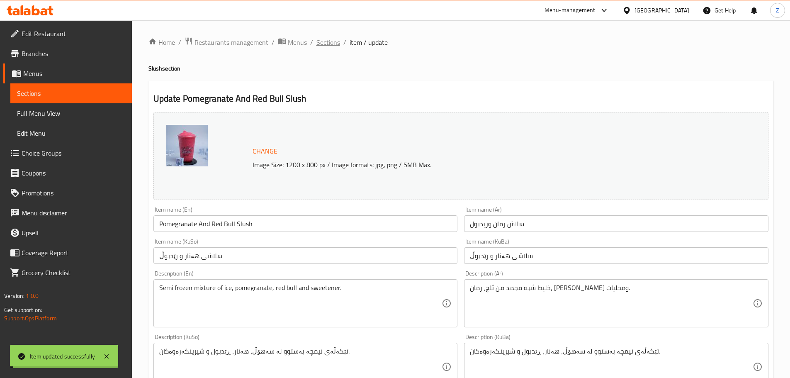
click at [328, 41] on span "Sections" at bounding box center [328, 42] width 24 height 10
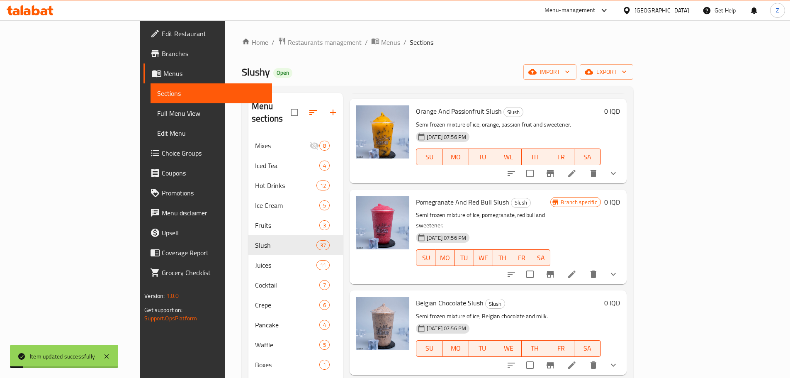
scroll to position [124, 0]
click at [623, 264] on button "show more" at bounding box center [613, 274] width 20 height 20
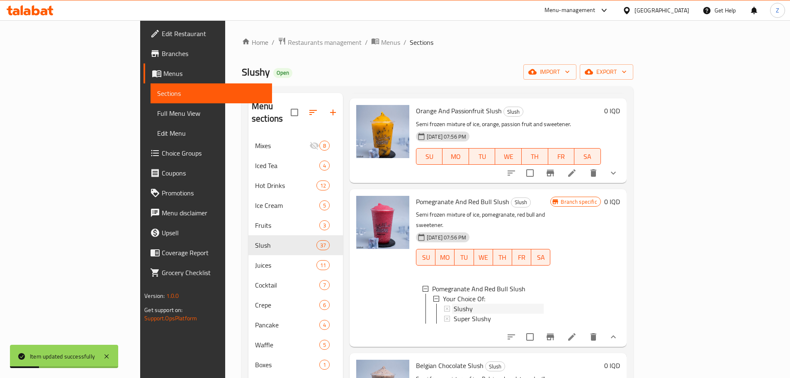
click at [486, 304] on div "Slushy" at bounding box center [499, 309] width 90 height 10
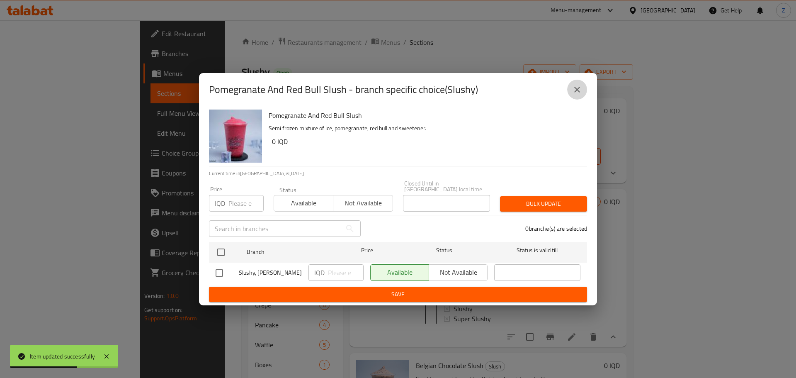
click at [572, 96] on button "close" at bounding box center [577, 90] width 20 height 20
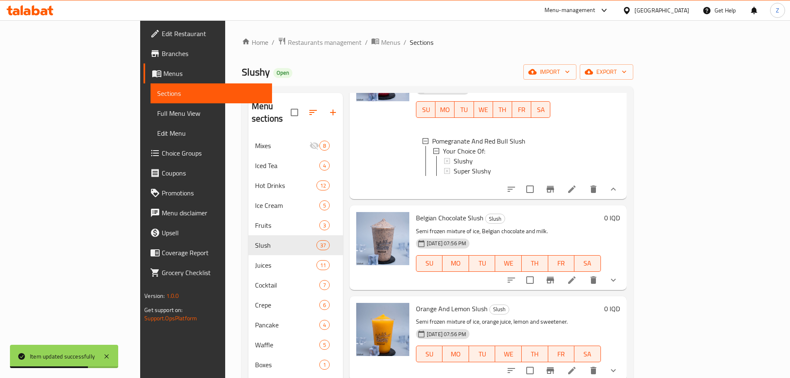
scroll to position [290, 0]
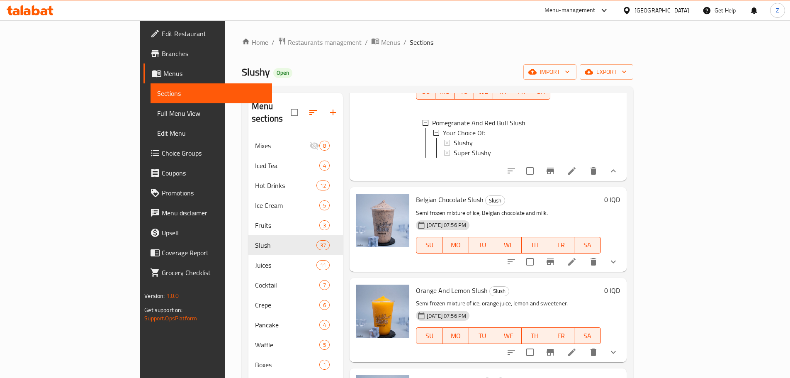
click at [583, 254] on li at bounding box center [571, 261] width 23 height 15
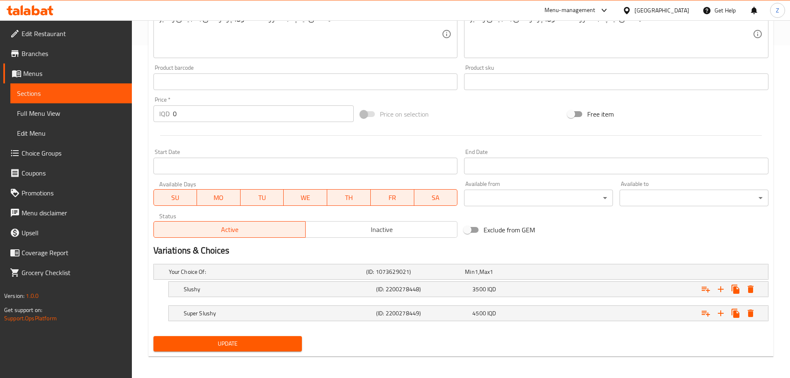
scroll to position [334, 0]
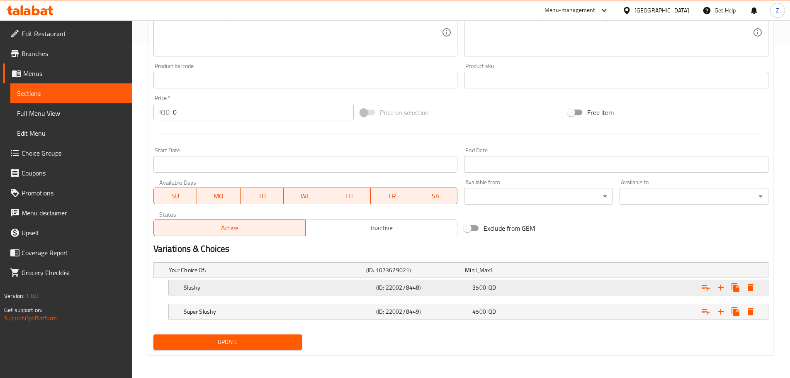
click at [482, 290] on span "3500" at bounding box center [479, 287] width 14 height 11
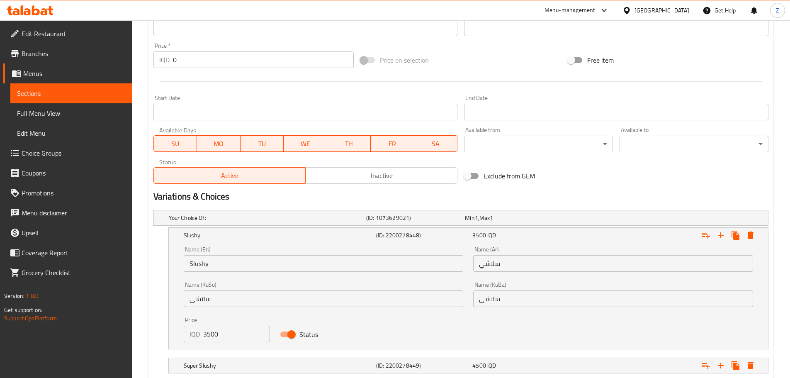
scroll to position [437, 0]
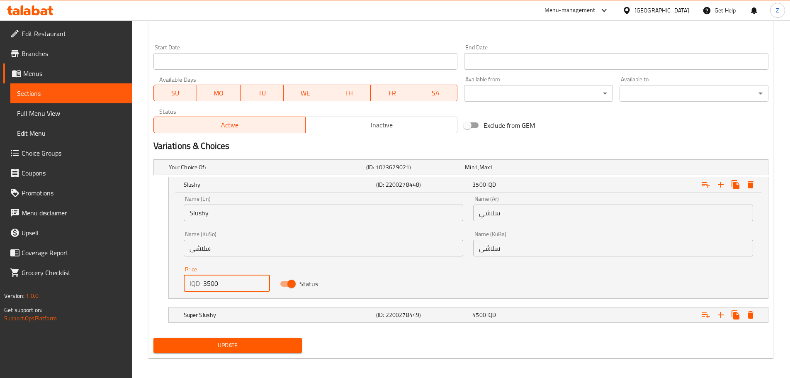
drag, startPoint x: 206, startPoint y: 280, endPoint x: 196, endPoint y: 281, distance: 10.4
click at [196, 281] on div "IQD 3500 Price" at bounding box center [227, 283] width 87 height 17
type input "2500"
click at [255, 307] on div "Super Slushy (ID: 2200278449) 4500 IQD" at bounding box center [471, 315] width 578 height 18
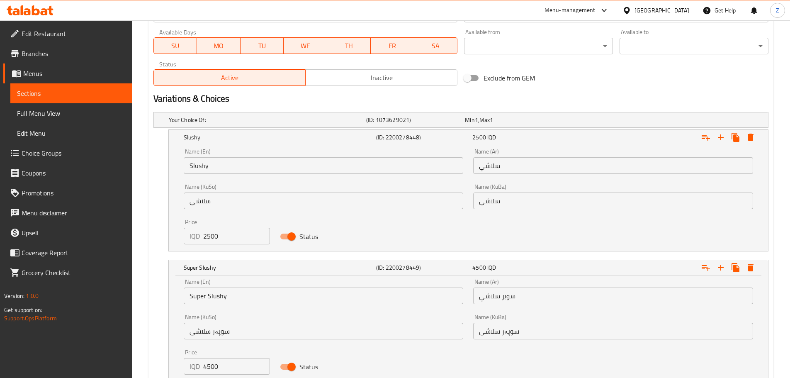
scroll to position [546, 0]
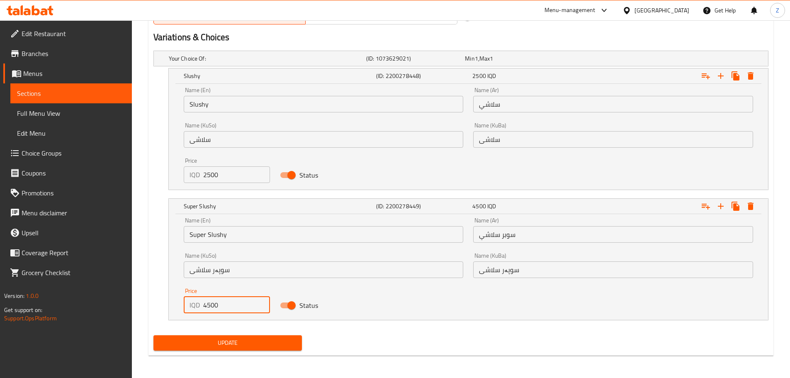
drag, startPoint x: 208, startPoint y: 304, endPoint x: 195, endPoint y: 299, distance: 13.2
click at [195, 299] on div "IQD 4500 Price" at bounding box center [227, 304] width 87 height 17
type input "3500"
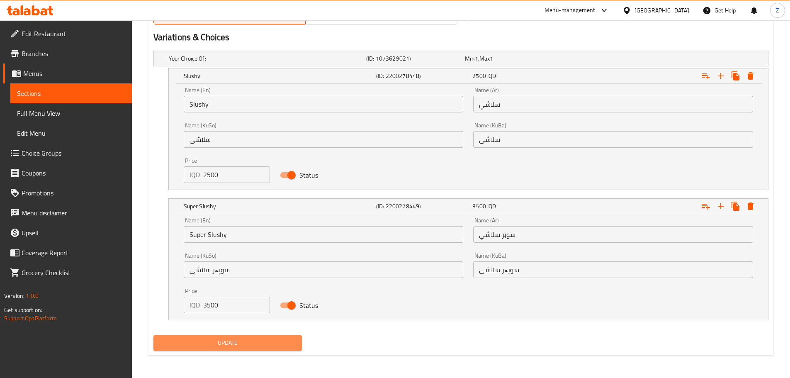
click at [241, 341] on span "Update" at bounding box center [228, 343] width 136 height 10
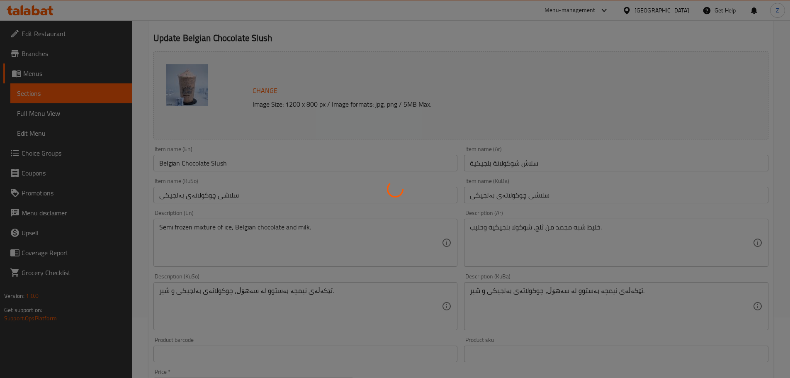
scroll to position [0, 0]
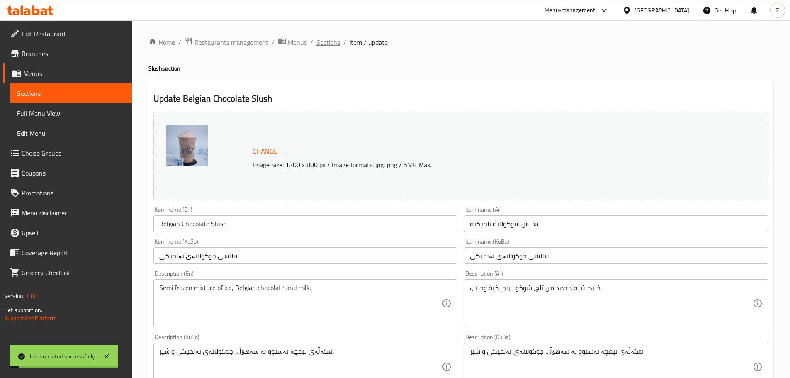
click at [326, 37] on span "Sections" at bounding box center [328, 42] width 24 height 10
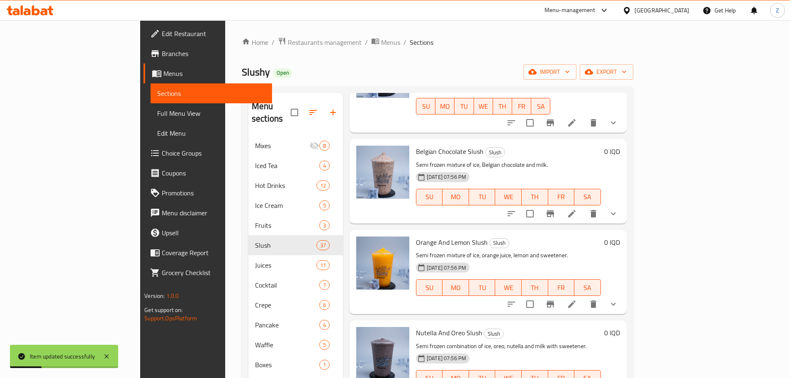
scroll to position [290, 0]
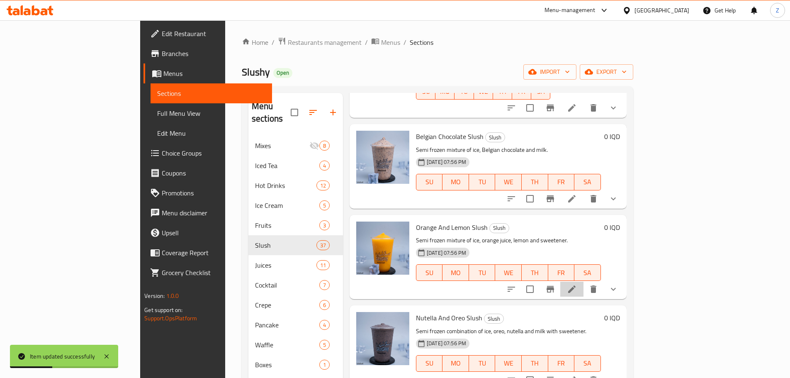
click at [583, 282] on li at bounding box center [571, 289] width 23 height 15
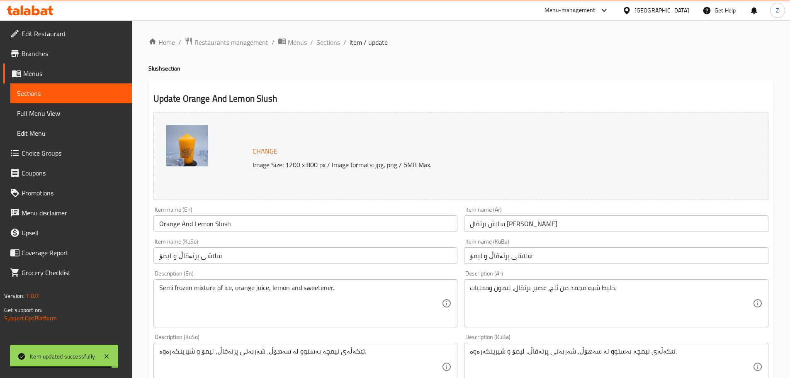
click at [320, 35] on div "Home / Restaurants management / Menus / Sections / item / update Slush section …" at bounding box center [461, 366] width 658 height 692
click at [319, 46] on span "Sections" at bounding box center [328, 42] width 24 height 10
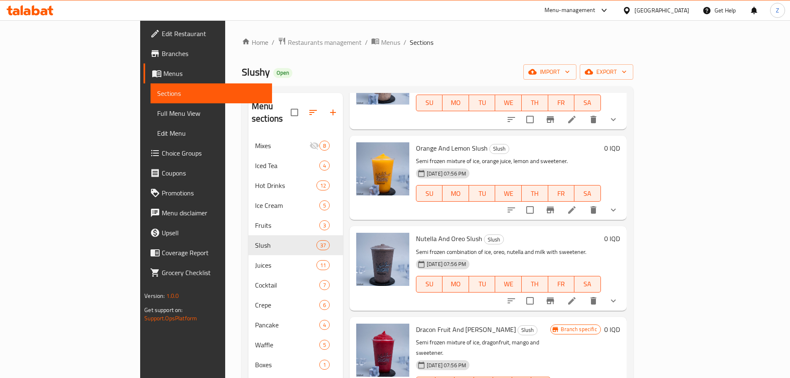
scroll to position [373, 0]
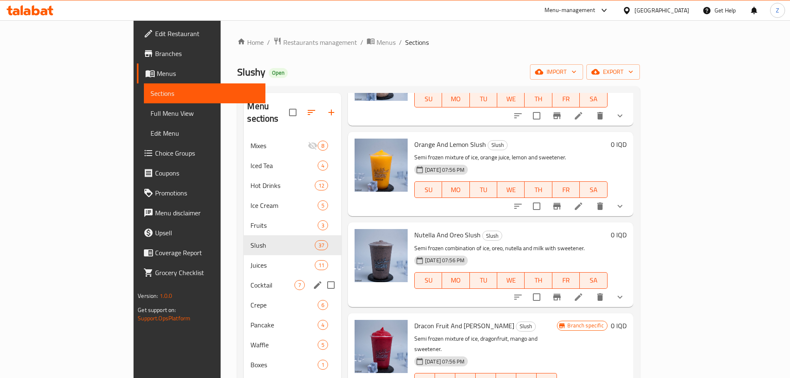
click at [244, 275] on div "Cocktail 7" at bounding box center [292, 285] width 97 height 20
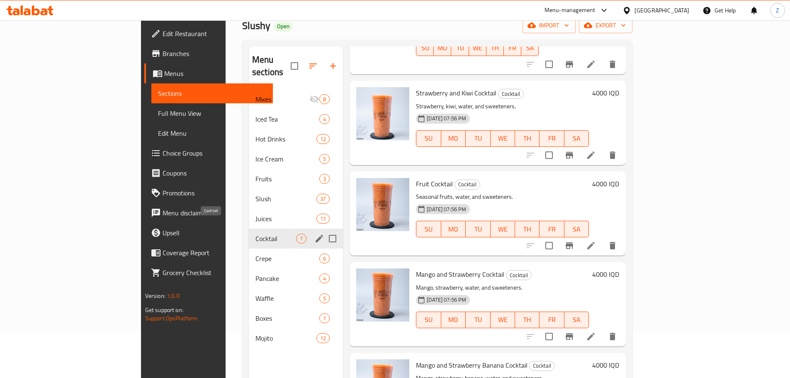
scroll to position [33, 0]
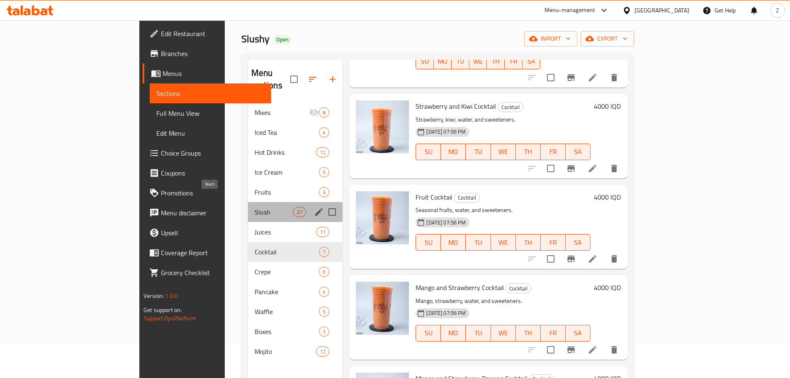
click at [255, 207] on span "Slush" at bounding box center [274, 212] width 39 height 10
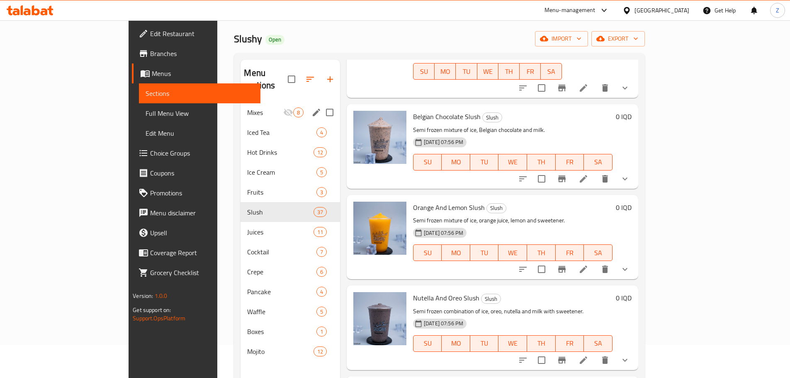
click at [240, 106] on div "Mixes 8" at bounding box center [290, 112] width 100 height 20
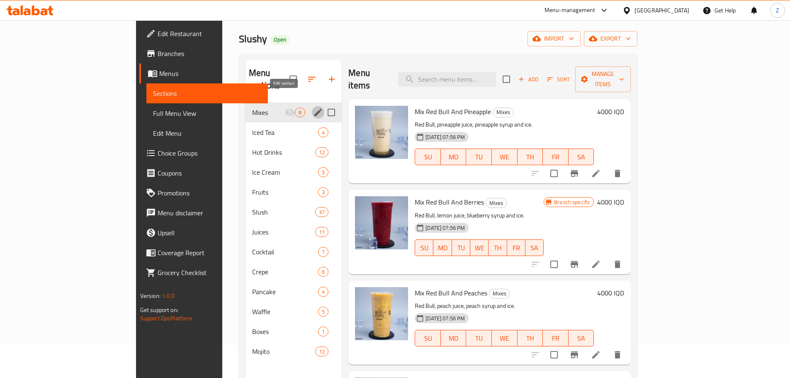
click at [313, 107] on icon "edit" at bounding box center [318, 112] width 10 height 10
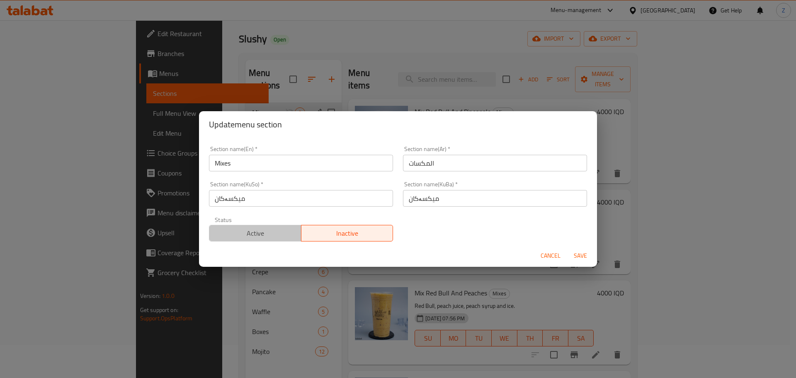
drag, startPoint x: 280, startPoint y: 227, endPoint x: 357, endPoint y: 237, distance: 77.3
click at [279, 228] on span "Active" at bounding box center [255, 233] width 85 height 12
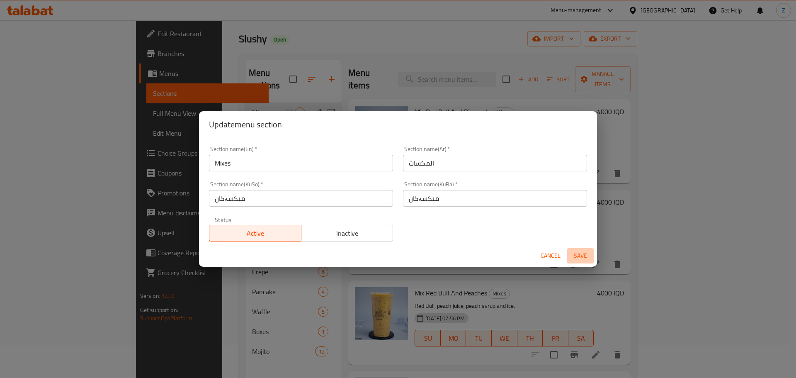
click at [582, 250] on button "Save" at bounding box center [580, 255] width 27 height 15
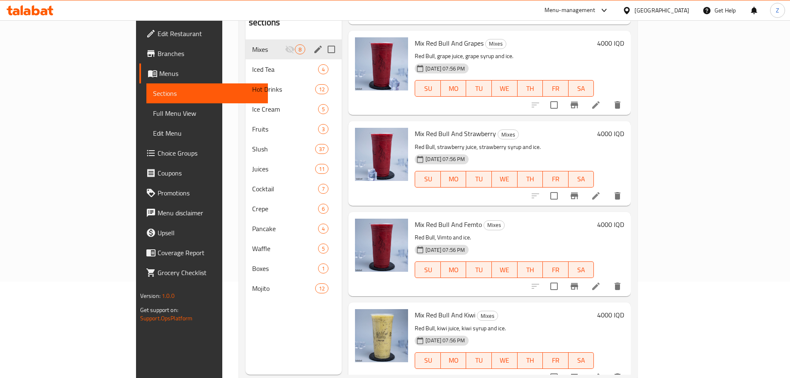
scroll to position [116, 0]
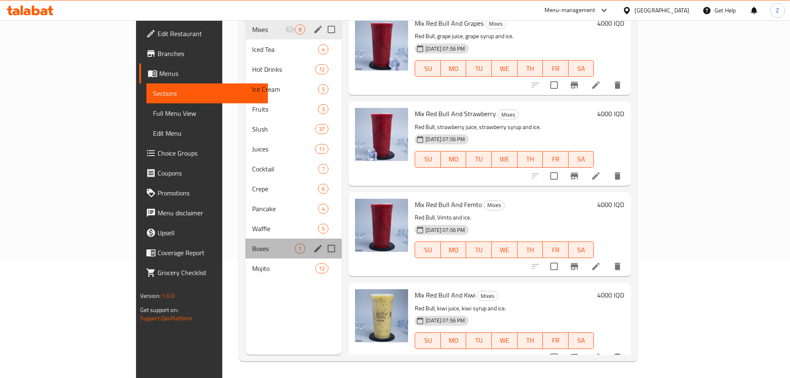
click at [245, 242] on div "Boxes 1" at bounding box center [293, 248] width 96 height 20
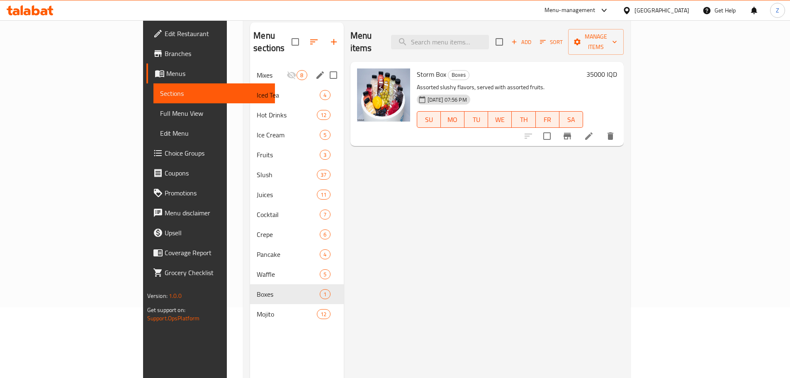
scroll to position [33, 0]
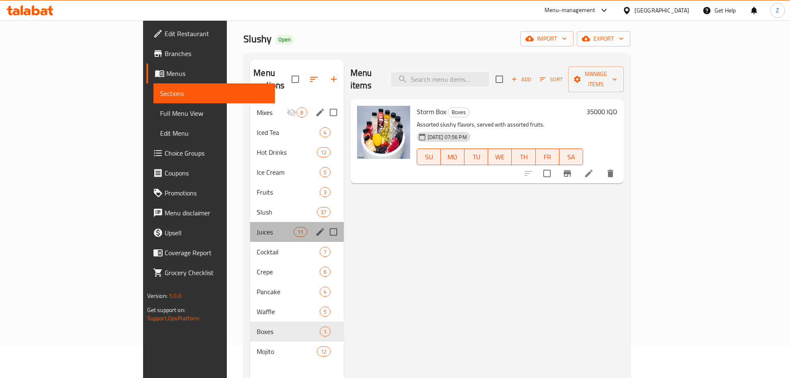
click at [250, 225] on div "Juices 11" at bounding box center [296, 232] width 93 height 20
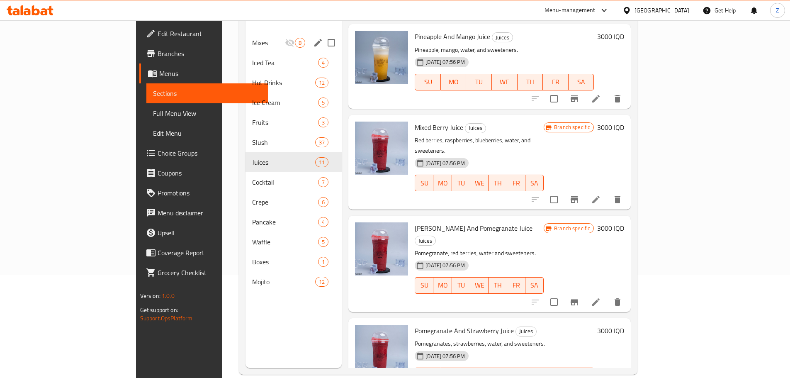
scroll to position [116, 0]
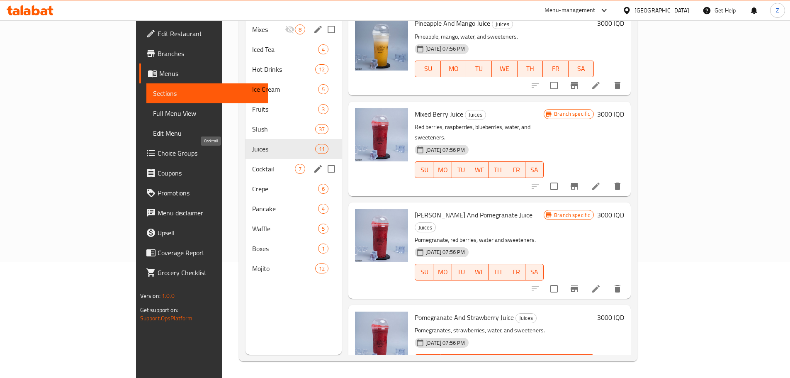
click at [252, 164] on span "Cocktail" at bounding box center [273, 169] width 43 height 10
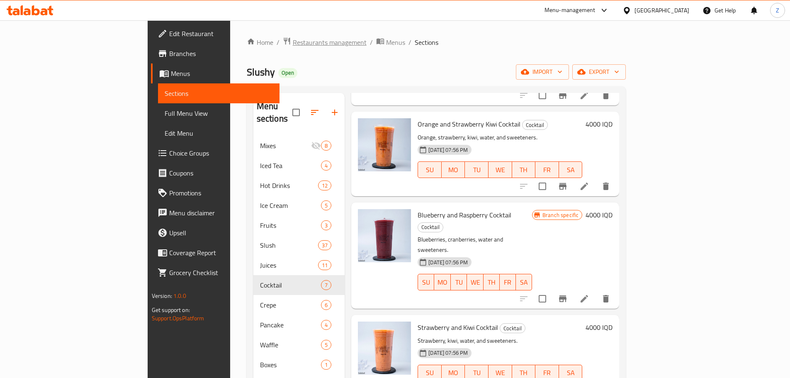
click at [293, 37] on span "Restaurants management" at bounding box center [330, 42] width 74 height 10
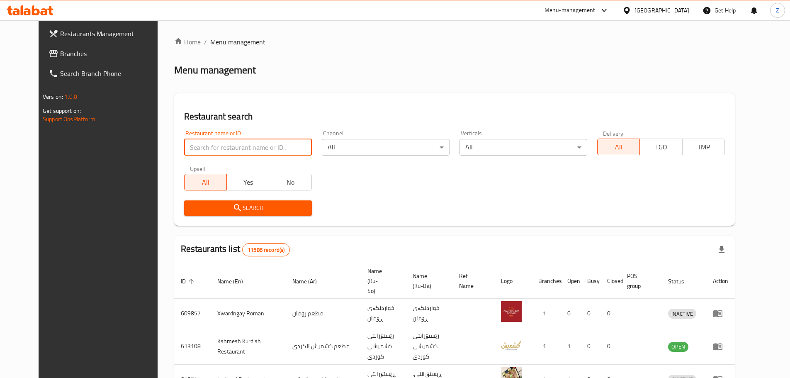
click at [226, 148] on input "search" at bounding box center [248, 147] width 128 height 17
paste input "675504"
type input "675504"
click at [275, 212] on span "Search" at bounding box center [248, 208] width 114 height 10
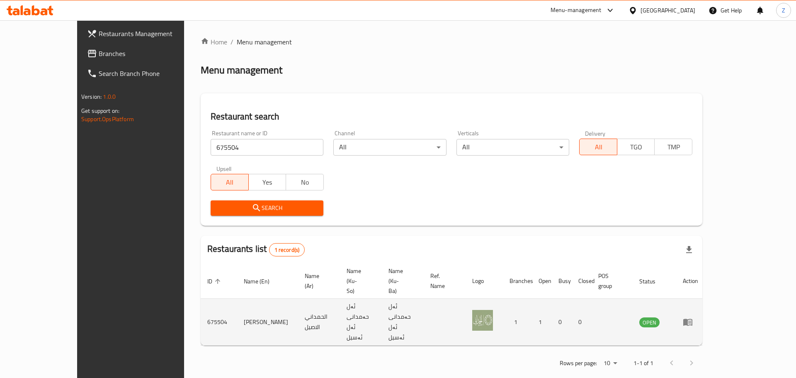
click at [692, 319] on icon "enhanced table" at bounding box center [687, 322] width 9 height 7
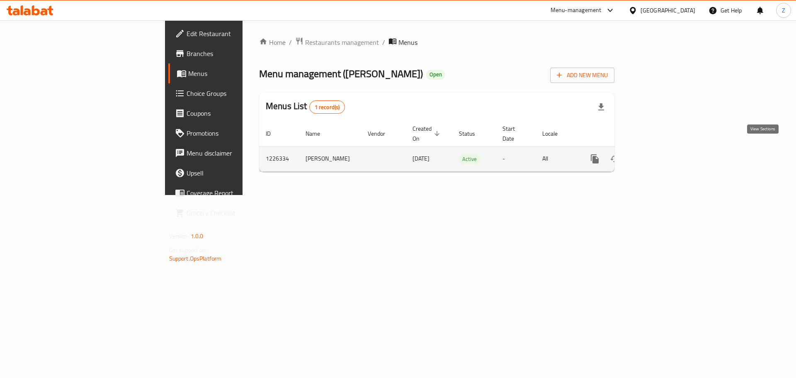
click at [665, 157] on link "enhanced table" at bounding box center [655, 159] width 20 height 20
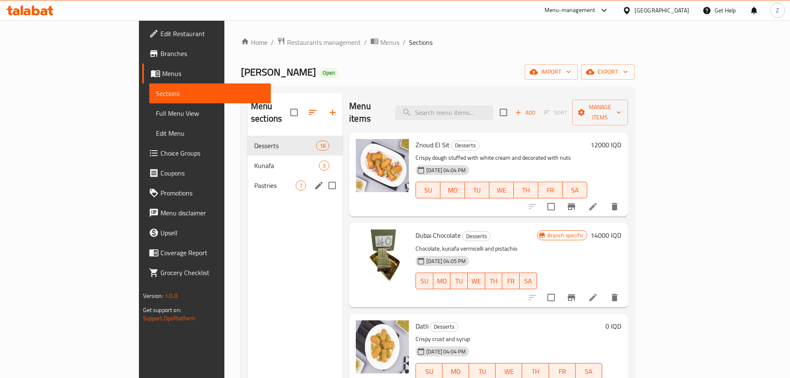
click at [254, 180] on span "Pastries" at bounding box center [274, 185] width 41 height 10
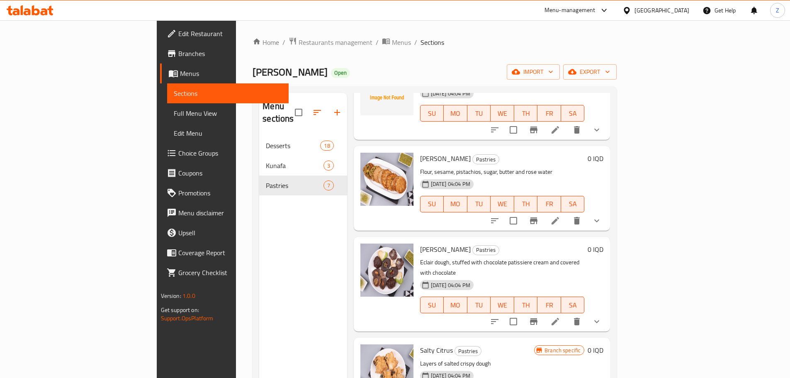
scroll to position [277, 0]
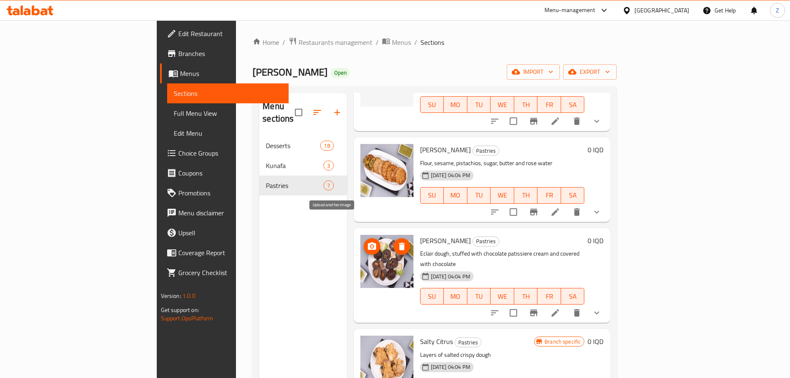
click at [364, 238] on button "upload picture" at bounding box center [372, 246] width 17 height 17
click at [368, 242] on icon "upload picture" at bounding box center [372, 245] width 8 height 7
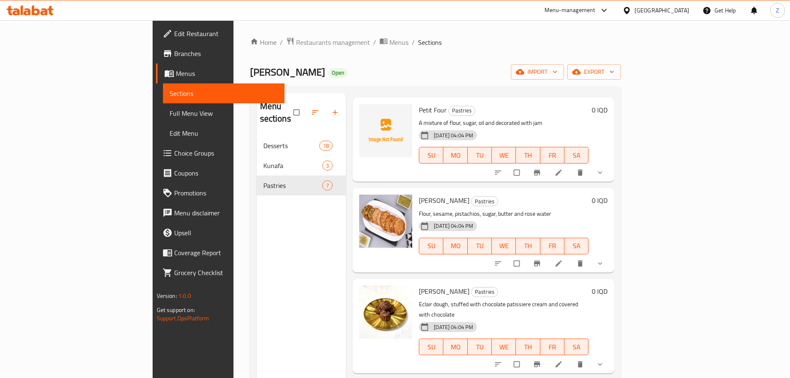
scroll to position [111, 0]
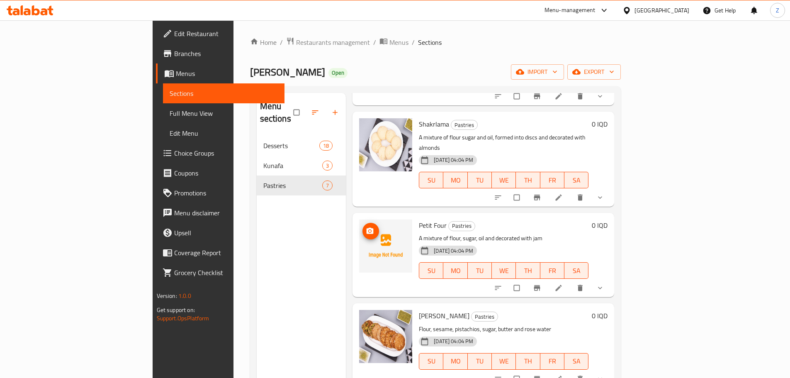
click at [362, 223] on button "upload picture" at bounding box center [370, 231] width 17 height 17
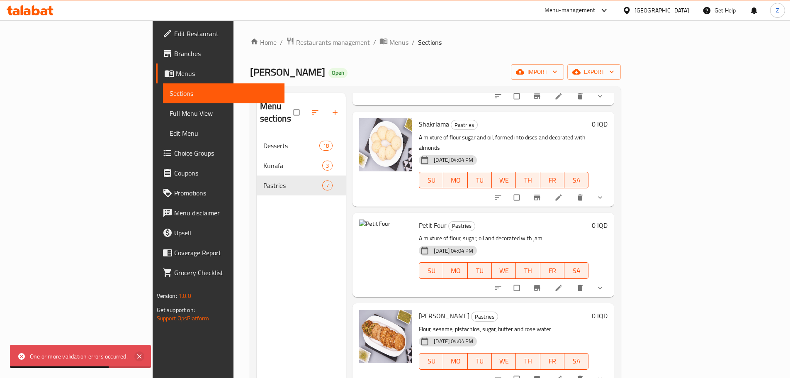
click at [137, 357] on icon at bounding box center [139, 356] width 10 height 10
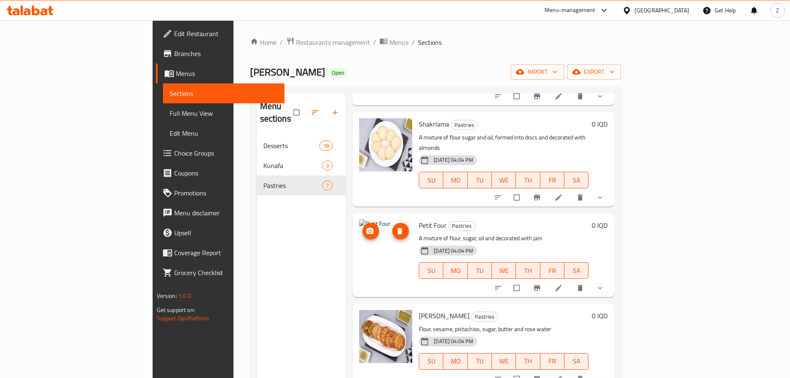
click at [392, 227] on span "delete image" at bounding box center [400, 231] width 17 height 8
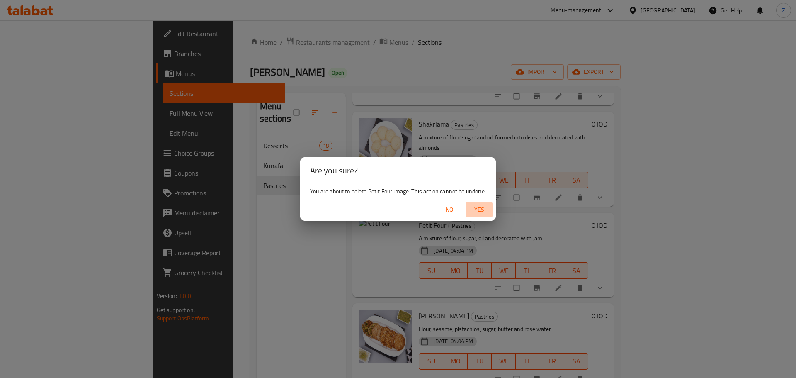
click at [483, 211] on span "Yes" at bounding box center [479, 209] width 20 height 10
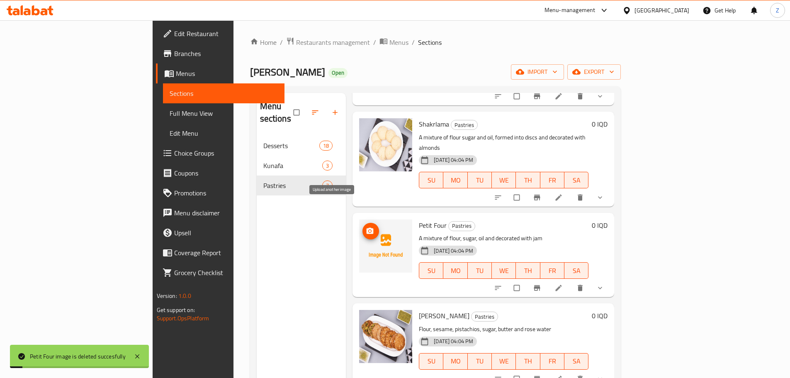
click at [369, 230] on circle "upload picture" at bounding box center [370, 231] width 2 height 2
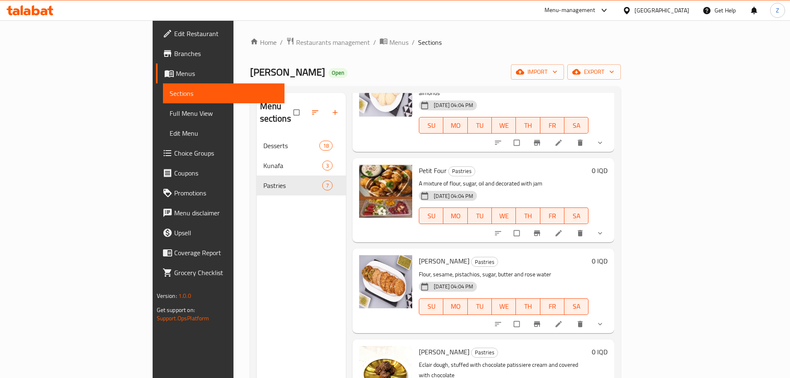
scroll to position [277, 0]
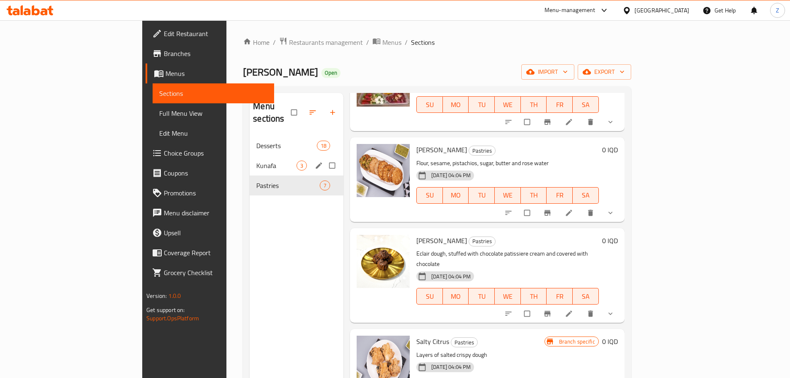
click at [256, 160] on span "Kunafa" at bounding box center [276, 165] width 40 height 10
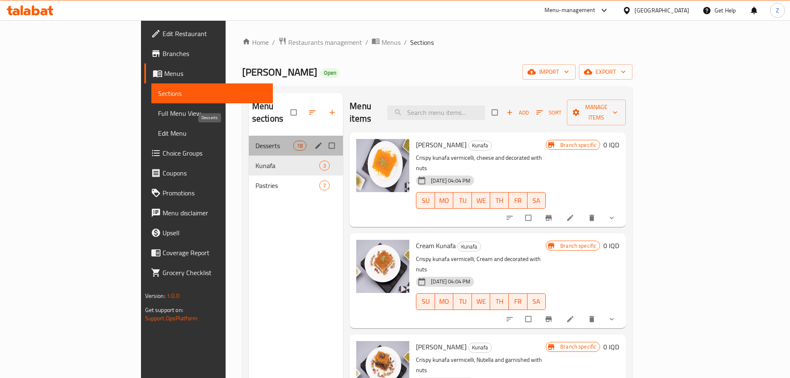
click at [255, 141] on span "Desserts" at bounding box center [274, 146] width 38 height 10
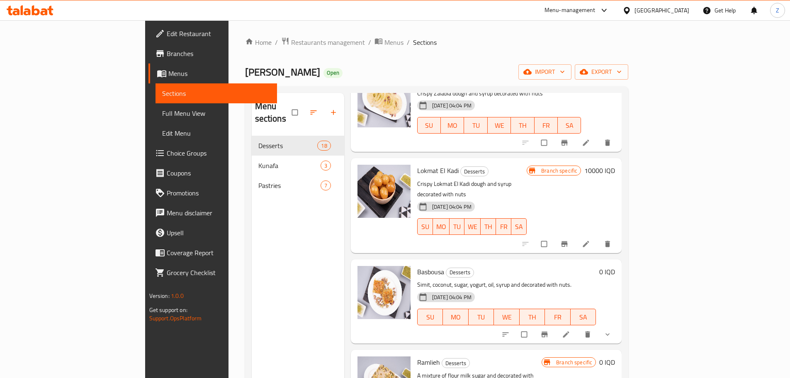
scroll to position [41, 0]
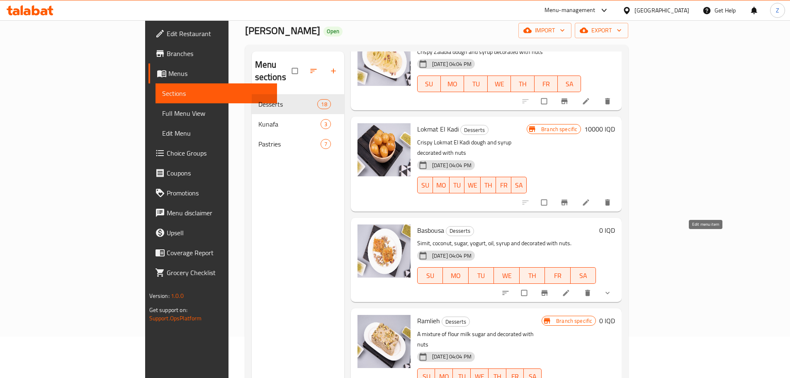
click at [569, 290] on icon at bounding box center [566, 293] width 6 height 6
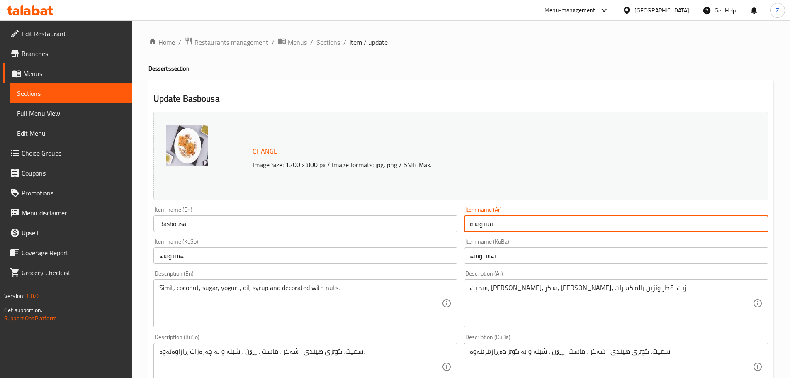
click at [498, 223] on input "بسبوسة" at bounding box center [616, 223] width 304 height 17
type input "بسبوسة قيمر"
click at [352, 224] on input "Basbousa" at bounding box center [305, 223] width 304 height 17
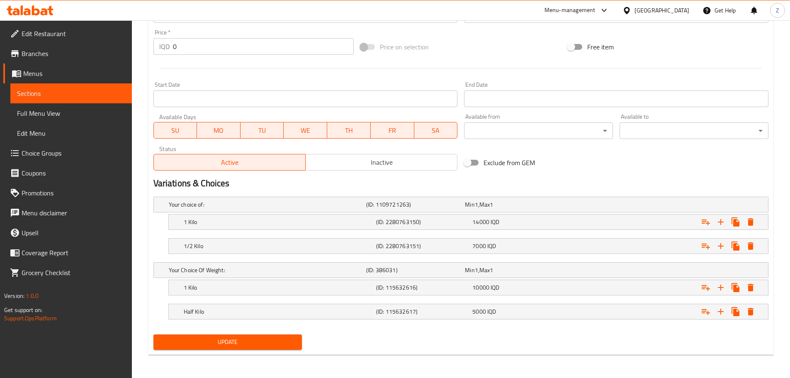
type input "[PERSON_NAME]"
click at [236, 342] on span "Update" at bounding box center [228, 342] width 136 height 10
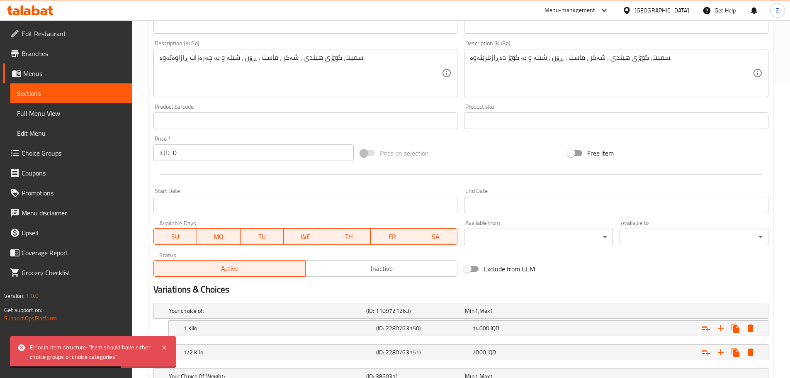
scroll to position [373, 0]
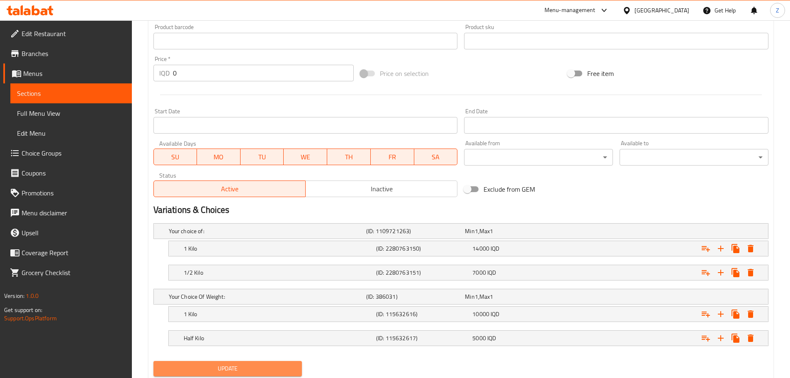
click at [283, 364] on span "Update" at bounding box center [228, 368] width 136 height 10
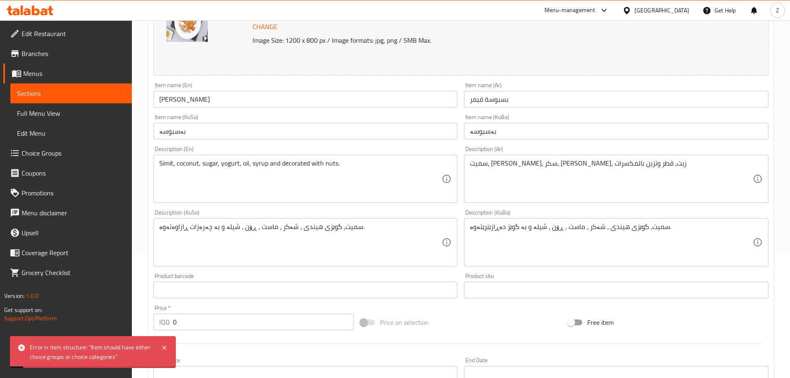
scroll to position [0, 0]
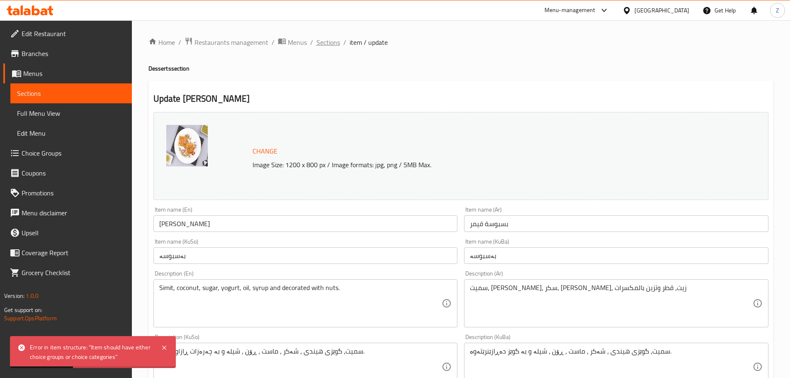
click at [325, 41] on span "Sections" at bounding box center [328, 42] width 24 height 10
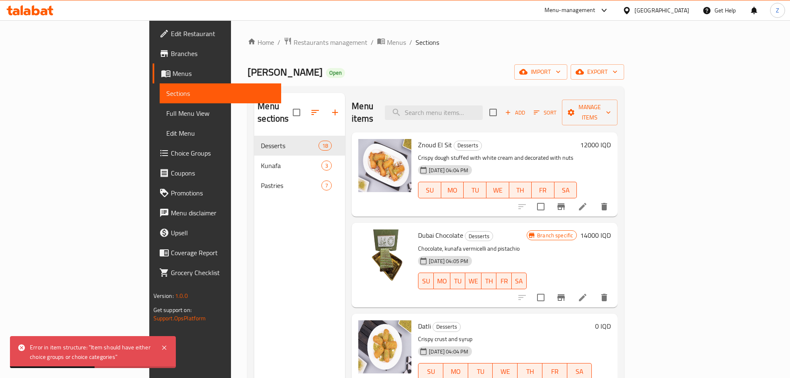
scroll to position [124, 0]
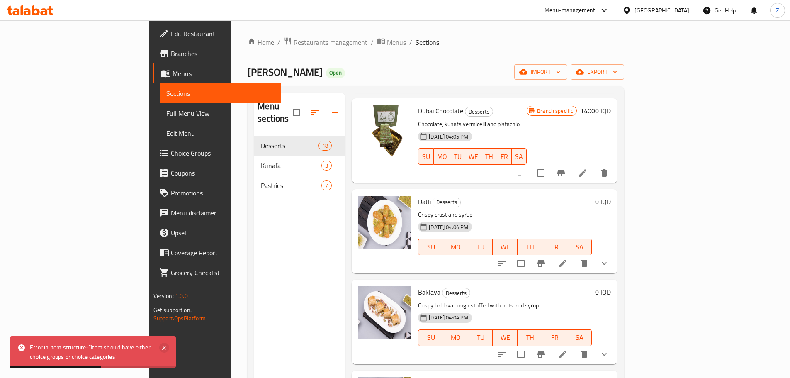
click at [165, 347] on icon at bounding box center [164, 347] width 10 height 10
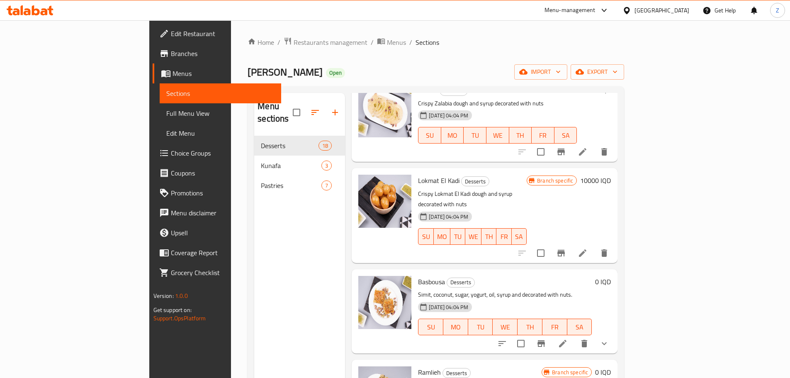
scroll to position [1273, 0]
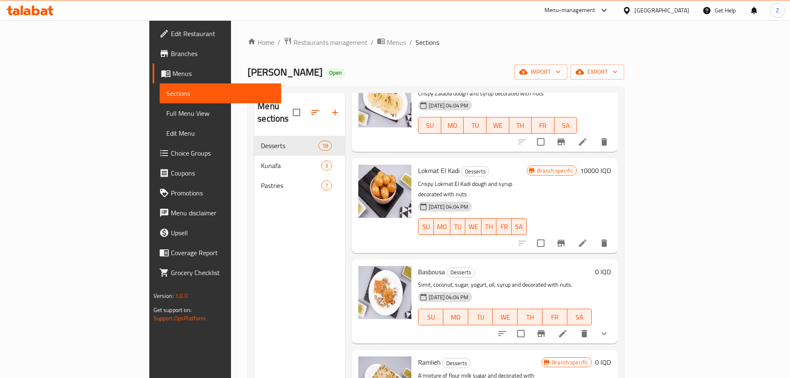
click at [574, 65] on div "Alhamdani Alaseel Open import export" at bounding box center [436, 71] width 376 height 15
click at [294, 46] on span "Restaurants management" at bounding box center [331, 42] width 74 height 10
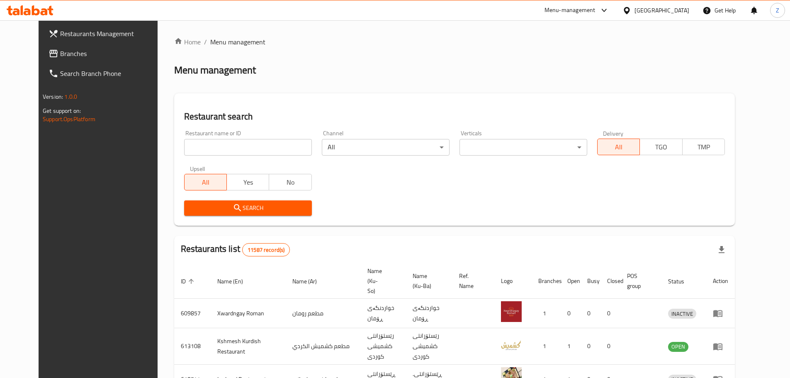
click at [220, 151] on div at bounding box center [395, 189] width 790 height 378
click at [241, 146] on input "search" at bounding box center [248, 147] width 128 height 17
paste input "681096"
type input "681096"
click at [250, 206] on span "Search" at bounding box center [248, 208] width 114 height 10
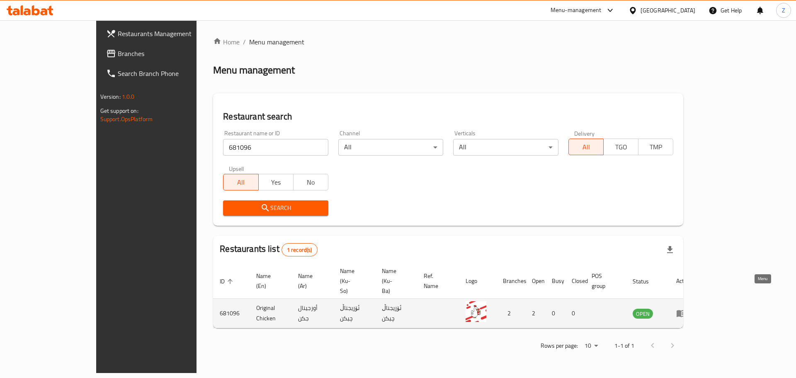
click at [692, 308] on link "enhanced table" at bounding box center [683, 313] width 15 height 10
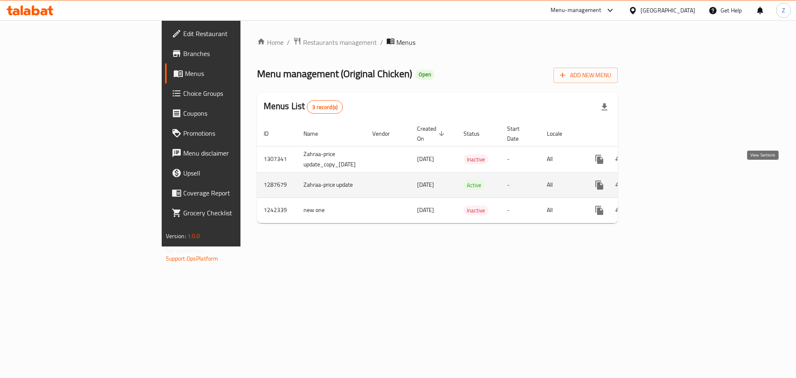
click at [669, 182] on link "enhanced table" at bounding box center [659, 185] width 20 height 20
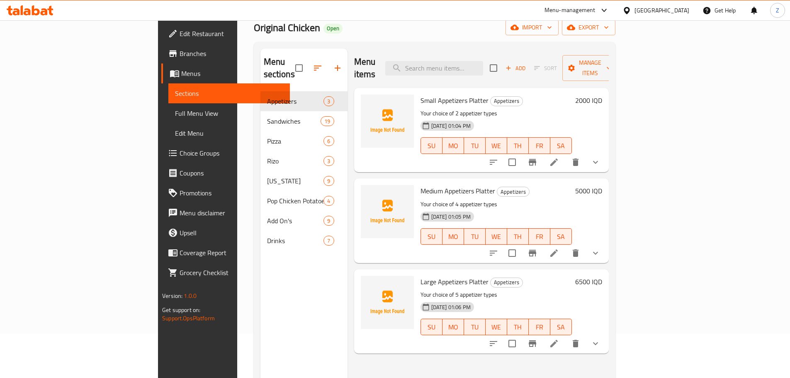
scroll to position [33, 0]
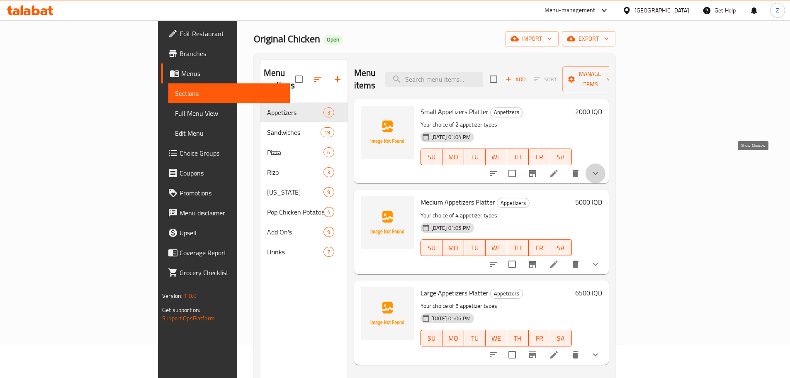
click at [600, 168] on icon "show more" at bounding box center [595, 173] width 10 height 10
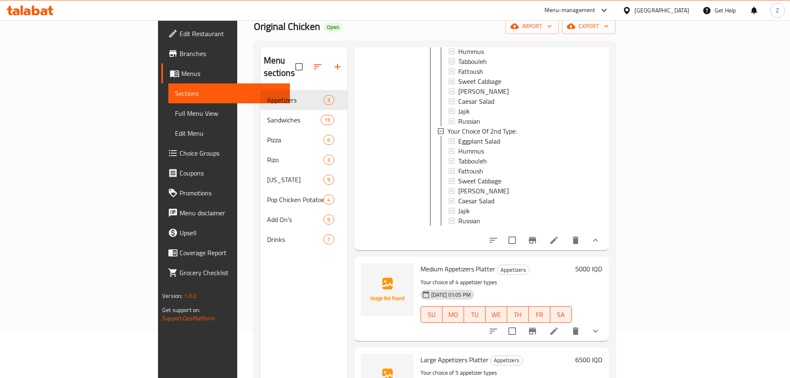
scroll to position [0, 0]
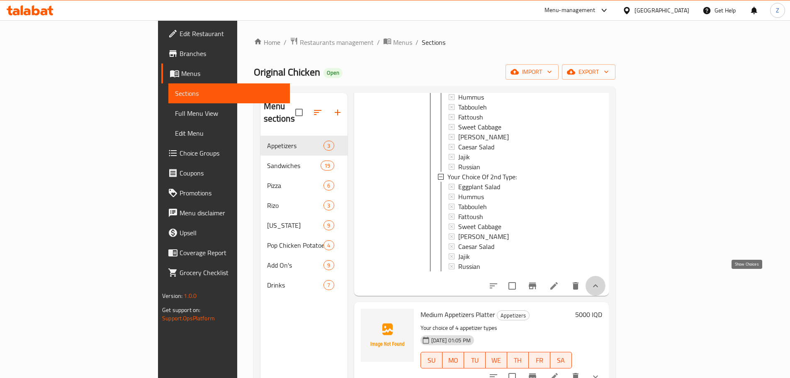
click at [598, 284] on icon "show more" at bounding box center [595, 285] width 5 height 3
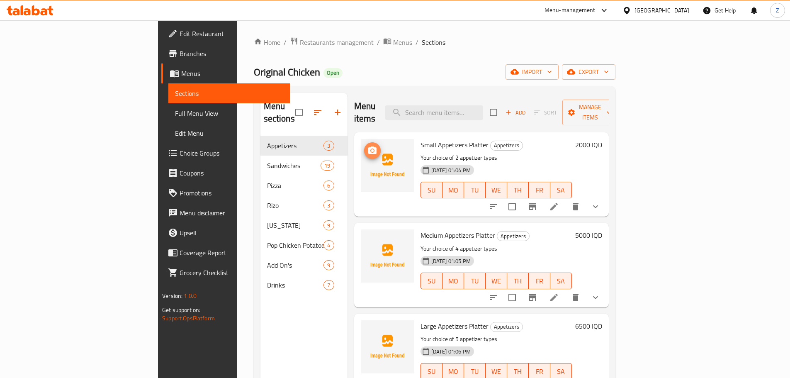
click at [367, 146] on icon "upload picture" at bounding box center [372, 151] width 10 height 10
click at [364, 234] on button "upload picture" at bounding box center [372, 241] width 17 height 17
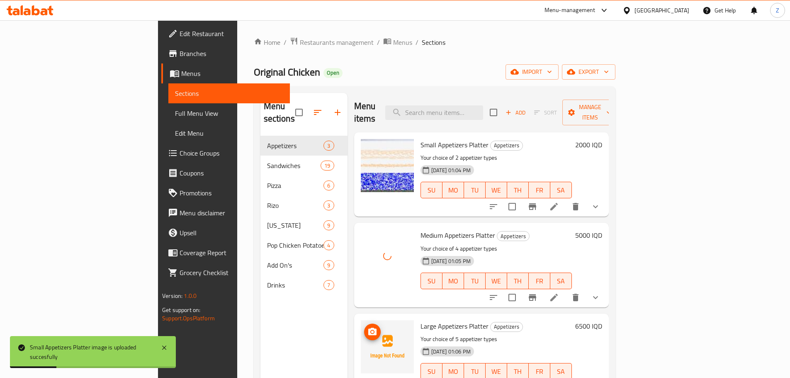
click at [371, 330] on circle "upload picture" at bounding box center [372, 331] width 2 height 2
